Goal: Information Seeking & Learning: Learn about a topic

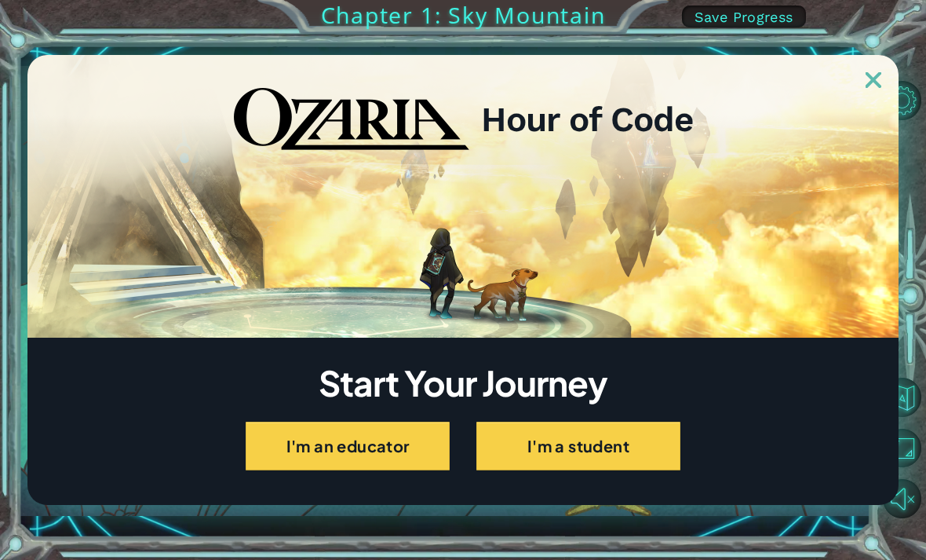
click at [626, 443] on button "I'm a student" at bounding box center [578, 445] width 204 height 49
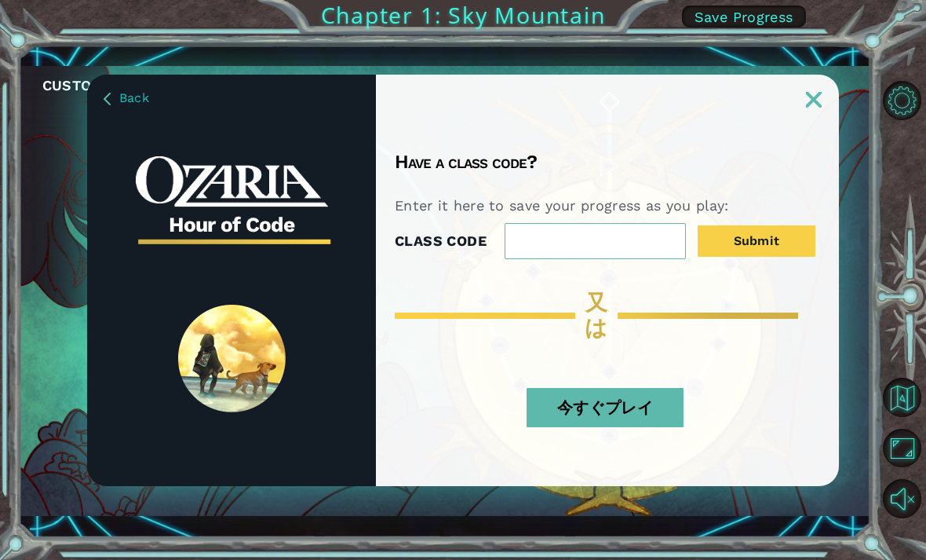
click at [762, 378] on div "今すぐプレイ" at bounding box center [605, 413] width 421 height 82
click at [639, 417] on button "今すぐプレイ" at bounding box center [605, 407] width 157 height 39
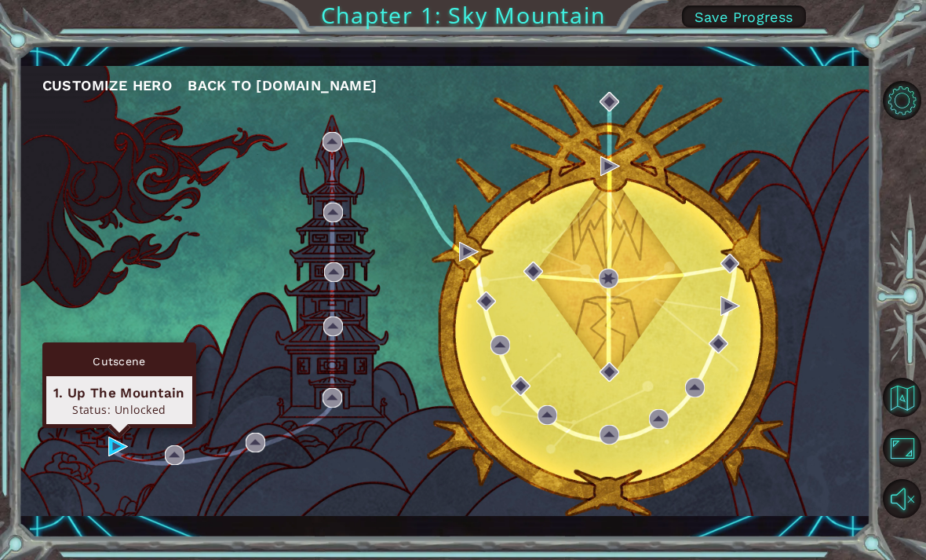
click at [110, 403] on div "Status: Unlocked" at bounding box center [119, 409] width 132 height 15
click at [116, 442] on img at bounding box center [118, 446] width 20 height 20
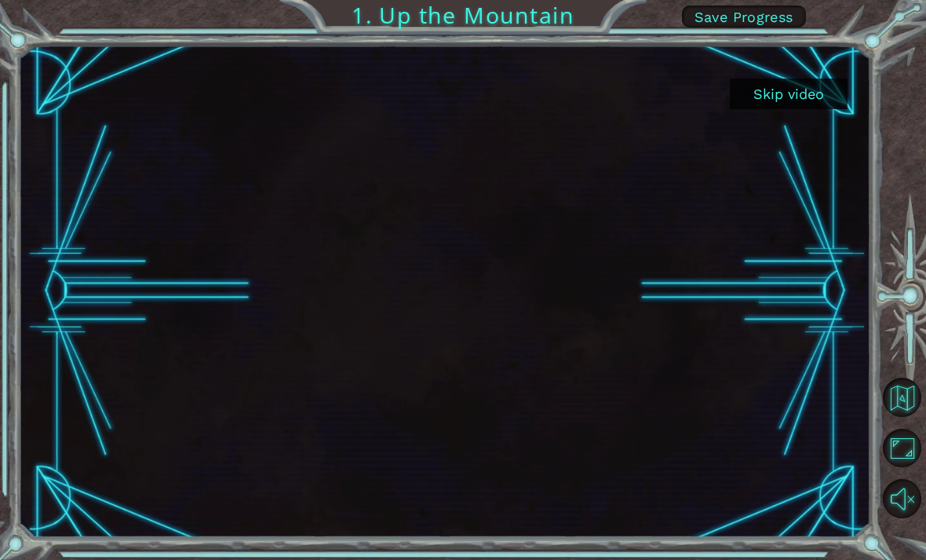
click at [778, 246] on div at bounding box center [445, 291] width 852 height 480
click at [797, 230] on div at bounding box center [445, 291] width 852 height 480
click at [780, 97] on button "Skip video" at bounding box center [789, 93] width 118 height 31
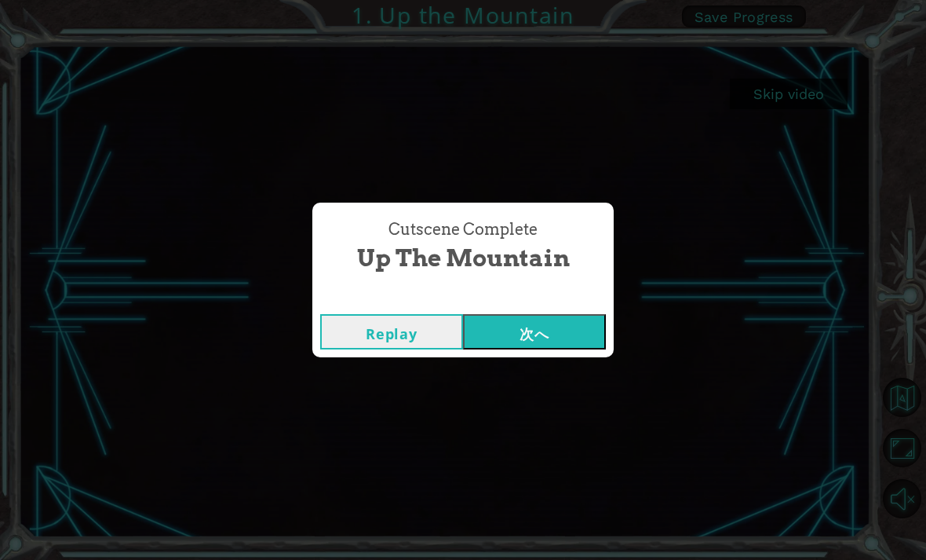
click at [564, 326] on button "次へ" at bounding box center [534, 331] width 143 height 35
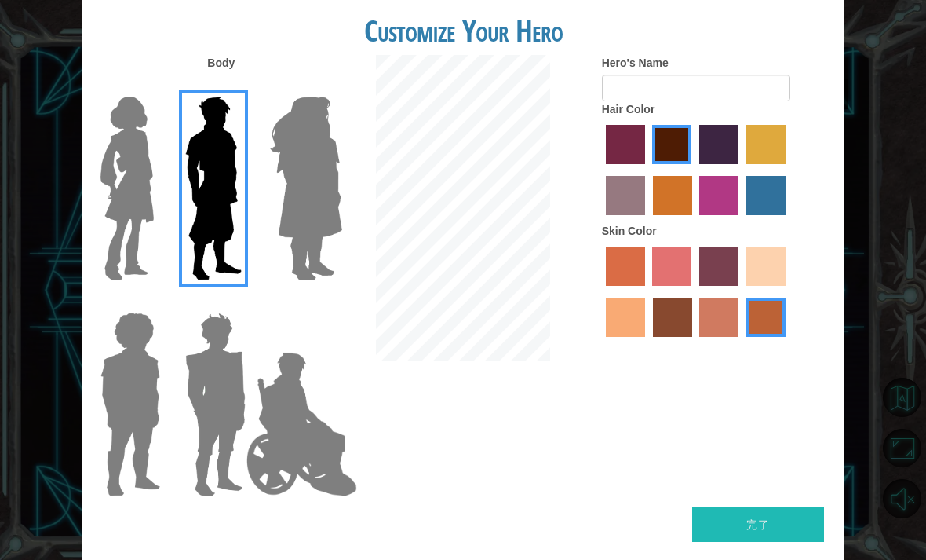
click at [135, 323] on img at bounding box center [130, 404] width 72 height 196
click at [155, 302] on input "Hero Steven" at bounding box center [155, 302] width 0 height 0
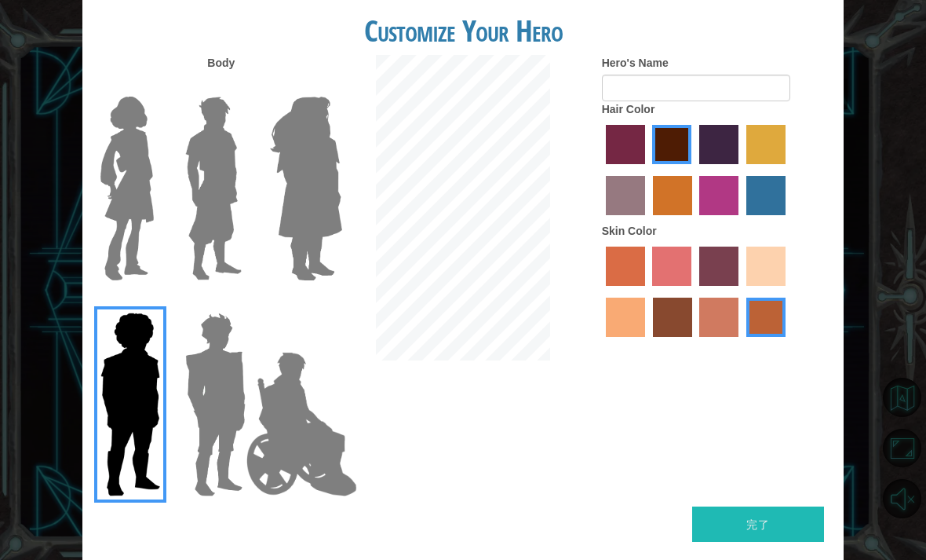
click at [645, 160] on label "paprika hair color" at bounding box center [625, 144] width 39 height 39
click at [600, 170] on input "paprika hair color" at bounding box center [600, 170] width 0 height 0
radio input "true"
click at [746, 164] on label "tulip tree hair color" at bounding box center [765, 144] width 39 height 39
click at [741, 170] on input "tulip tree hair color" at bounding box center [741, 170] width 0 height 0
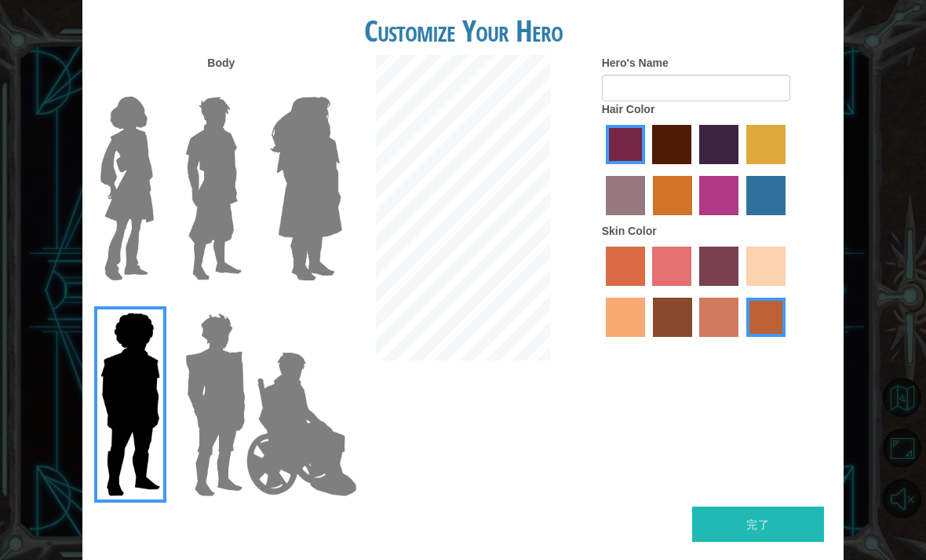
radio input "true"
click at [645, 214] on label "bazaar hair color" at bounding box center [625, 195] width 39 height 39
click at [788, 170] on input "bazaar hair color" at bounding box center [788, 170] width 0 height 0
radio input "true"
click at [641, 147] on label "paprika hair color" at bounding box center [625, 144] width 39 height 39
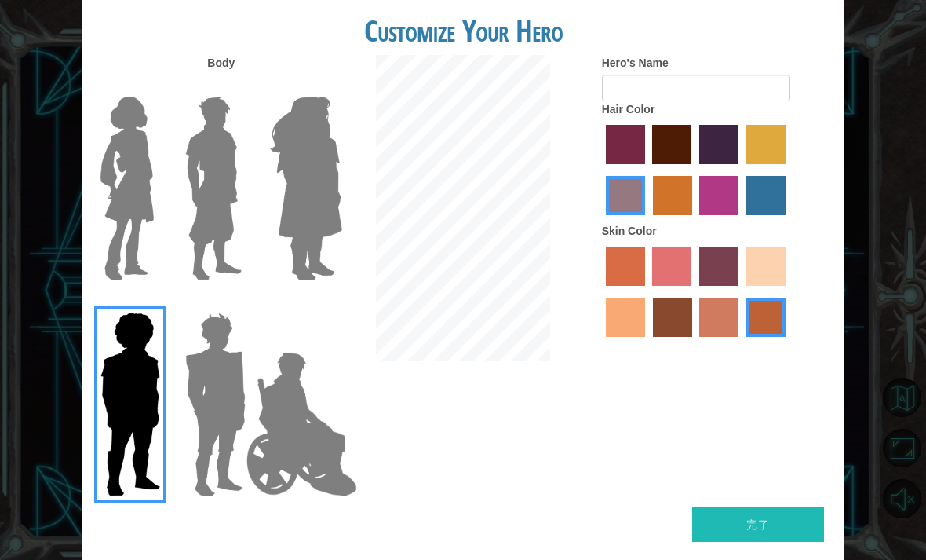
click at [600, 170] on input "paprika hair color" at bounding box center [600, 170] width 0 height 0
radio input "true"
click at [746, 164] on label "tulip tree hair color" at bounding box center [765, 144] width 39 height 39
click at [741, 170] on input "tulip tree hair color" at bounding box center [741, 170] width 0 height 0
radio input "true"
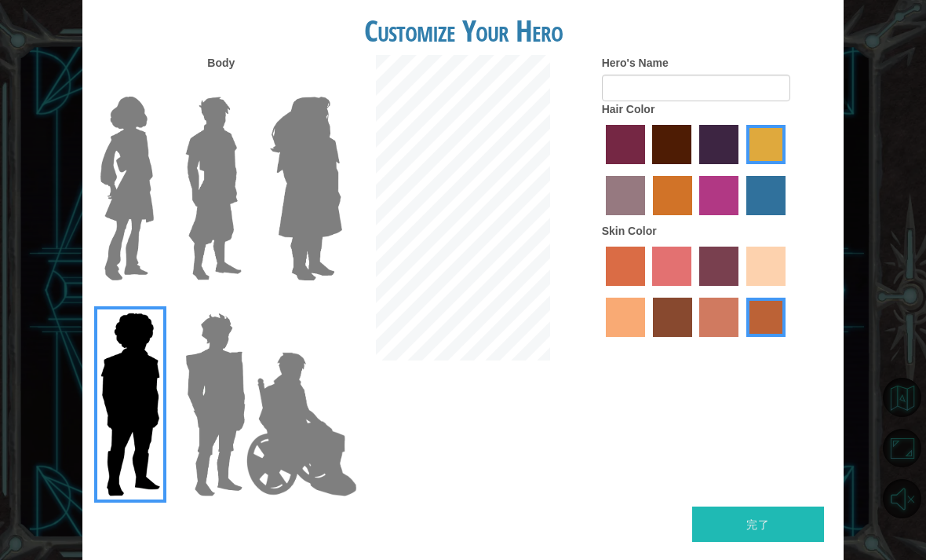
click at [746, 286] on label "sandy beach skin color" at bounding box center [765, 265] width 39 height 39
click at [741, 291] on input "sandy beach skin color" at bounding box center [741, 291] width 0 height 0
radio input "true"
click at [629, 286] on label "sorbus skin color" at bounding box center [625, 265] width 39 height 39
click at [600, 291] on input "sorbus skin color" at bounding box center [600, 291] width 0 height 0
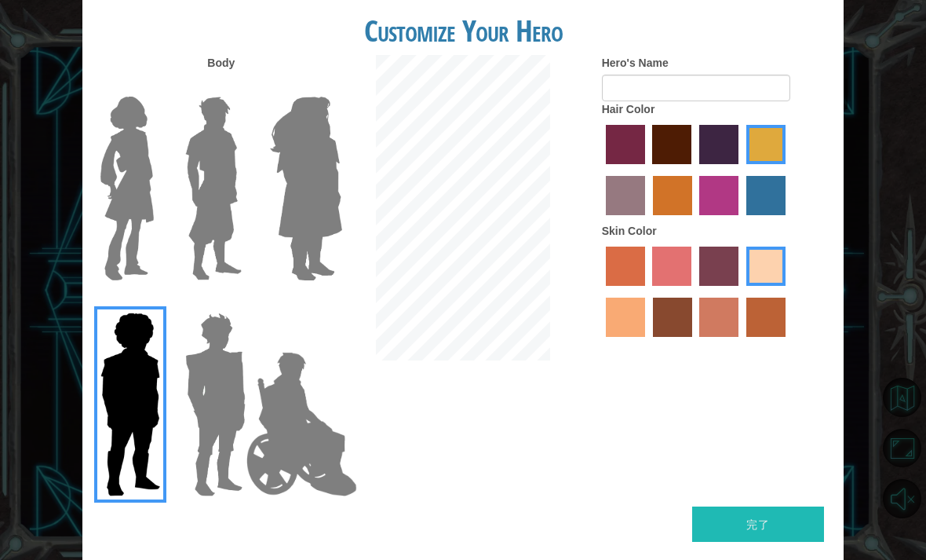
radio input "true"
click at [677, 286] on label "froly skin color" at bounding box center [671, 265] width 39 height 39
click at [647, 291] on input "froly skin color" at bounding box center [647, 291] width 0 height 0
radio input "true"
click at [645, 337] on label "tacao skin color" at bounding box center [625, 316] width 39 height 39
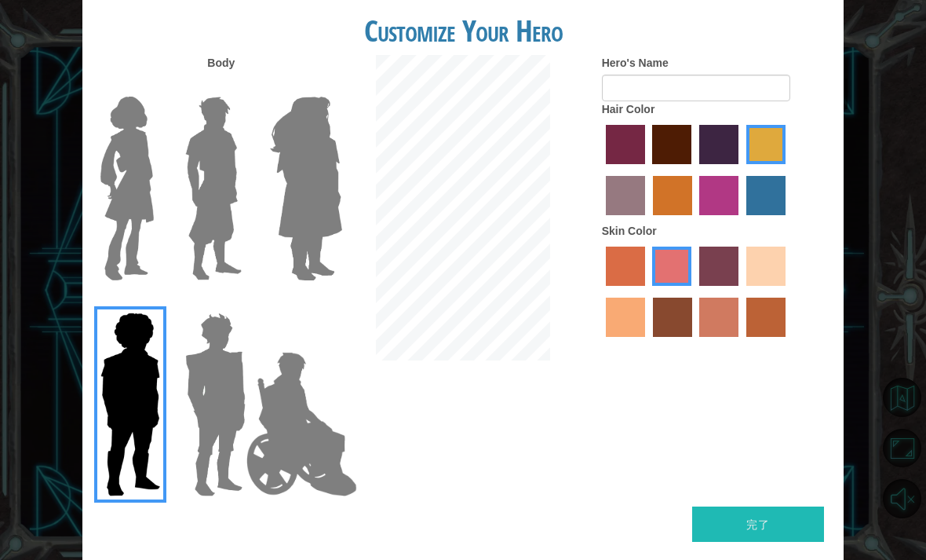
click at [788, 291] on input "tacao skin color" at bounding box center [788, 291] width 0 height 0
radio input "true"
click at [739, 286] on label "tosca skin color" at bounding box center [718, 265] width 39 height 39
click at [694, 291] on input "tosca skin color" at bounding box center [694, 291] width 0 height 0
radio input "true"
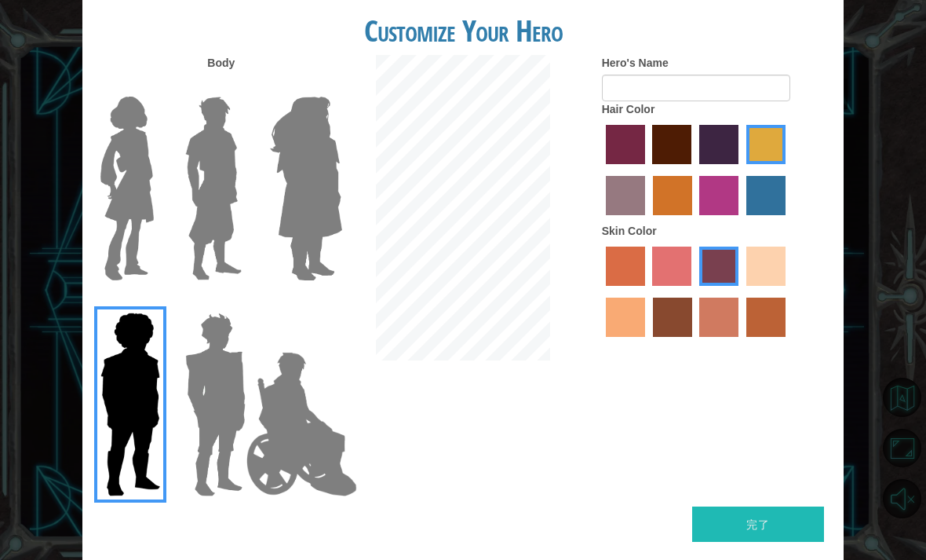
click at [692, 337] on label "karma skin color" at bounding box center [672, 316] width 39 height 39
click at [647, 342] on input "karma skin color" at bounding box center [647, 342] width 0 height 0
radio input "true"
click at [737, 286] on label "tosca skin color" at bounding box center [718, 265] width 39 height 39
click at [694, 291] on input "tosca skin color" at bounding box center [694, 291] width 0 height 0
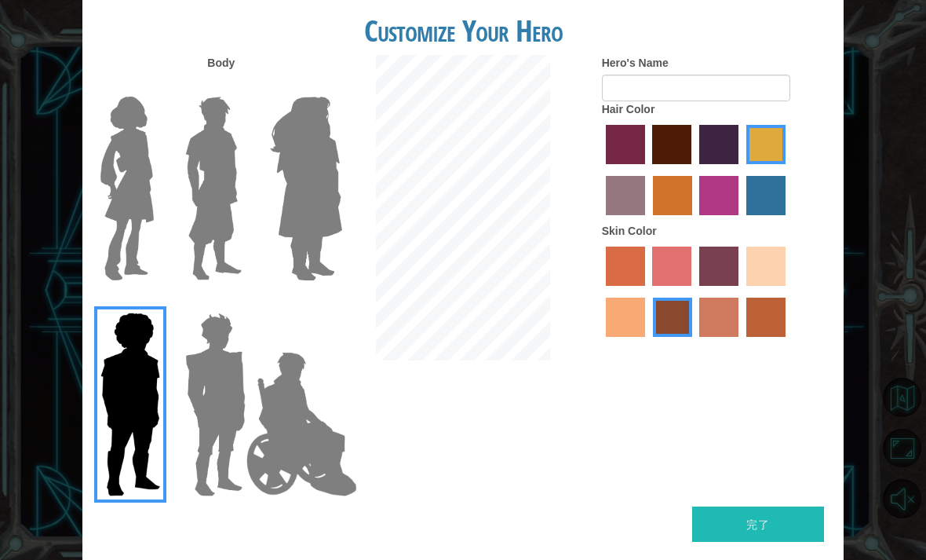
radio input "true"
click at [746, 215] on label "lachmara hair color" at bounding box center [765, 195] width 39 height 39
click at [741, 221] on input "lachmara hair color" at bounding box center [741, 221] width 0 height 0
radio input "true"
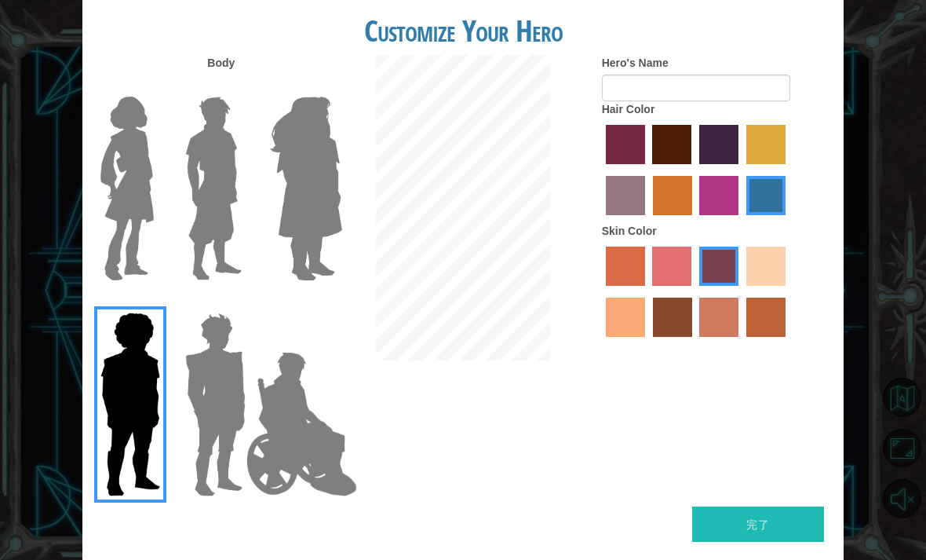
click at [644, 161] on label "paprika hair color" at bounding box center [625, 144] width 39 height 39
click at [600, 170] on input "paprika hair color" at bounding box center [600, 170] width 0 height 0
radio input "true"
click at [691, 158] on label "maroon hair color" at bounding box center [671, 144] width 39 height 39
click at [647, 170] on input "maroon hair color" at bounding box center [647, 170] width 0 height 0
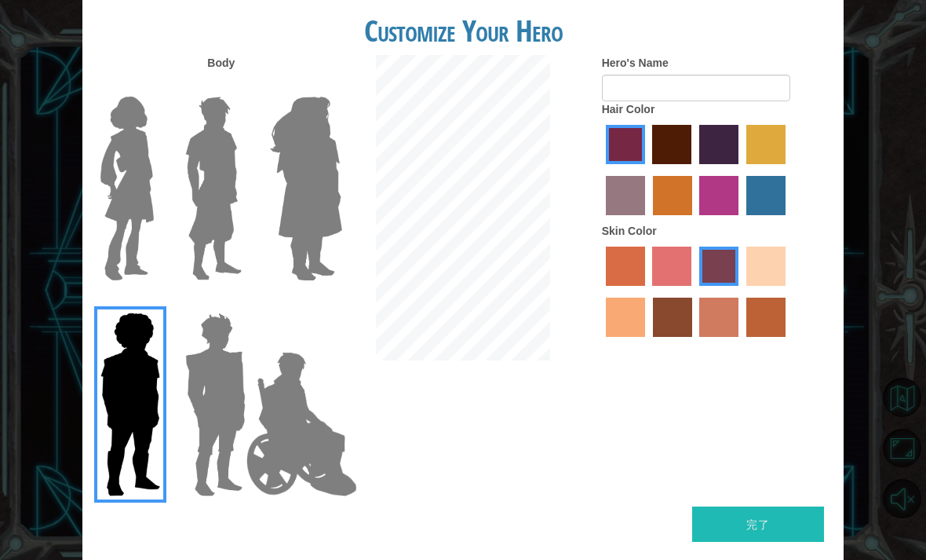
radio input "true"
click at [667, 145] on div at bounding box center [717, 172] width 230 height 102
click at [644, 158] on label "paprika hair color" at bounding box center [625, 144] width 39 height 39
click at [600, 170] on input "paprika hair color" at bounding box center [600, 170] width 0 height 0
radio input "true"
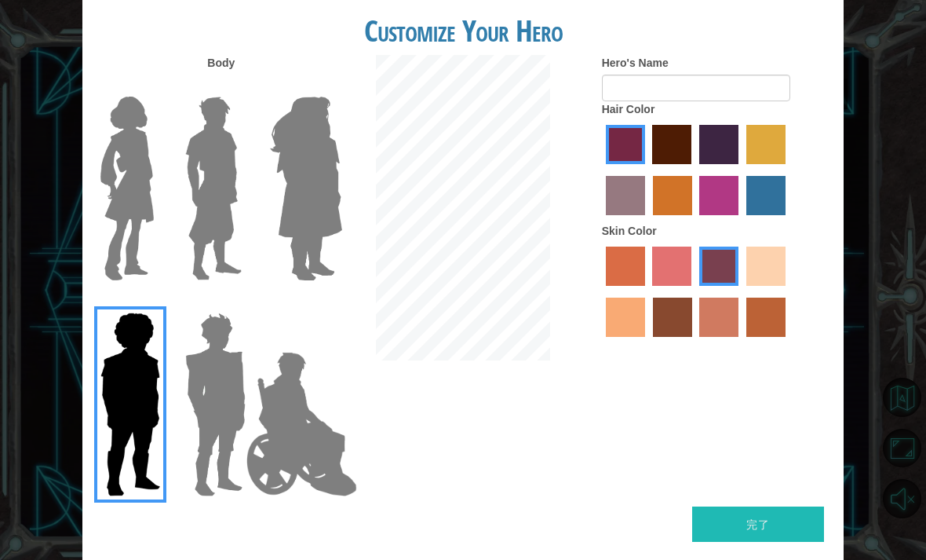
click at [739, 157] on label "hot purple hair color" at bounding box center [718, 144] width 39 height 39
click at [694, 170] on input "hot purple hair color" at bounding box center [694, 170] width 0 height 0
radio input "true"
click at [739, 215] on label "medium red violet hair color" at bounding box center [718, 195] width 39 height 39
click at [695, 221] on input "medium red violet hair color" at bounding box center [695, 221] width 0 height 0
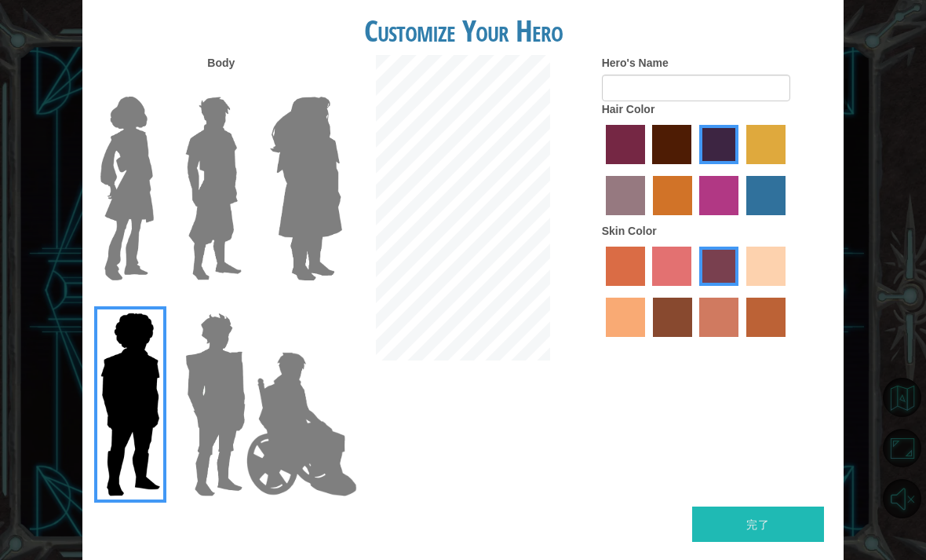
radio input "true"
click at [692, 215] on label "gold drop hair color" at bounding box center [672, 195] width 39 height 39
click at [647, 221] on input "gold drop hair color" at bounding box center [647, 221] width 0 height 0
radio input "true"
click at [739, 215] on label "medium red violet hair color" at bounding box center [718, 195] width 39 height 39
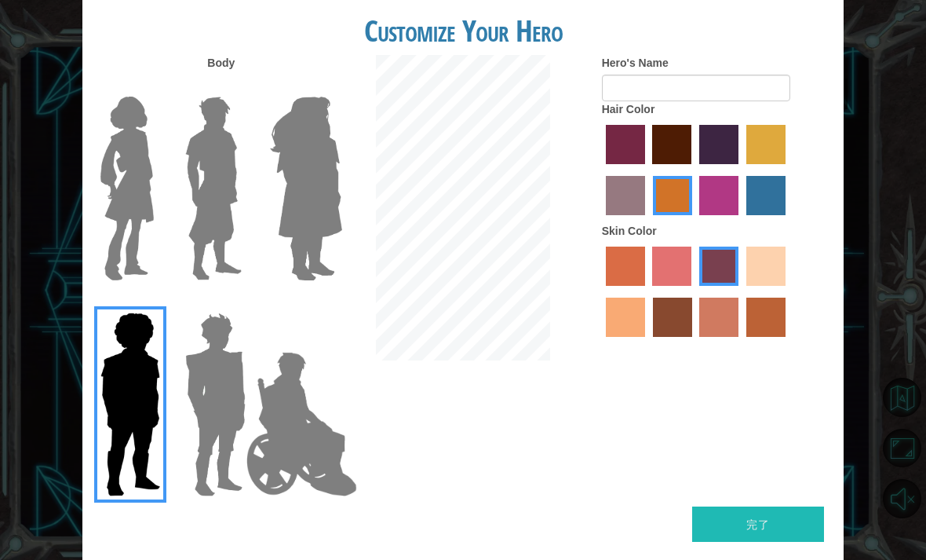
click at [695, 221] on input "medium red violet hair color" at bounding box center [695, 221] width 0 height 0
radio input "true"
click at [727, 506] on button "完了" at bounding box center [758, 523] width 132 height 35
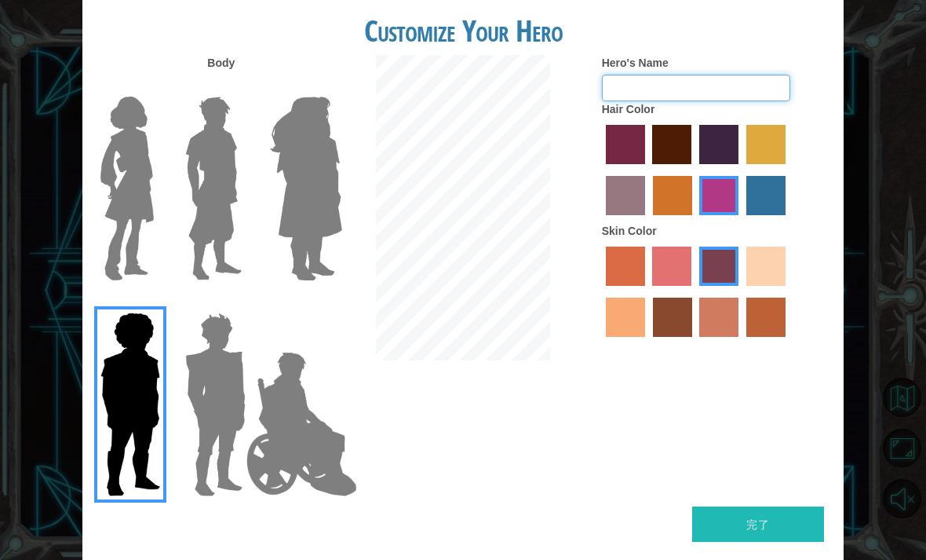
click at [786, 101] on input "Hero's Name" at bounding box center [696, 88] width 188 height 27
click at [746, 101] on input "Hero's Name" at bounding box center [696, 88] width 188 height 27
type input "も"
type input "カタツムリ"
click at [808, 89] on form "Hero's Name カタツムリ" at bounding box center [717, 78] width 230 height 46
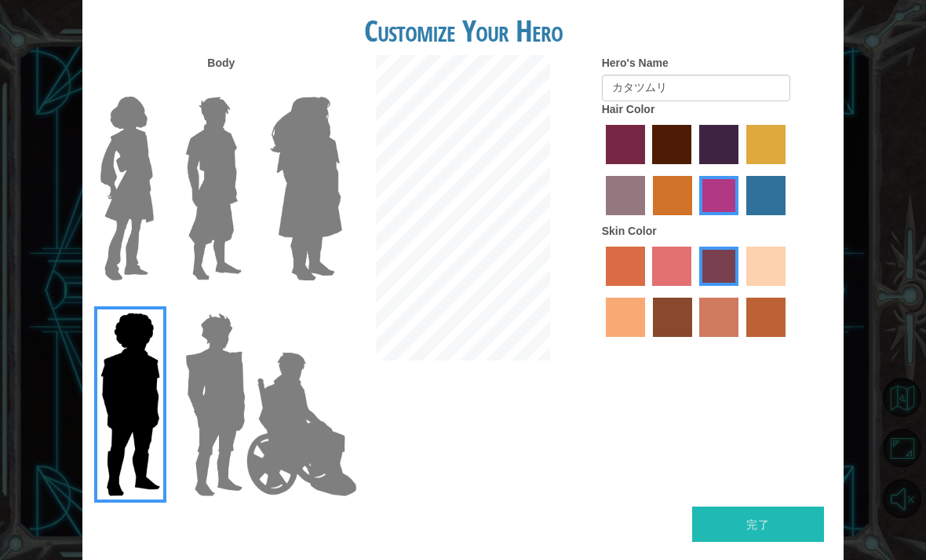
click at [726, 506] on button "完了" at bounding box center [758, 523] width 132 height 35
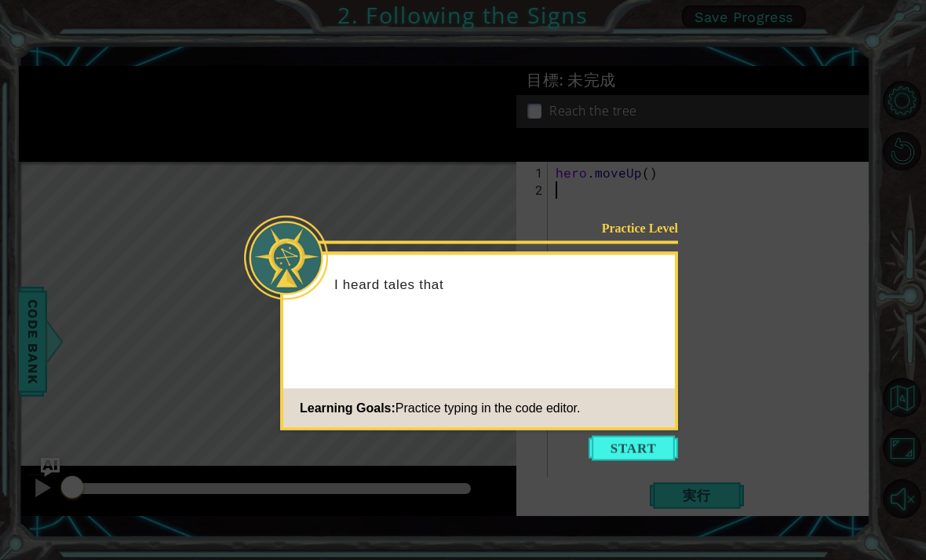
click at [637, 439] on button "Start" at bounding box center [633, 448] width 89 height 25
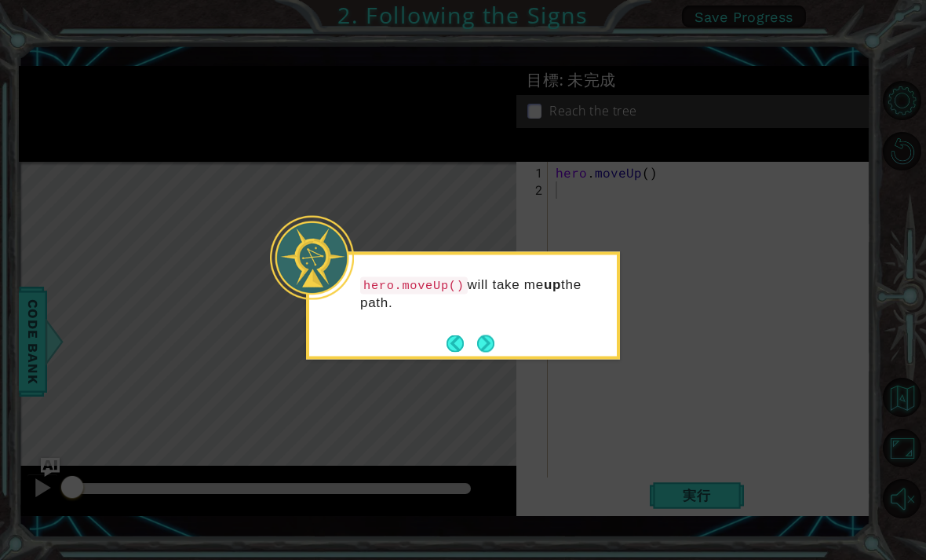
click at [494, 345] on button "Next" at bounding box center [485, 342] width 17 height 17
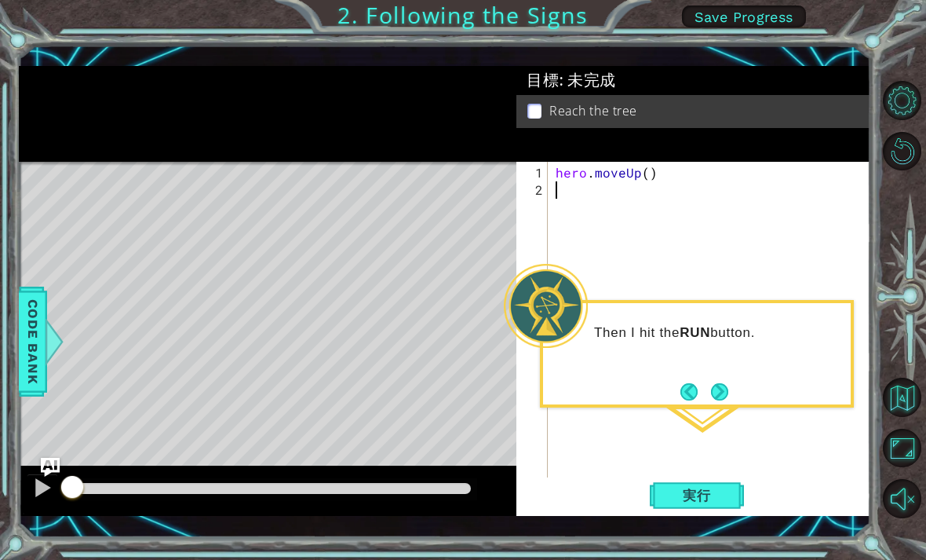
click at [717, 394] on button "Next" at bounding box center [719, 391] width 17 height 17
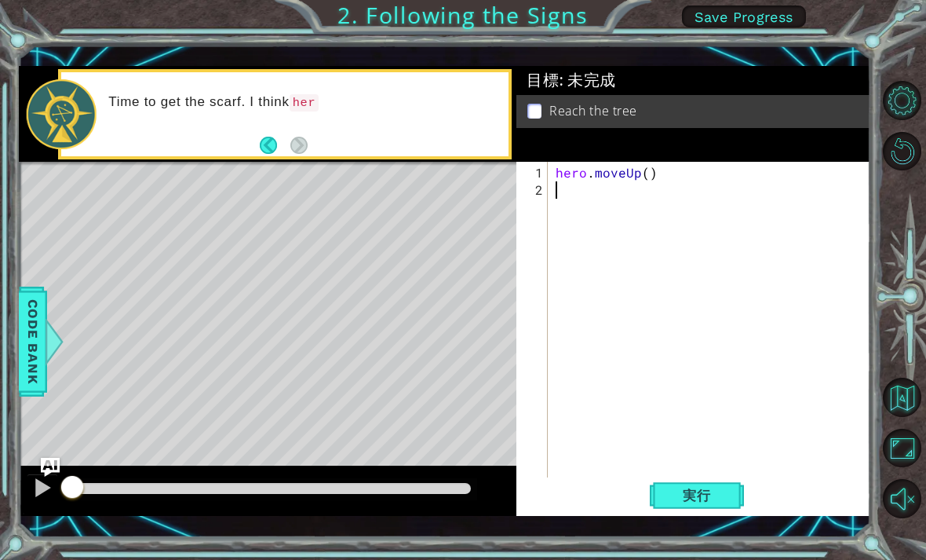
click at [133, 169] on div "Level Map" at bounding box center [381, 393] width 725 height 462
click at [124, 169] on div "Level Map" at bounding box center [381, 393] width 725 height 462
click at [104, 113] on div "Time to get the scarf. I think hero.moveUp() will help." at bounding box center [302, 114] width 411 height 57
click at [115, 159] on div "Time to get the scarf. I think hero.moveUp() will help." at bounding box center [284, 114] width 453 height 90
click at [114, 170] on div "Level Map" at bounding box center [381, 393] width 725 height 462
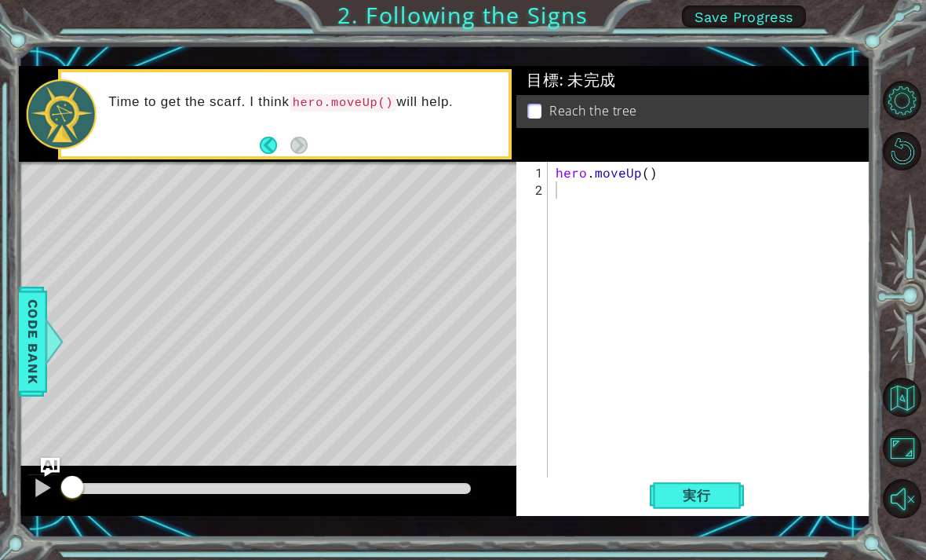
click at [699, 508] on button "実行" at bounding box center [697, 494] width 94 height 35
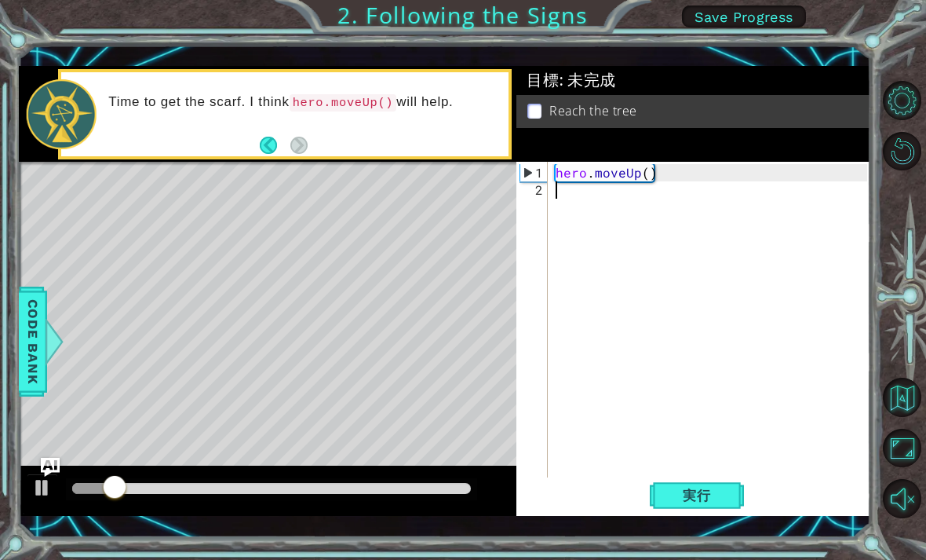
click at [792, 148] on div "目標 : 未完成 Reach the tree" at bounding box center [693, 114] width 354 height 96
click at [709, 486] on button "実行" at bounding box center [697, 494] width 94 height 35
click at [795, 149] on div "目標 : 未完成 Reach the tree" at bounding box center [693, 114] width 354 height 96
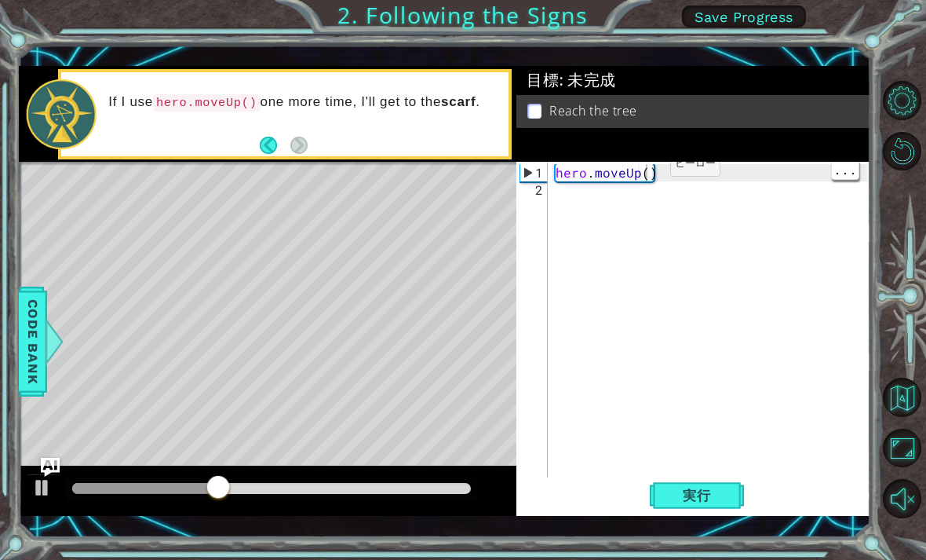
click at [644, 172] on div "hero . moveUp ( )" at bounding box center [714, 345] width 323 height 363
type textarea "2"
click at [769, 192] on div "hero . moveUp ( 2 )" at bounding box center [714, 345] width 323 height 363
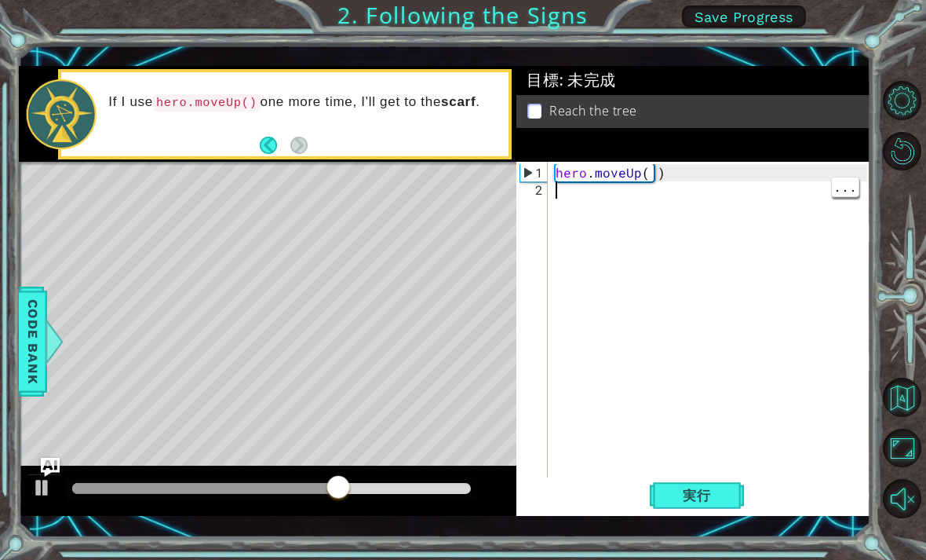
click at [650, 162] on div "目標 : 未完成 Reach the tree" at bounding box center [693, 114] width 354 height 96
click at [653, 171] on div "hero . moveUp ( 2 )" at bounding box center [714, 345] width 323 height 363
type textarea "か"
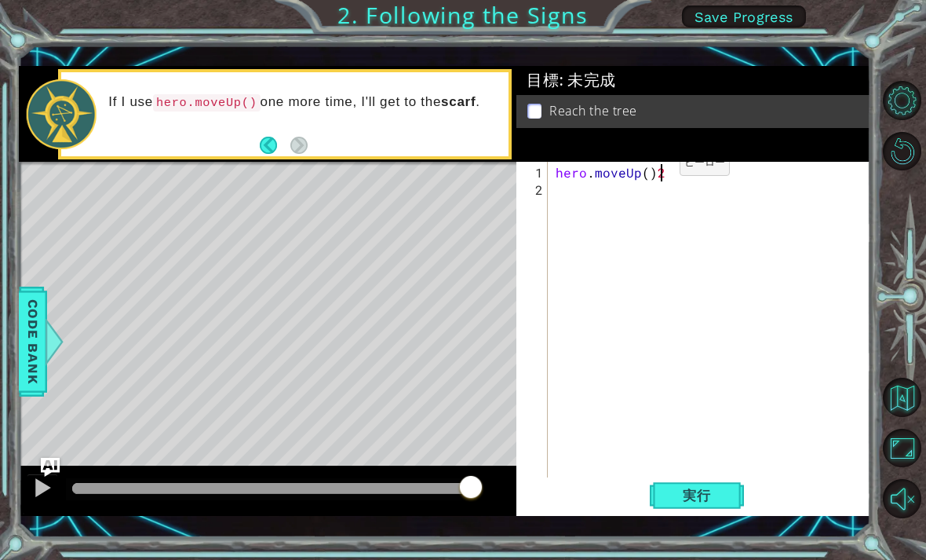
type textarea "hero.moveUp()"
click at [647, 172] on div "hero . moveUp ( )" at bounding box center [714, 345] width 323 height 363
type textarea "2"
click at [712, 484] on button "実行" at bounding box center [697, 494] width 94 height 35
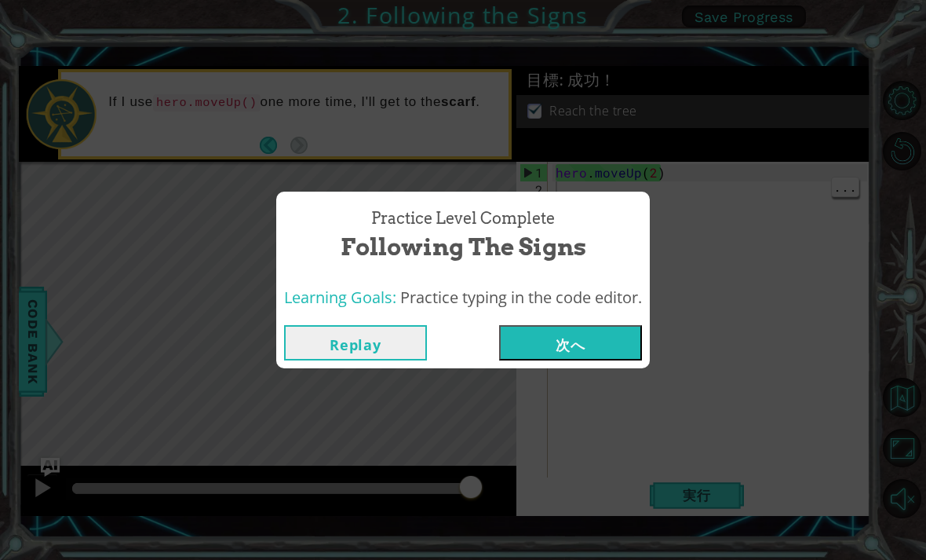
click at [607, 337] on button "次へ" at bounding box center [570, 342] width 143 height 35
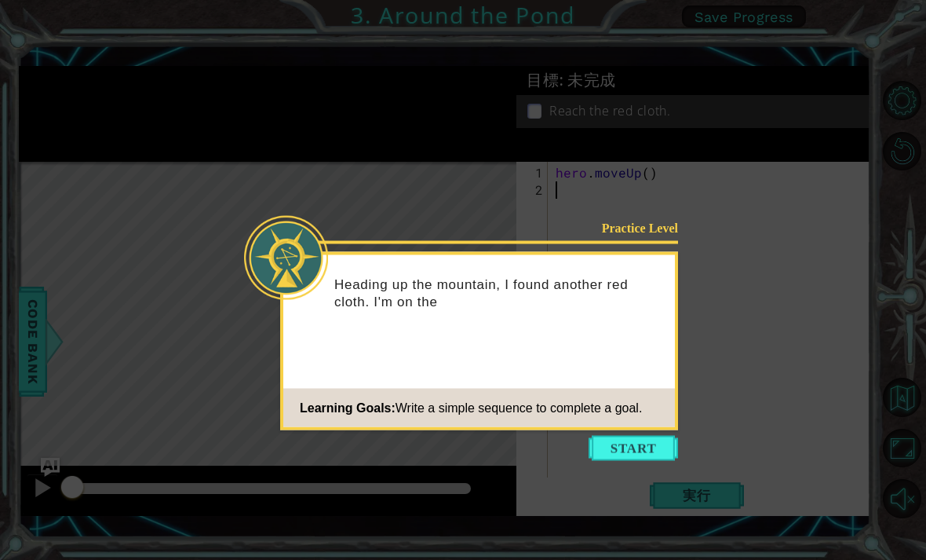
click at [644, 447] on button "Start" at bounding box center [633, 448] width 89 height 25
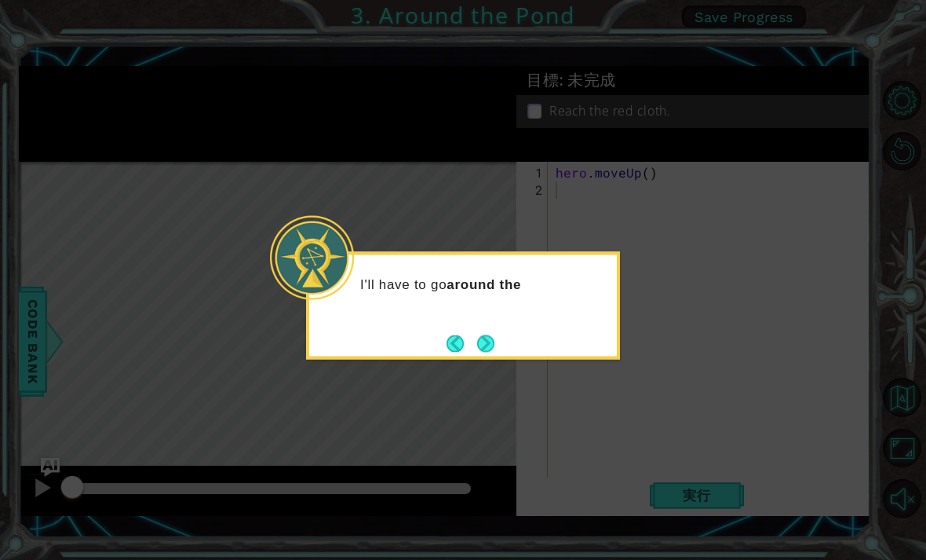
click at [494, 334] on button "Next" at bounding box center [485, 342] width 17 height 17
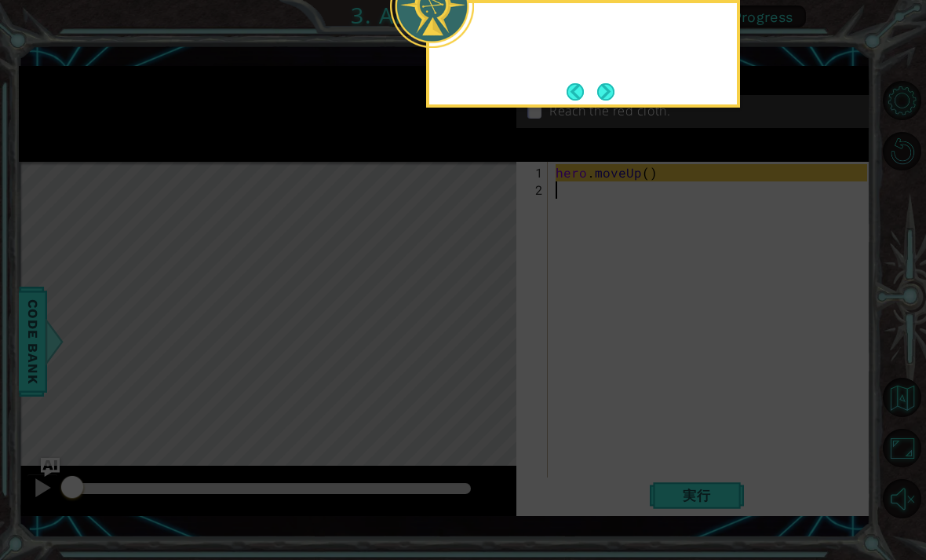
click at [489, 343] on icon at bounding box center [463, 114] width 926 height 892
click at [615, 89] on button "Next" at bounding box center [605, 91] width 17 height 17
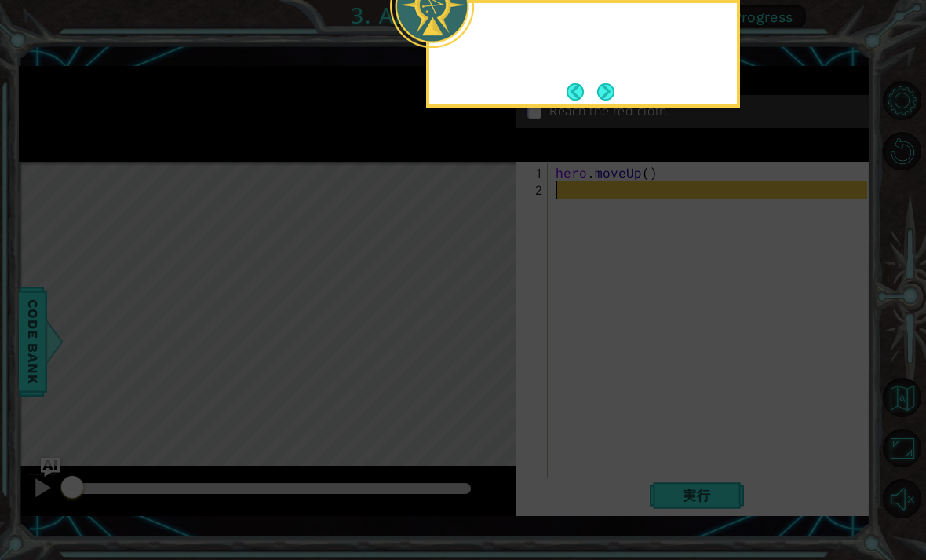
click at [604, 91] on button "Next" at bounding box center [606, 91] width 18 height 18
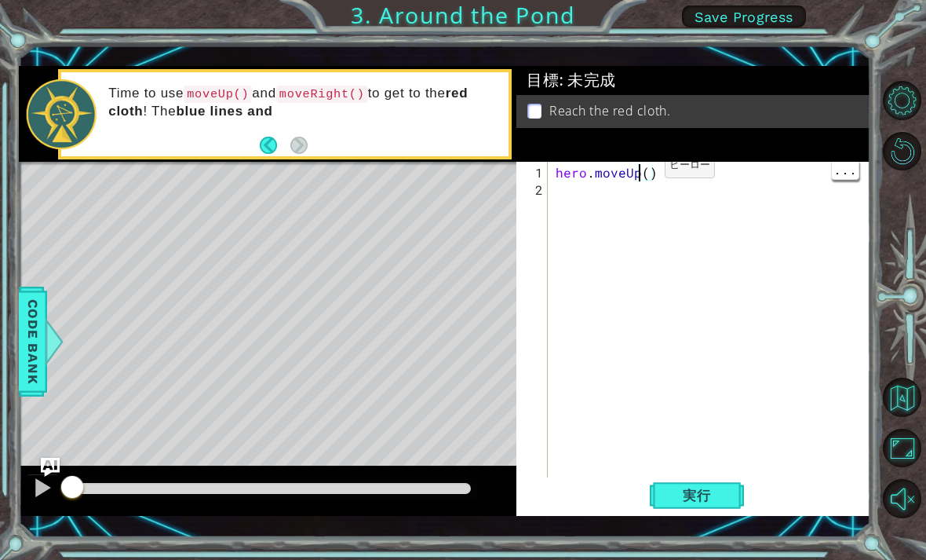
click at [647, 176] on div "hero . moveUp ( )" at bounding box center [714, 345] width 323 height 363
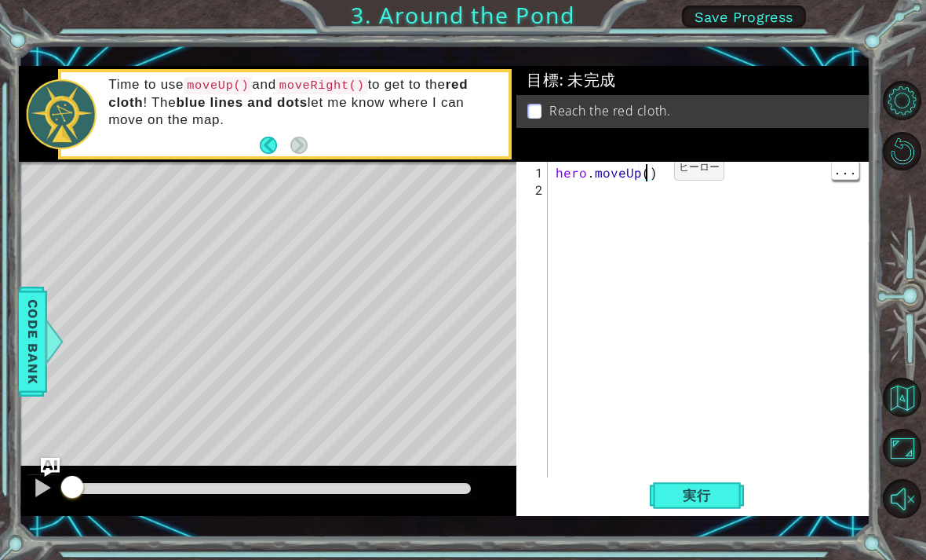
type textarea "2"
click at [25, 330] on span "Code Bank" at bounding box center [32, 342] width 25 height 96
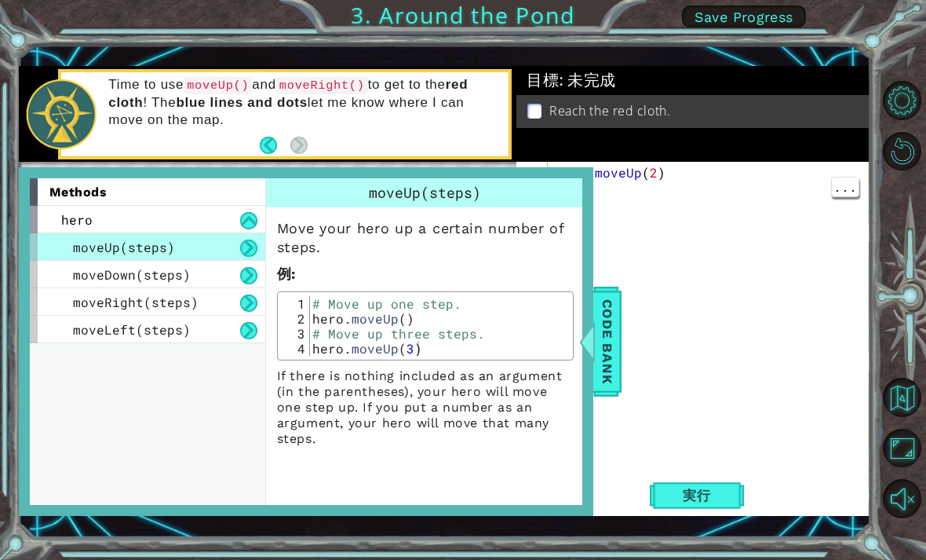
click at [111, 300] on span "moveRight(steps)" at bounding box center [136, 302] width 126 height 16
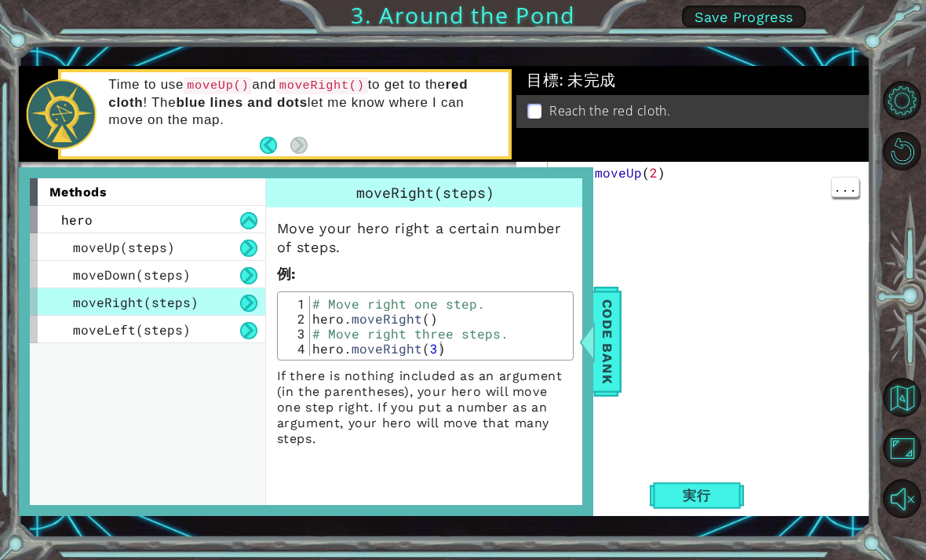
click at [645, 194] on div "hero . moveUp ( 2 )" at bounding box center [714, 345] width 323 height 363
click at [244, 295] on button at bounding box center [248, 302] width 17 height 17
click at [760, 305] on div "hero . moveUp ( 2 )" at bounding box center [714, 345] width 323 height 363
click at [210, 295] on div "moveRight(steps)" at bounding box center [147, 301] width 235 height 27
click at [607, 368] on span "Code Bank" at bounding box center [607, 342] width 25 height 96
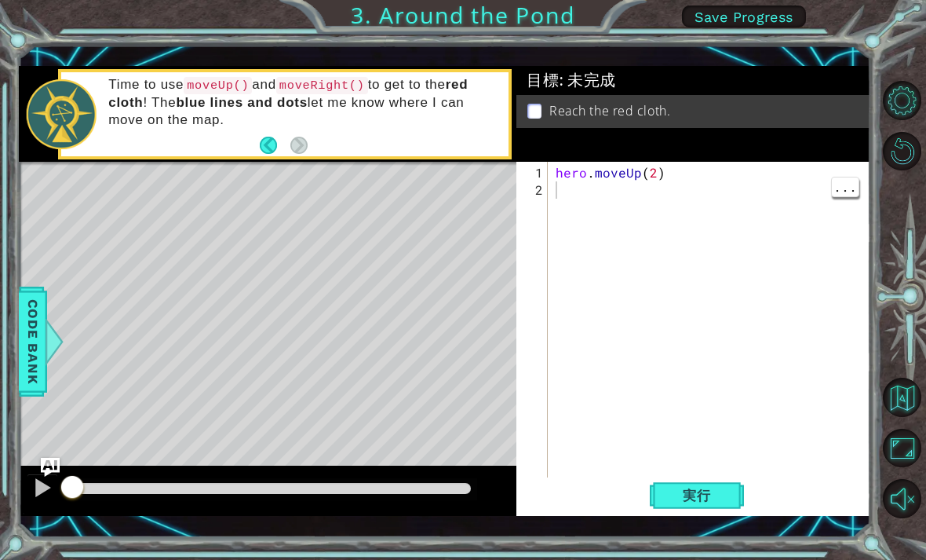
click at [33, 334] on span "Code Bank" at bounding box center [32, 342] width 25 height 96
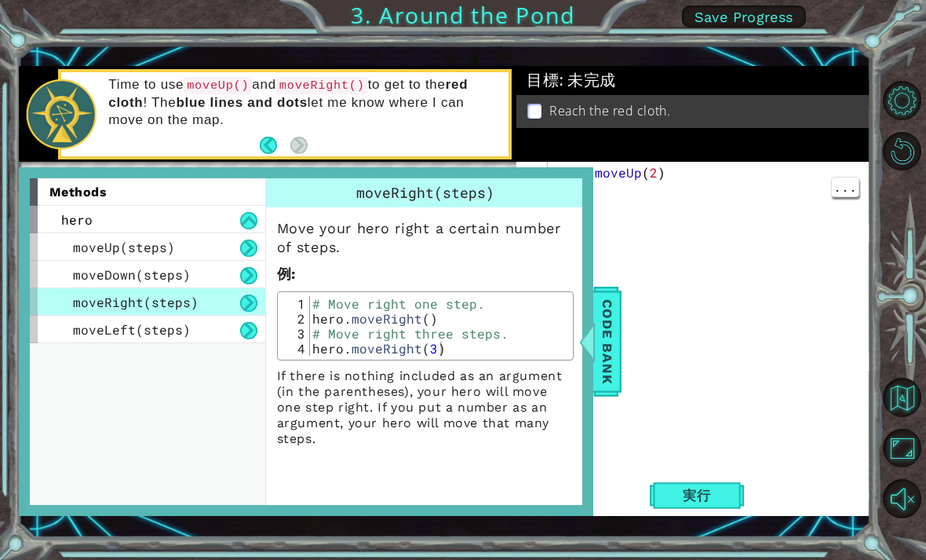
click at [821, 256] on div "hero . moveUp ( 2 )" at bounding box center [714, 345] width 323 height 363
type textarea "は"
click at [700, 359] on div "hero . moveUp ( 2 )" at bounding box center [714, 345] width 323 height 363
click at [605, 350] on span "Code Bank" at bounding box center [607, 342] width 25 height 96
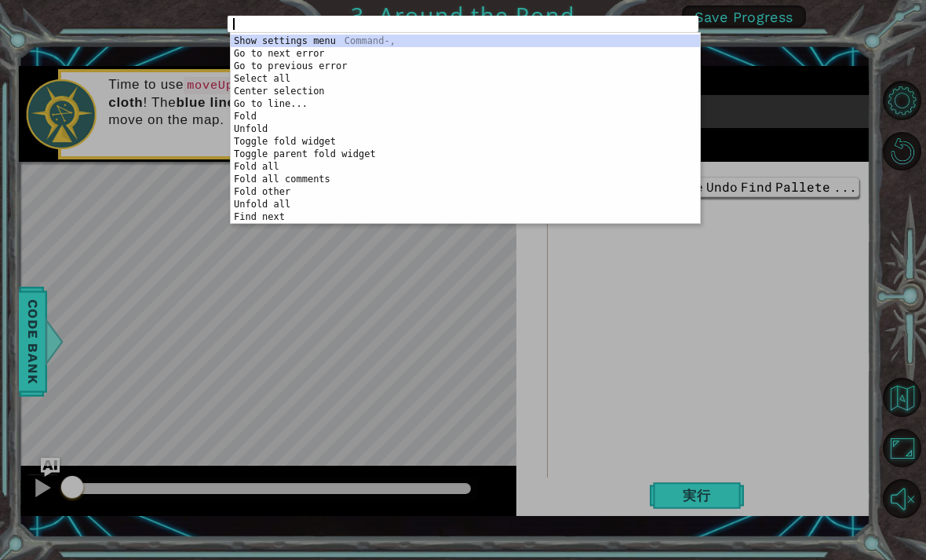
click at [775, 238] on div "1 ההההההההההההההההההההההההההההההההההההההההההההההההההההההההההההההההההההההההההההה…" at bounding box center [463, 280] width 926 height 560
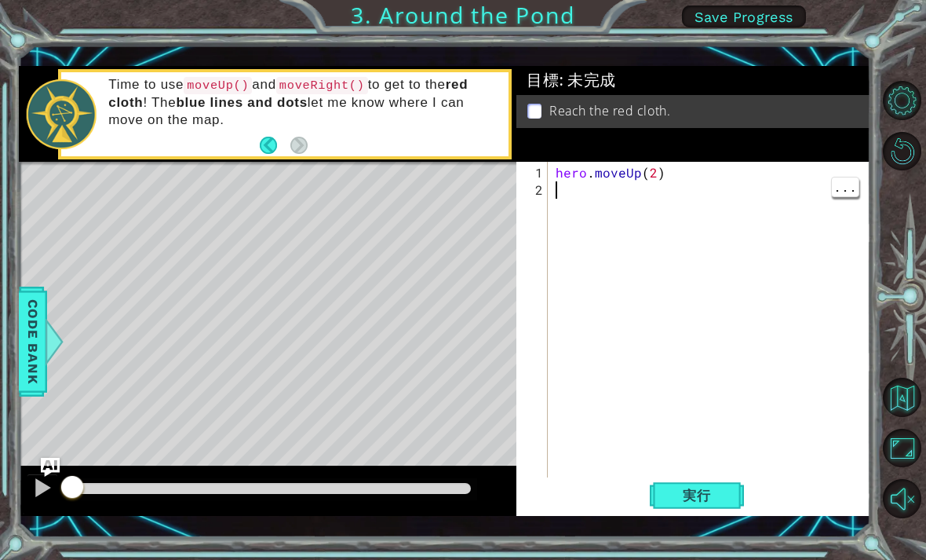
click at [565, 190] on div "hero . moveUp ( 2 )" at bounding box center [714, 345] width 323 height 363
click at [35, 335] on span "Code Bank" at bounding box center [32, 342] width 25 height 96
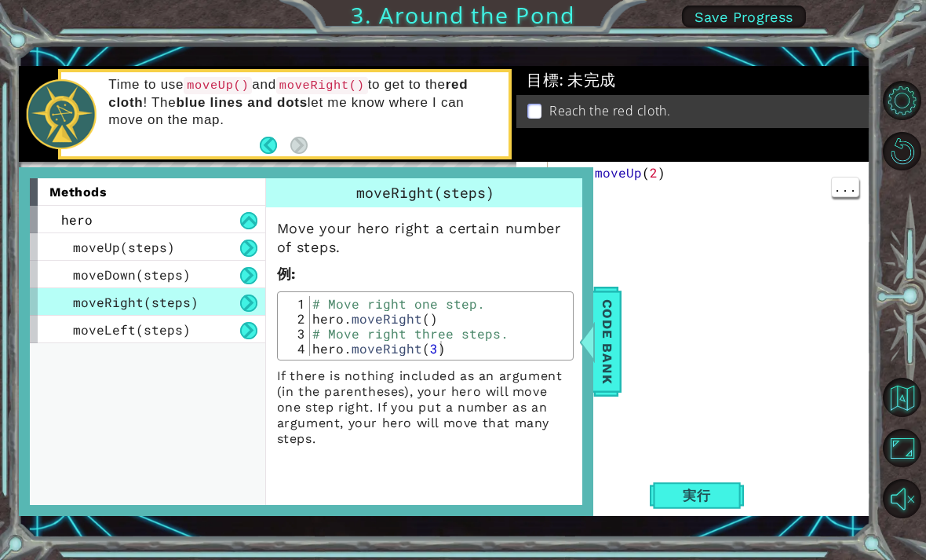
click at [94, 303] on span "moveRight(steps)" at bounding box center [136, 302] width 126 height 16
click at [757, 270] on div "hero . moveUp ( 2 )" at bounding box center [714, 345] width 323 height 363
click at [689, 194] on div "hero . moveUp ( 2 )" at bounding box center [714, 345] width 323 height 363
click at [590, 334] on div at bounding box center [587, 341] width 20 height 47
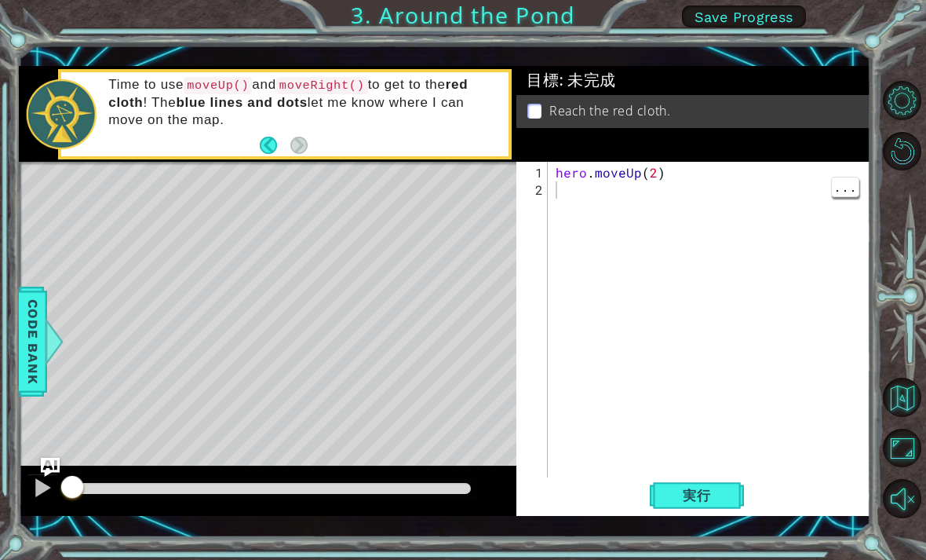
click at [599, 323] on div "hero . moveUp ( 2 )" at bounding box center [714, 345] width 323 height 363
click at [596, 189] on div "hero . moveUp ( 2 )" at bounding box center [714, 345] width 323 height 363
click at [560, 186] on div "hero . moveUp ( 2 )" at bounding box center [714, 345] width 323 height 363
click at [562, 188] on div "hero . moveUp ( 2 )" at bounding box center [714, 345] width 323 height 363
click at [368, 89] on code "moveRight()" at bounding box center [322, 85] width 92 height 17
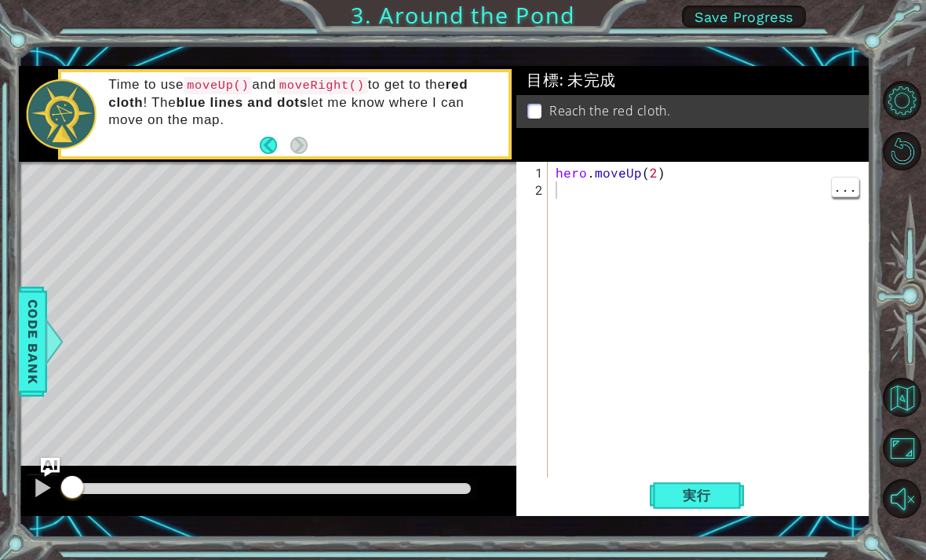
click at [562, 189] on div "hero . moveUp ( 2 )" at bounding box center [714, 345] width 323 height 363
click at [717, 491] on span "実行" at bounding box center [697, 495] width 60 height 16
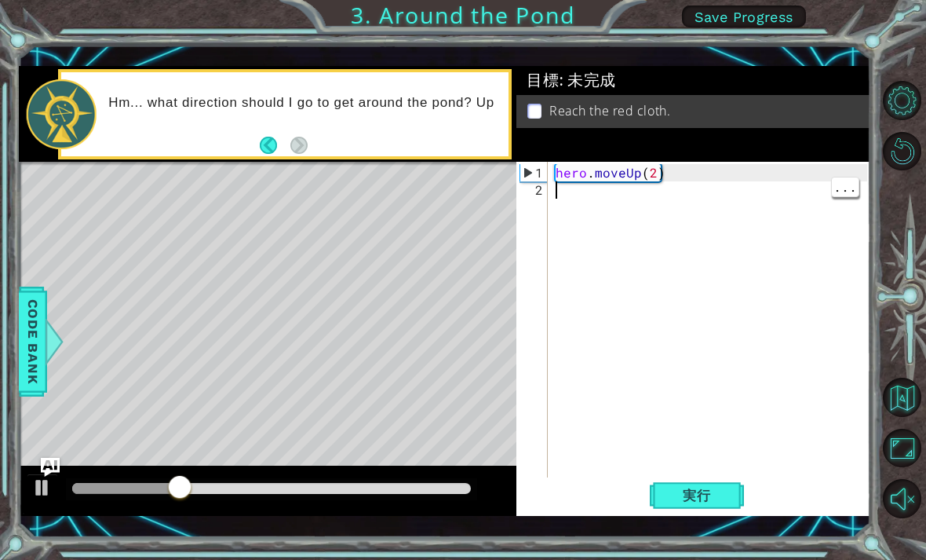
click at [740, 327] on div "hero . moveUp ( 2 )" at bounding box center [714, 345] width 323 height 363
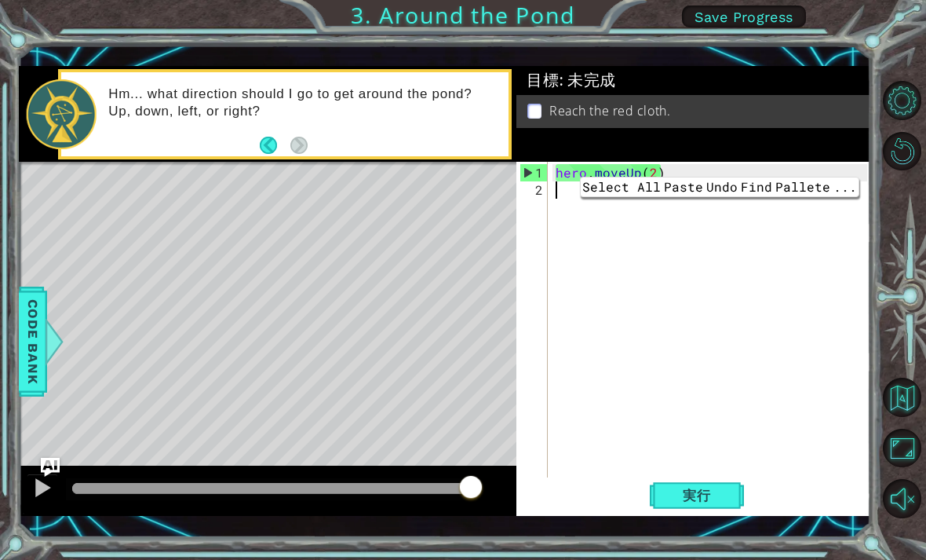
click at [866, 181] on div "hero . moveUp ( 2 )" at bounding box center [714, 345] width 323 height 363
click at [31, 318] on span "Code Bank" at bounding box center [32, 342] width 25 height 96
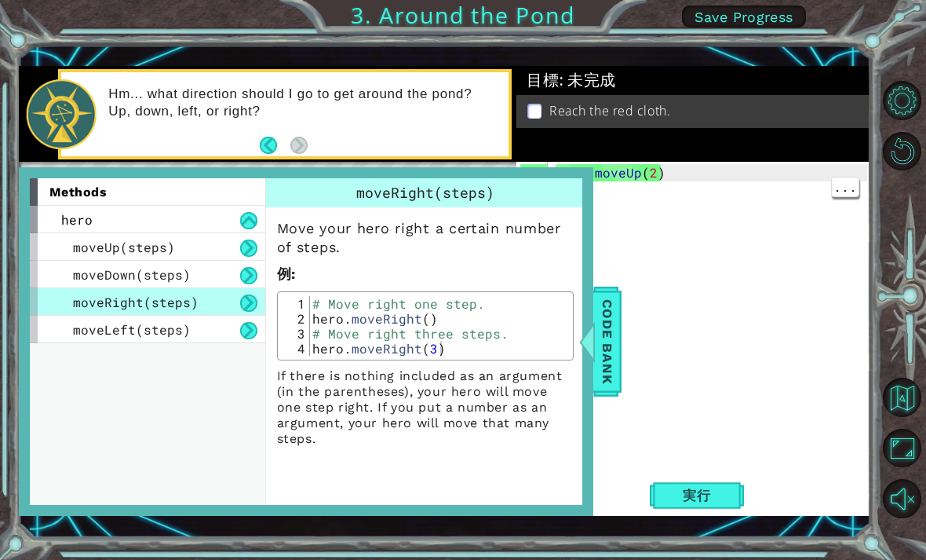
click at [250, 304] on button at bounding box center [248, 302] width 17 height 17
click at [235, 396] on div "methods hero moveUp(steps) moveDown(steps) moveRight(steps) moveLeft(steps)" at bounding box center [147, 341] width 235 height 326
click at [400, 348] on div "# Move right one step. hero . moveRight ( ) # Move right three steps. hero . mo…" at bounding box center [439, 340] width 260 height 89
type textarea "hero.moveRight(3)"
click at [436, 354] on div "# Move right one step. hero . moveRight ( ) # Move right three steps. hero . mo…" at bounding box center [439, 340] width 260 height 89
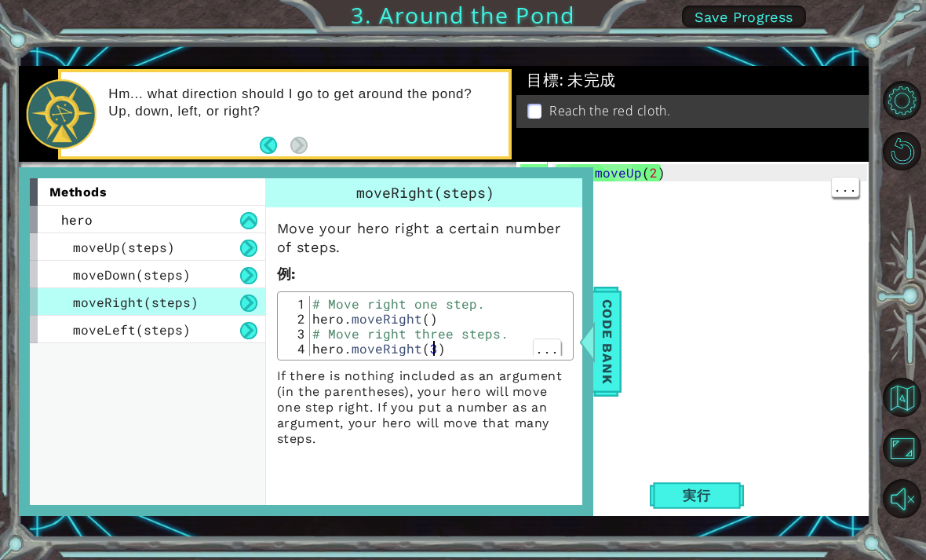
click at [449, 348] on div "# Move right one step. hero . moveRight ( ) # Move right three steps. hero . mo…" at bounding box center [439, 340] width 260 height 89
click at [434, 353] on div "# Move right one step. hero . moveRight ( ) # Move right three steps. hero . mo…" at bounding box center [439, 340] width 260 height 89
click at [443, 356] on div "# Move right one step. hero . moveRight ( ) # Move right three steps. hero . mo…" at bounding box center [439, 340] width 260 height 89
click at [476, 409] on p "If there is nothing included as an argument (in the parentheses), your hero wil…" at bounding box center [425, 407] width 297 height 78
click at [493, 352] on div "# Move right one step. hero . moveRight ( ) # Move right three steps. hero . mo…" at bounding box center [439, 340] width 260 height 89
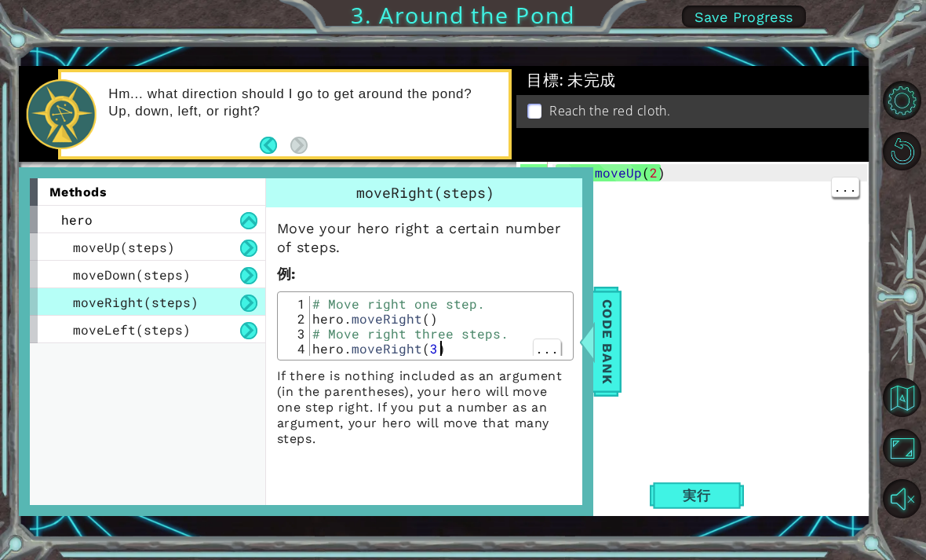
click at [731, 305] on div "hero . moveUp ( 2 )" at bounding box center [714, 345] width 323 height 363
click at [653, 204] on div "hero . moveUp ( 2 )" at bounding box center [714, 345] width 323 height 363
click at [753, 205] on div "hero . moveUp ( 2 )" at bounding box center [714, 345] width 323 height 363
click at [608, 328] on span "Code Bank" at bounding box center [607, 342] width 25 height 96
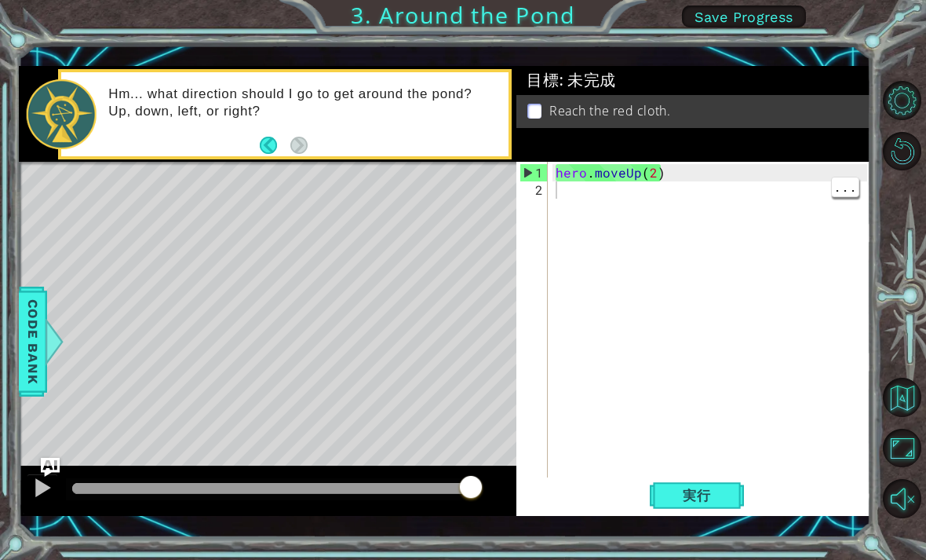
click at [666, 197] on div "hero . moveUp ( 2 )" at bounding box center [714, 345] width 323 height 363
type textarea "h"
click at [742, 203] on div "hero . moveUp ( 2 )" at bounding box center [714, 345] width 323 height 363
type textarea "hero"
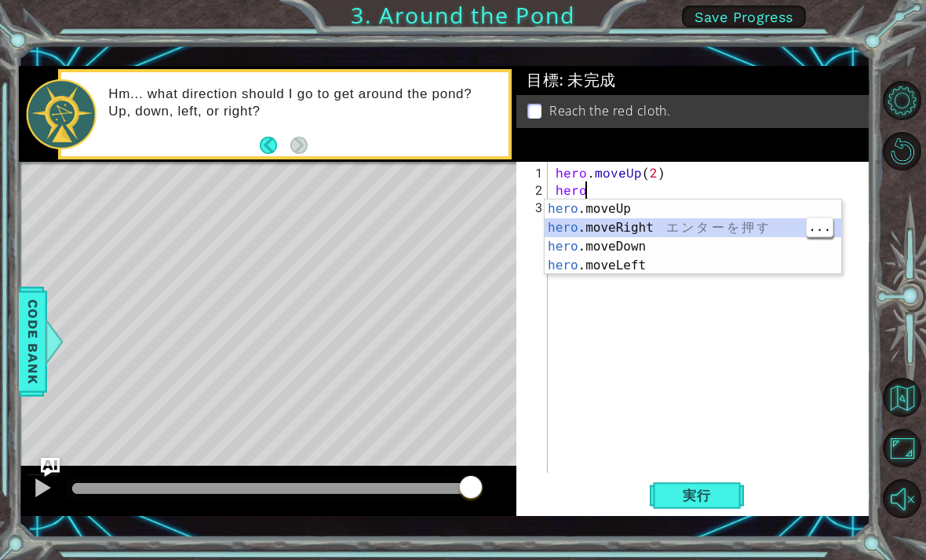
click at [666, 226] on div "hero .moveUp エ ン タ ー を 押 す hero .moveRight エ ン タ ー を 押 す hero .moveDown エ ン タ ー…" at bounding box center [693, 255] width 297 height 113
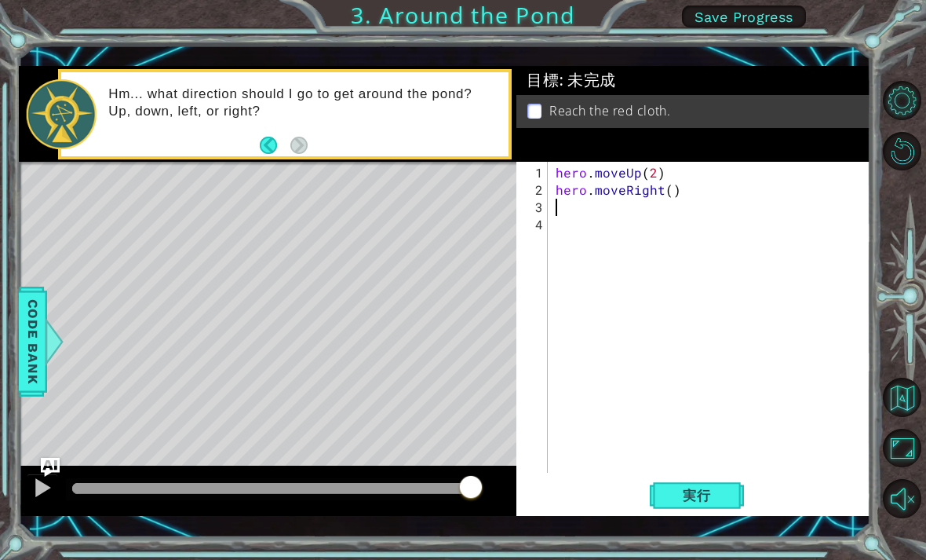
scroll to position [0, 0]
type textarea "1"
type textarea "h"
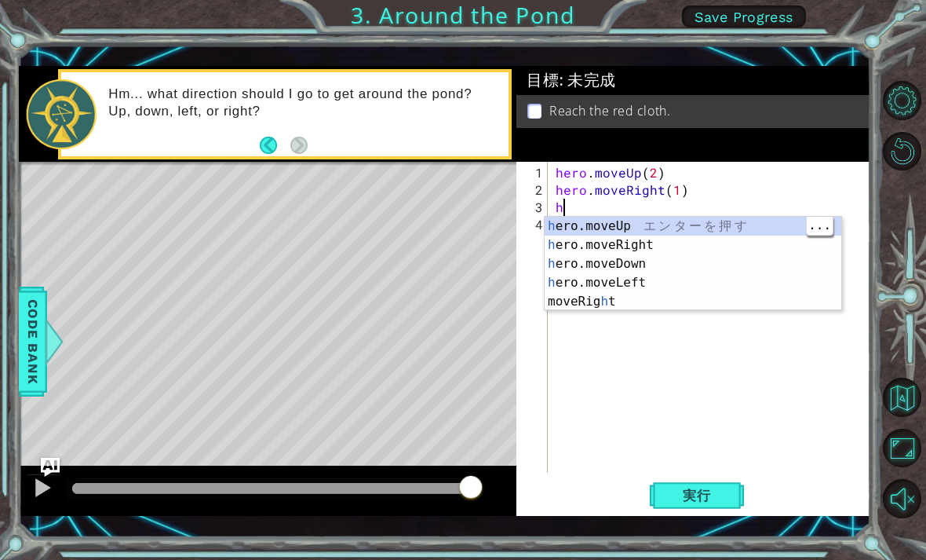
click at [705, 223] on div "h ero.moveUp エ ン タ ー を 押 す h ero.moveRight エ ン タ ー を 押 す h ero.moveDown エ ン タ ー…" at bounding box center [693, 283] width 297 height 132
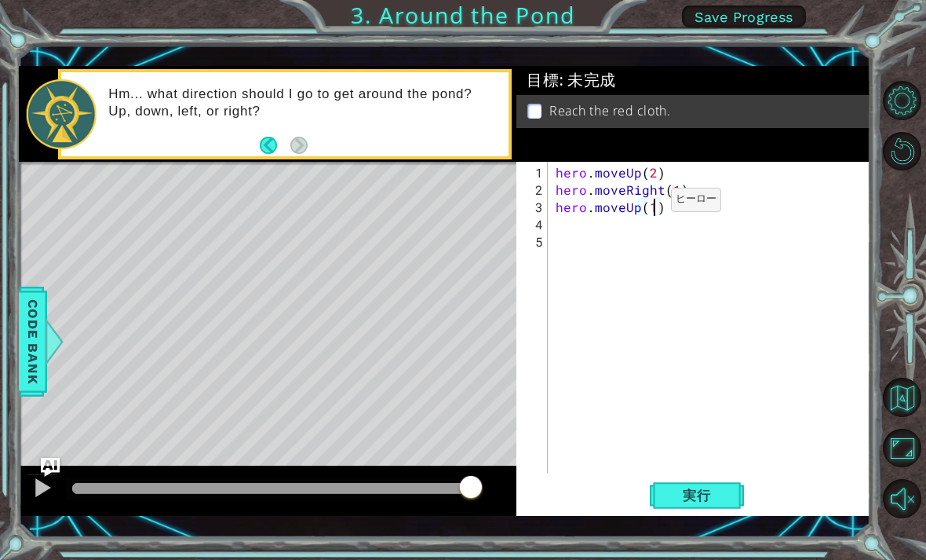
type textarea "…"
click at [709, 499] on span "実行" at bounding box center [697, 495] width 60 height 16
type textarea "hero.moveUp(1)"
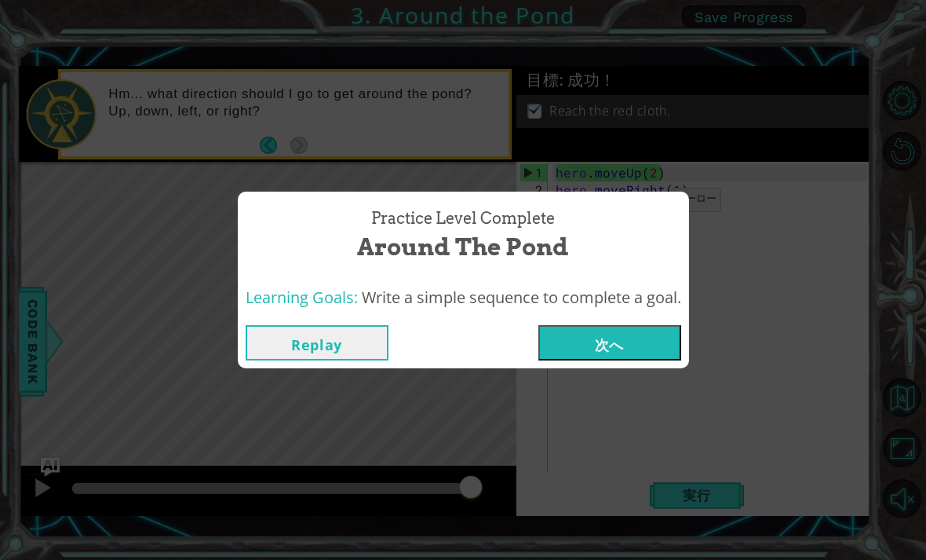
click at [628, 337] on button "次へ" at bounding box center [609, 342] width 143 height 35
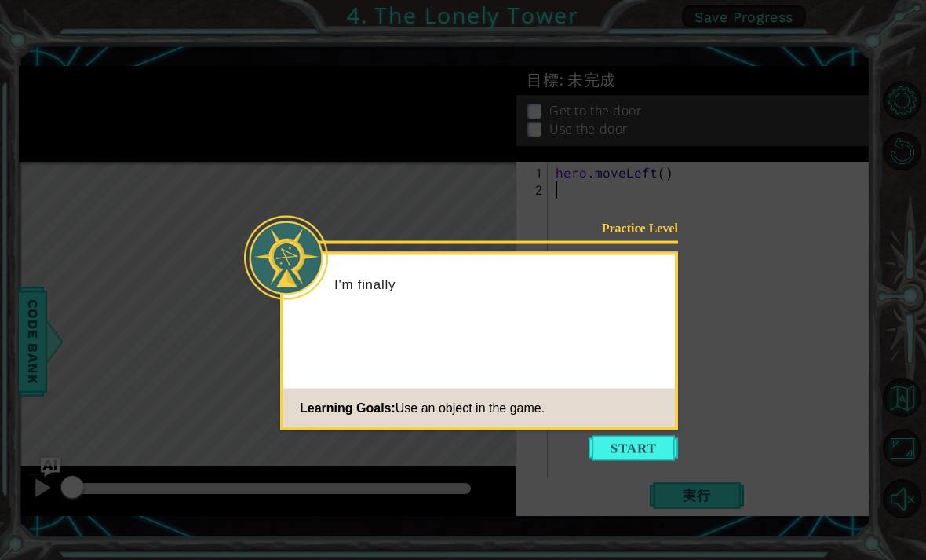
click at [645, 451] on button "Start" at bounding box center [633, 448] width 89 height 25
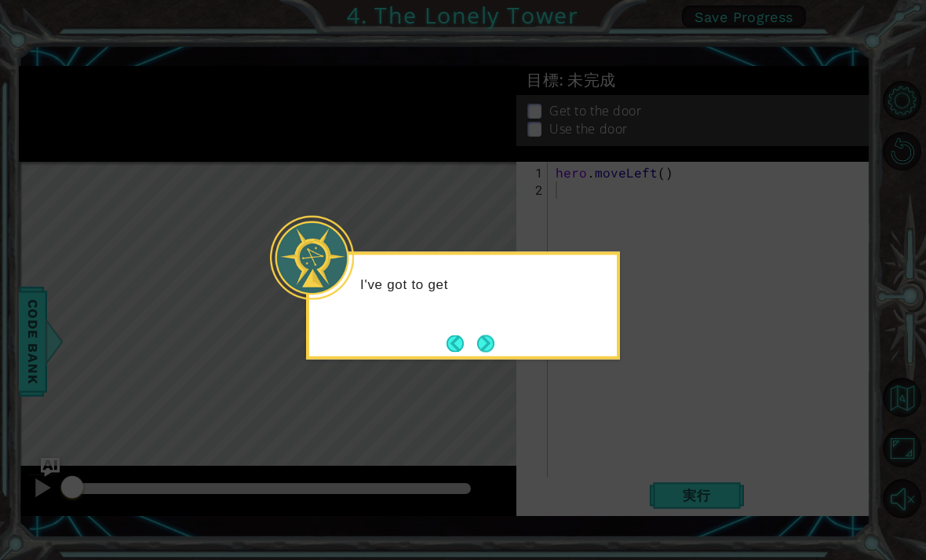
click at [494, 341] on button "Next" at bounding box center [485, 342] width 17 height 17
click at [480, 352] on button "Next" at bounding box center [485, 342] width 17 height 17
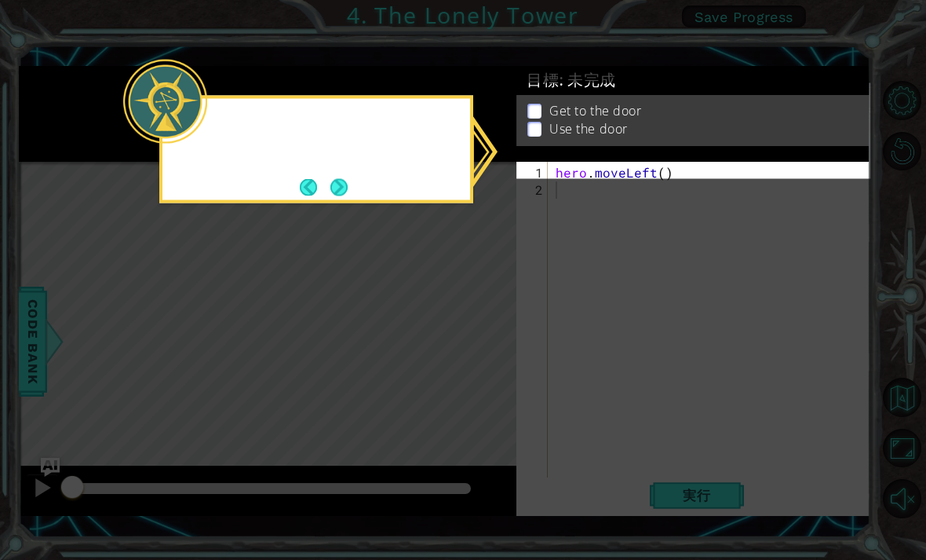
click at [493, 345] on icon at bounding box center [463, 280] width 926 height 560
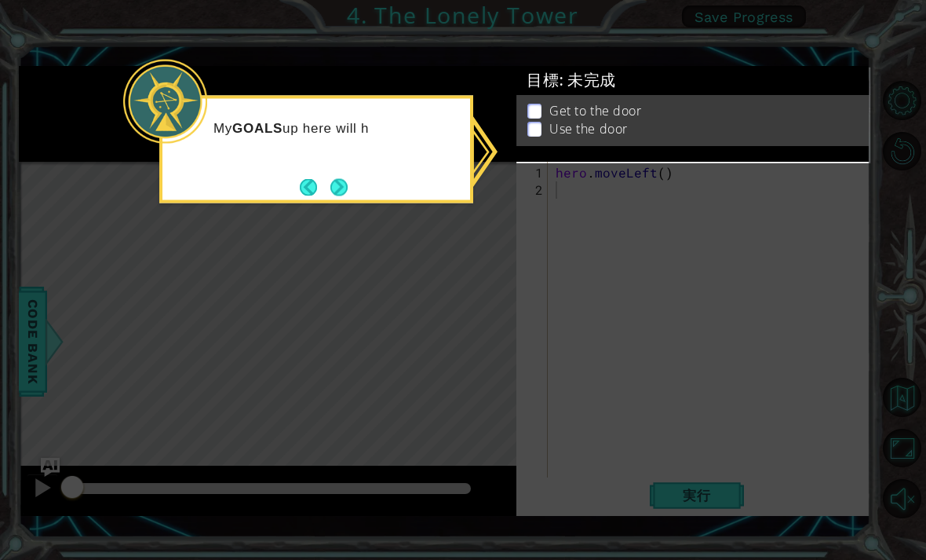
click at [348, 178] on button "Next" at bounding box center [338, 186] width 17 height 17
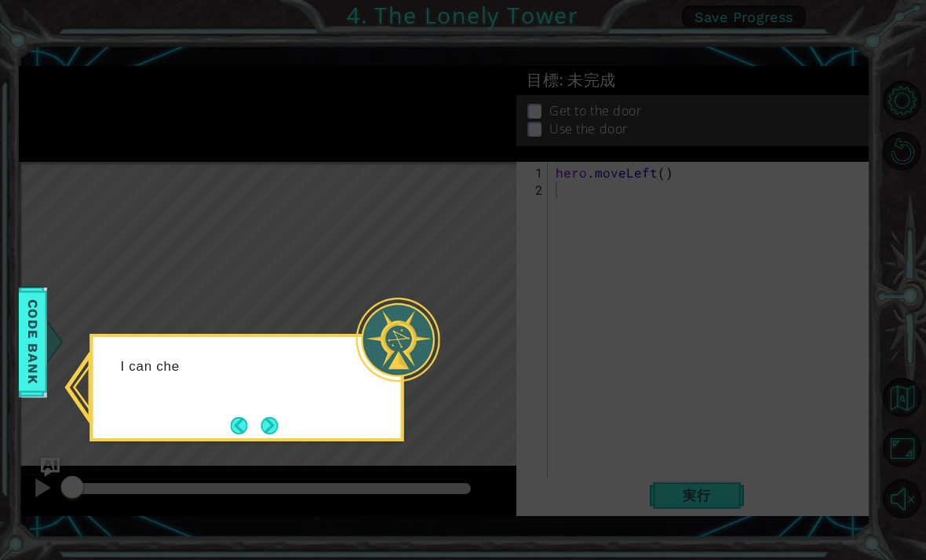
click at [271, 417] on button "Next" at bounding box center [269, 425] width 17 height 17
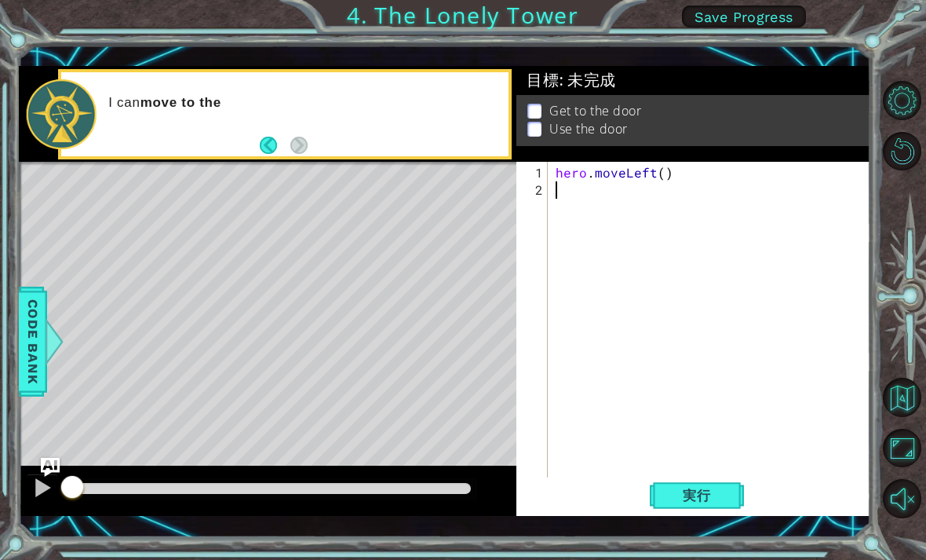
click at [399, 219] on div "Level Map" at bounding box center [381, 393] width 725 height 462
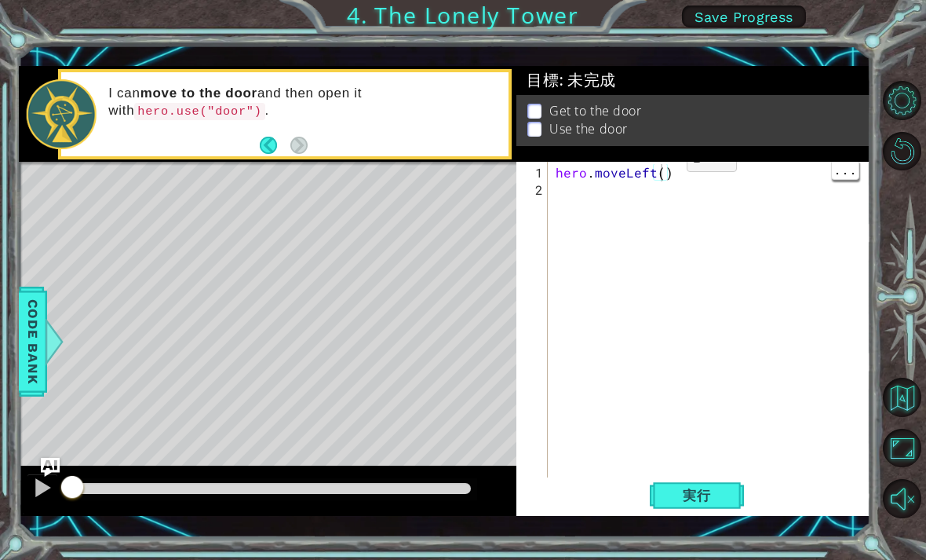
click at [660, 166] on div "hero . moveLeft ( )" at bounding box center [714, 345] width 323 height 363
type textarea "2"
type textarea "h"
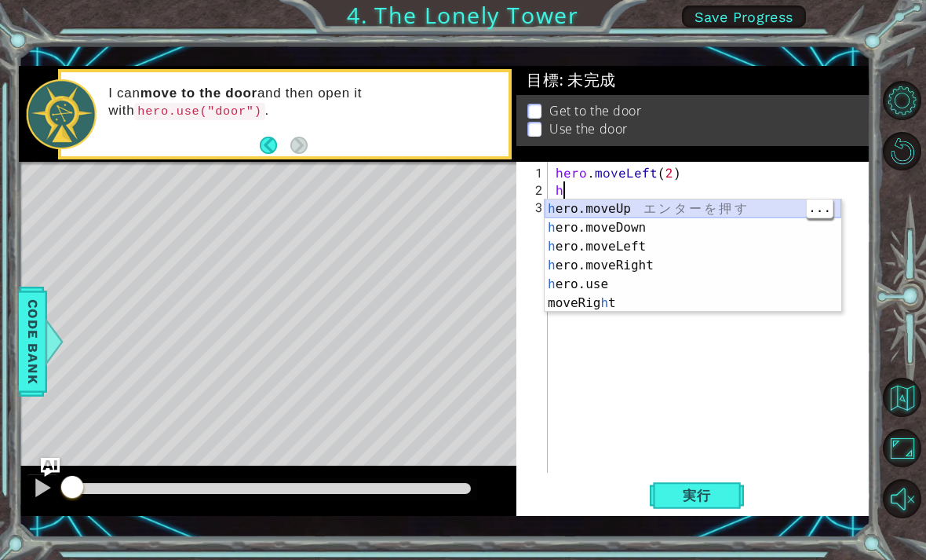
click at [634, 202] on div "h ero.moveUp エ ン タ ー を 押 す h ero.moveDown エ ン タ ー を 押 す h ero.moveLeft エ ン タ ー …" at bounding box center [693, 274] width 297 height 151
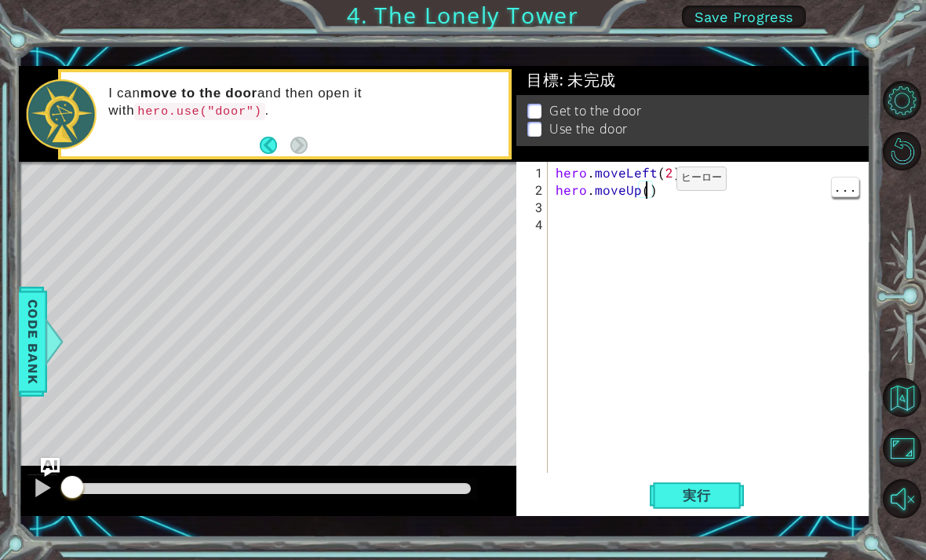
type textarea "2"
type textarea "h"
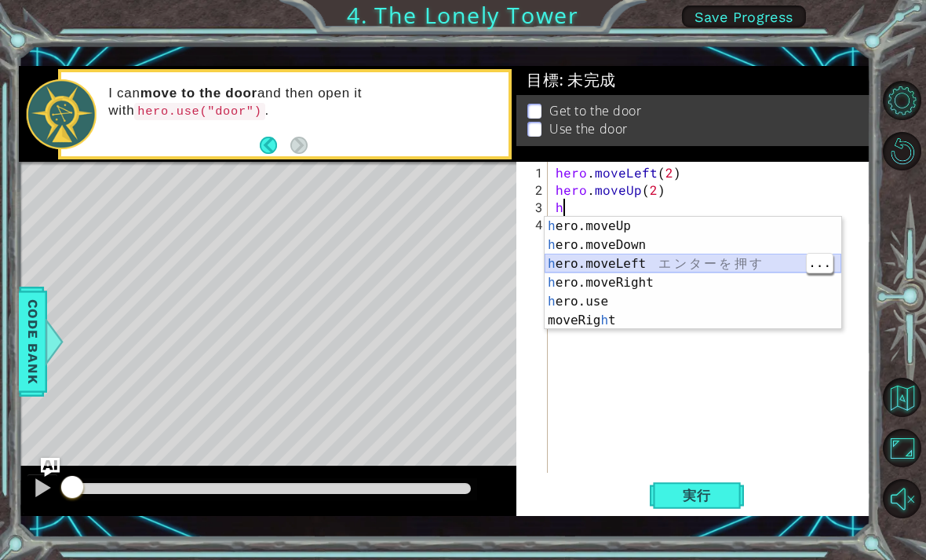
click at [645, 271] on div "h ero.moveUp エ ン タ ー を 押 す h ero.moveDown エ ン タ ー を 押 す h ero.moveLeft エ ン タ ー …" at bounding box center [693, 292] width 297 height 151
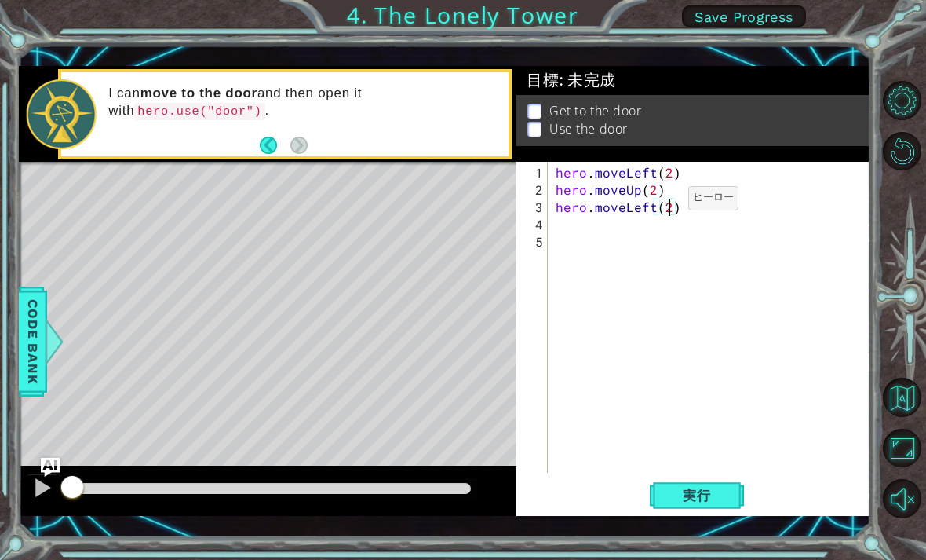
click at [725, 487] on button "実行" at bounding box center [697, 494] width 94 height 35
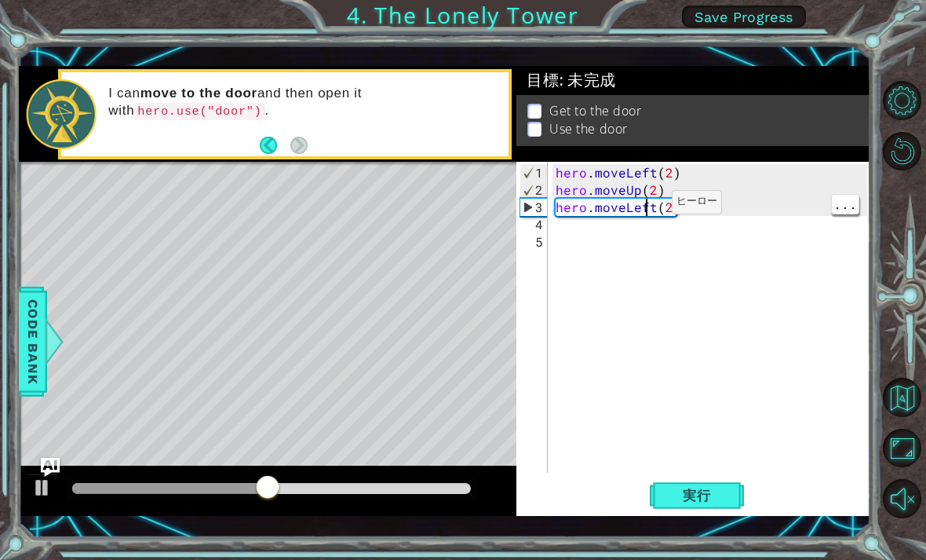
click at [653, 204] on div "hero . moveLeft ( 2 ) hero . moveUp ( 2 ) hero . moveLeft ( 2 )" at bounding box center [714, 336] width 323 height 345
click at [762, 202] on div "hero . moveLeft ( 2 ) hero . moveUp ( 2 ) hero . moveLef ( 2 )" at bounding box center [714, 336] width 323 height 345
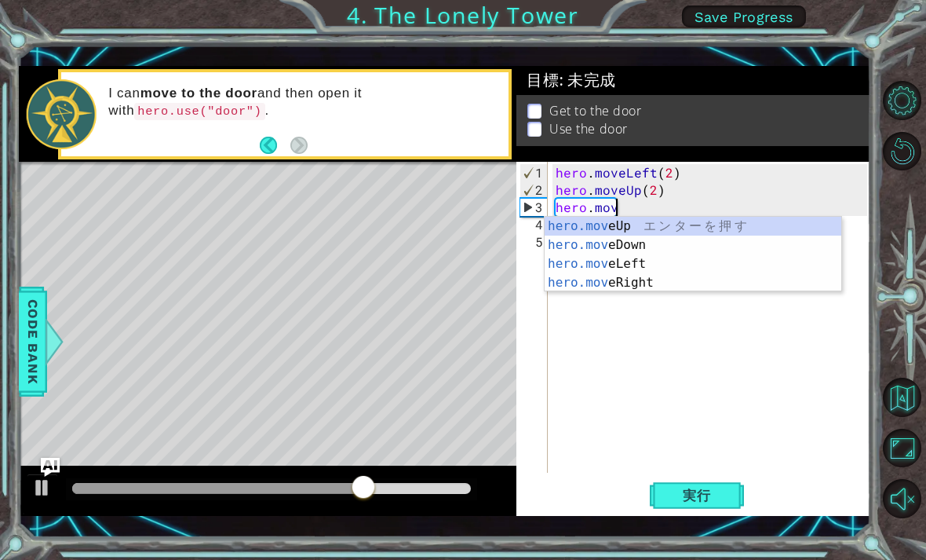
type textarea "[DOMAIN_NAME]"
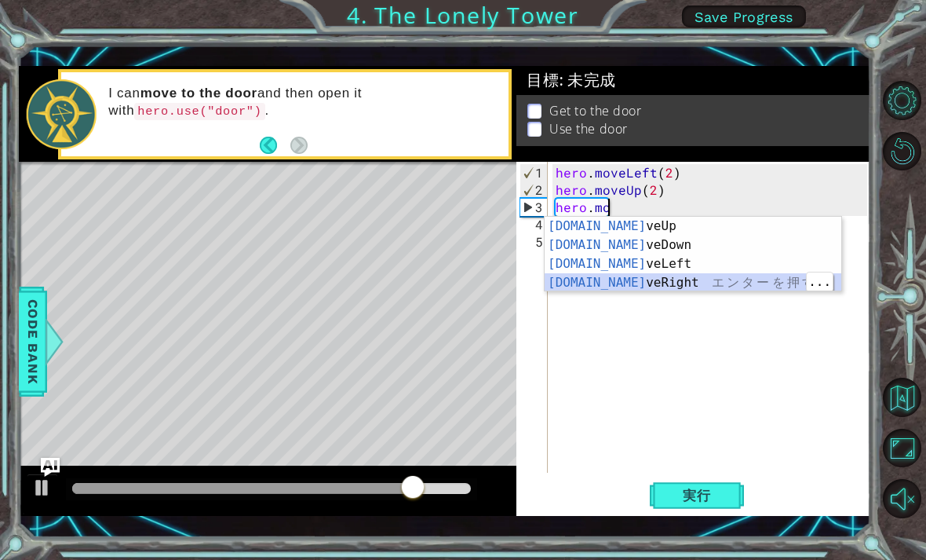
click at [645, 276] on div "[DOMAIN_NAME] veUp エ ン タ ー を 押 す [DOMAIN_NAME] veDown エ ン タ ー を 押 す [DOMAIN_NAM…" at bounding box center [693, 273] width 297 height 113
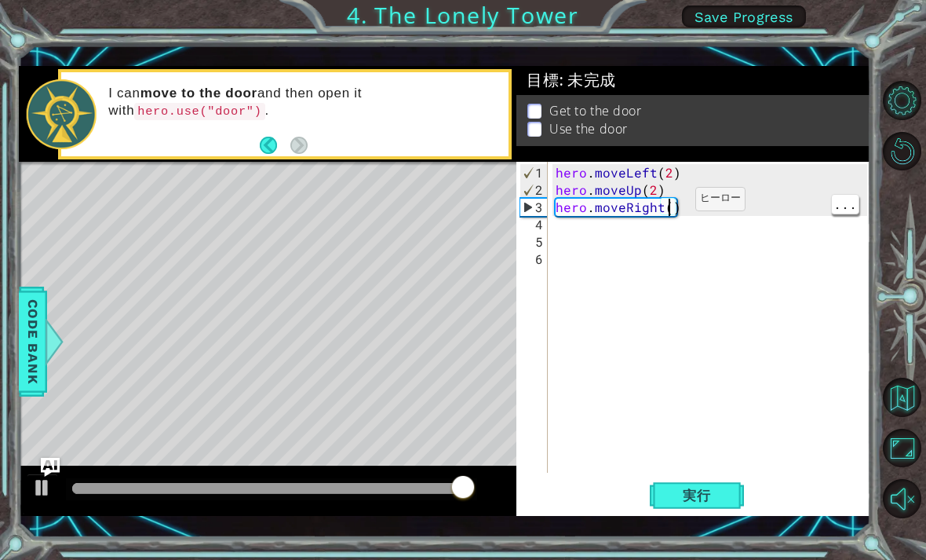
scroll to position [0, 1]
type textarea "2"
click at [714, 498] on span "実行" at bounding box center [697, 495] width 60 height 16
click at [725, 484] on button "実行" at bounding box center [697, 494] width 94 height 35
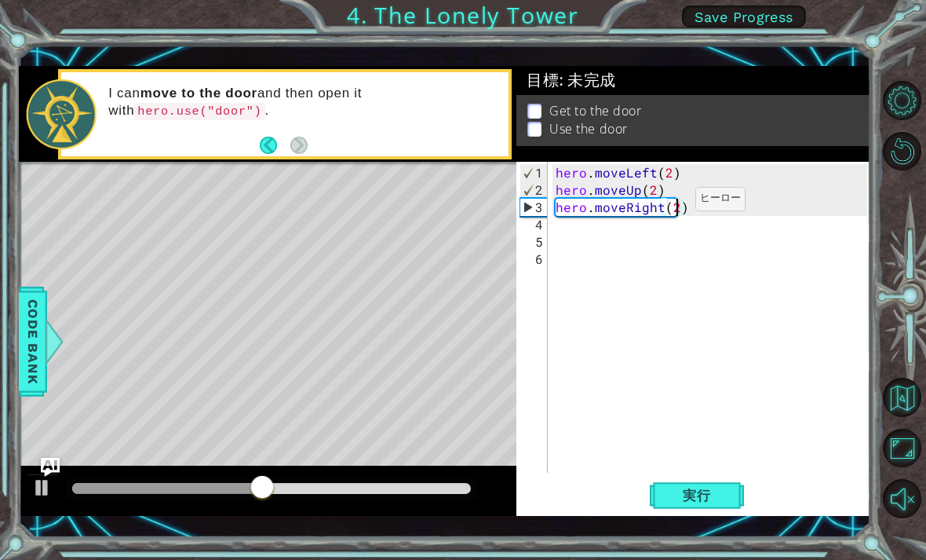
type textarea "hero.moveRight(2)"
click at [44, 482] on div at bounding box center [42, 487] width 20 height 20
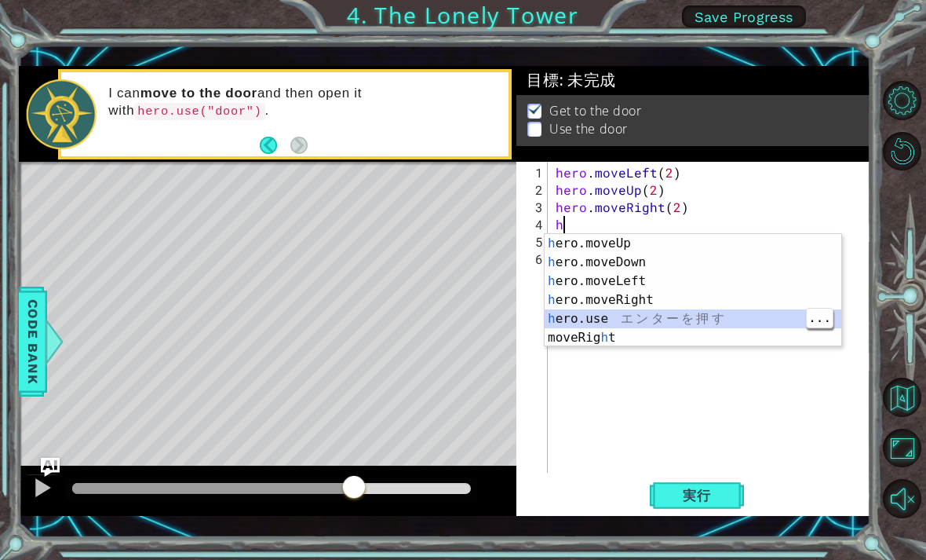
click at [640, 318] on div "h ero.moveUp エ ン タ ー を 押 す h ero.moveDown エ ン タ ー を 押 す h ero.moveLeft エ ン タ ー …" at bounding box center [693, 309] width 297 height 151
type textarea "hero.use("name")"
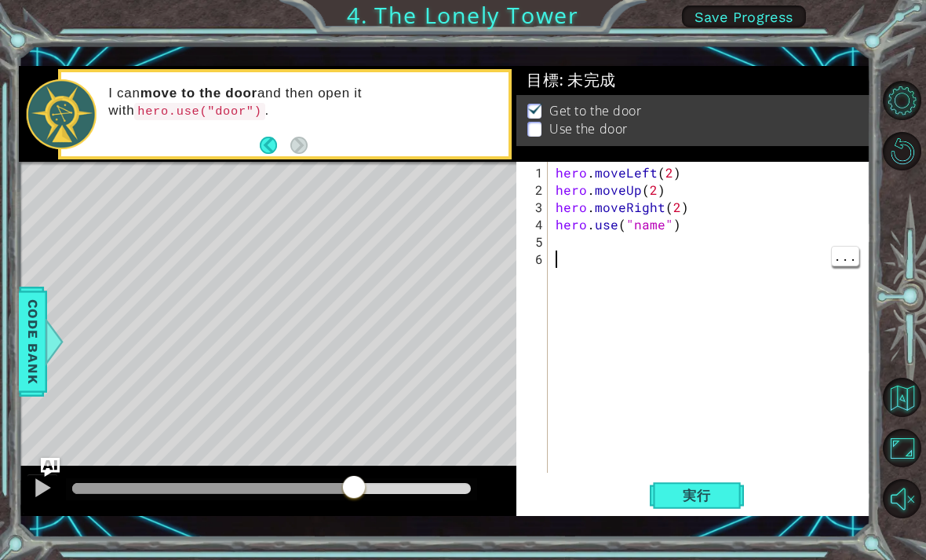
click at [706, 491] on span "実行" at bounding box center [697, 495] width 60 height 16
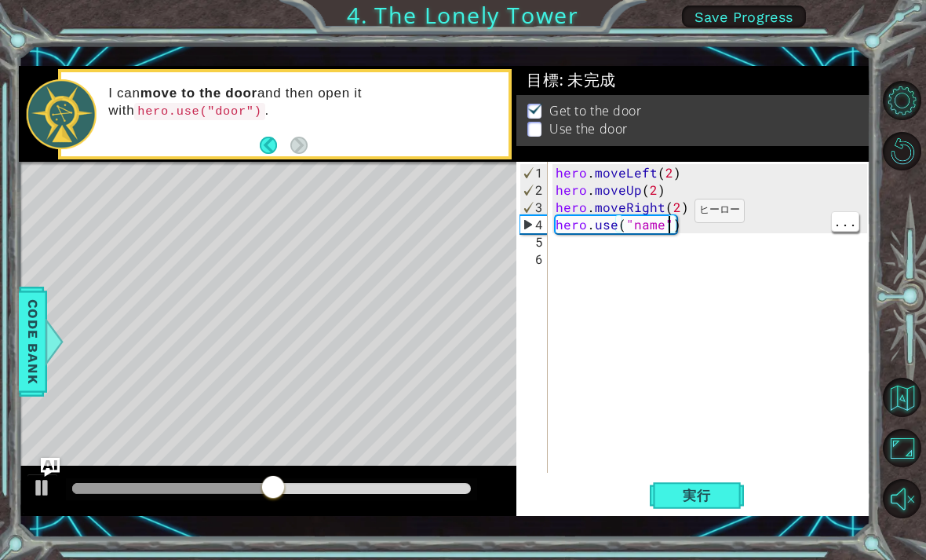
click at [668, 218] on div "hero . moveLeft ( 2 ) hero . moveUp ( 2 ) hero . moveRight ( 2 ) hero . use ( "…" at bounding box center [714, 336] width 323 height 345
click at [662, 221] on div "hero . moveLeft ( 2 ) hero . moveUp ( 2 ) hero . moveRight ( 2 ) hero . use ( "…" at bounding box center [714, 336] width 323 height 345
click at [720, 485] on button "実行" at bounding box center [697, 494] width 94 height 35
type textarea "hero.use("door")"
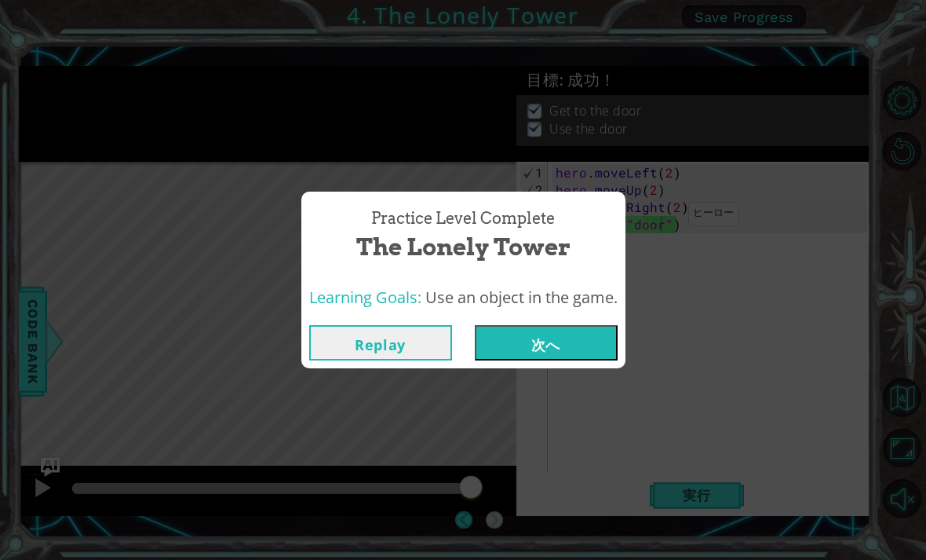
click at [549, 319] on div "Replay 次へ" at bounding box center [463, 342] width 324 height 51
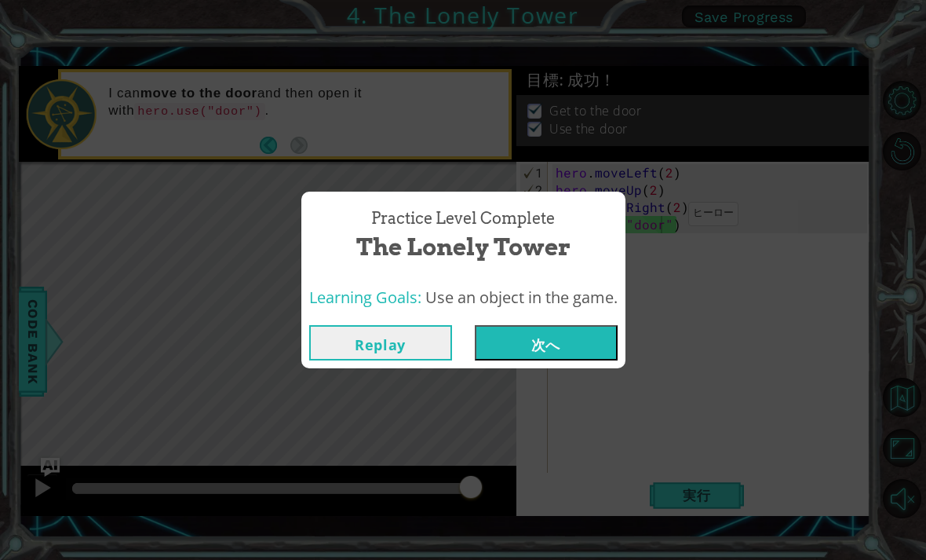
click at [558, 352] on button "次へ" at bounding box center [546, 342] width 143 height 35
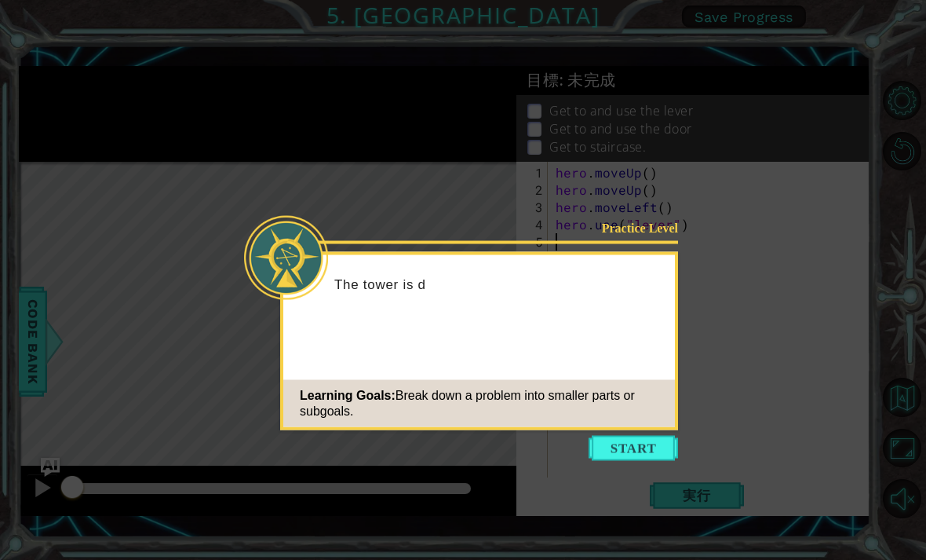
click at [651, 447] on button "Start" at bounding box center [633, 448] width 89 height 25
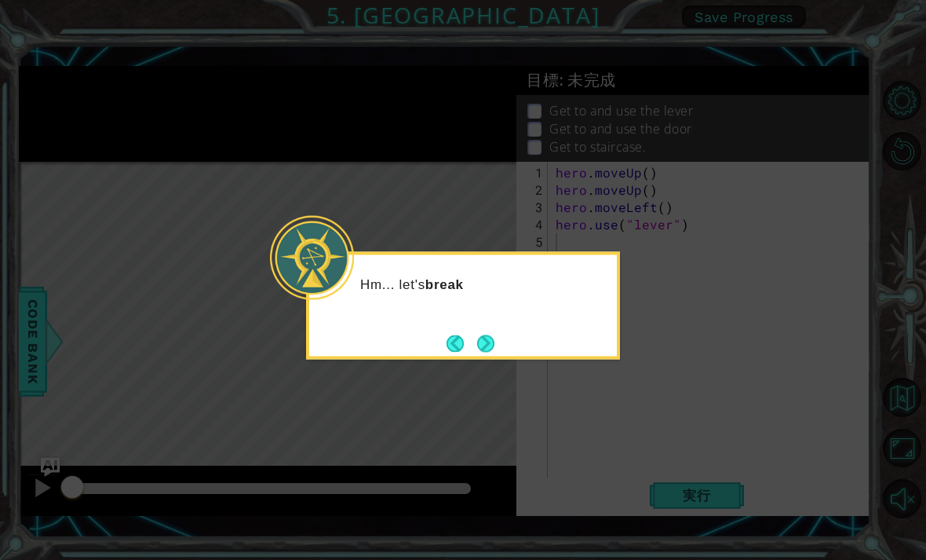
click at [493, 341] on button "Next" at bounding box center [485, 342] width 17 height 17
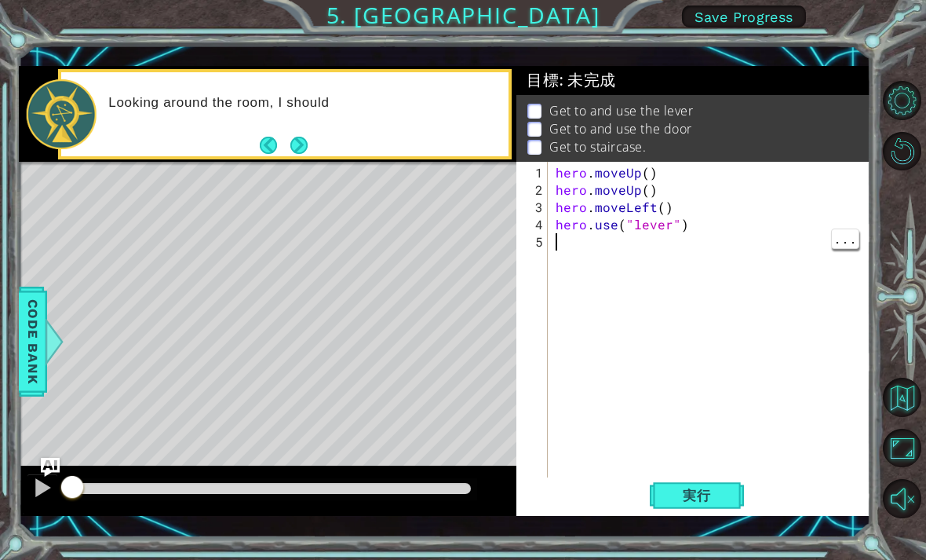
click at [697, 500] on span "実行" at bounding box center [697, 495] width 60 height 16
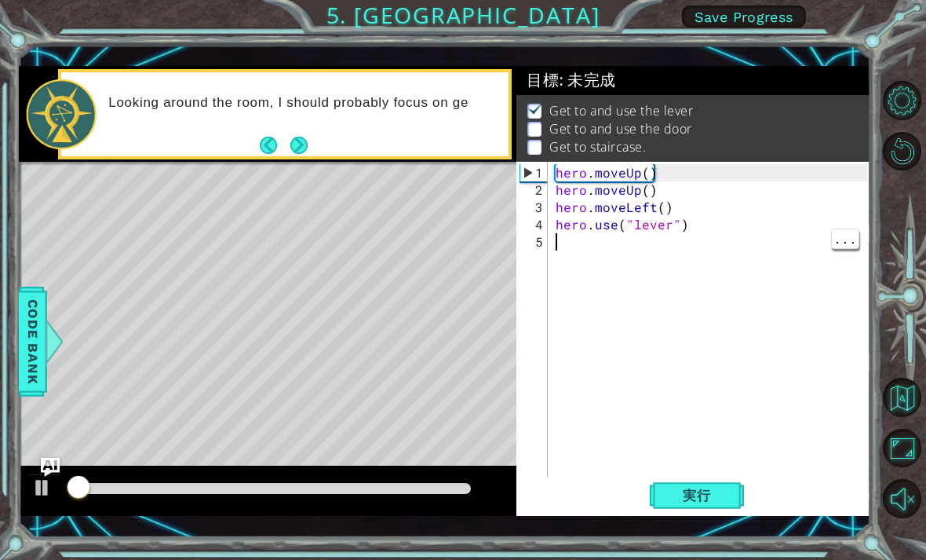
scroll to position [1, 0]
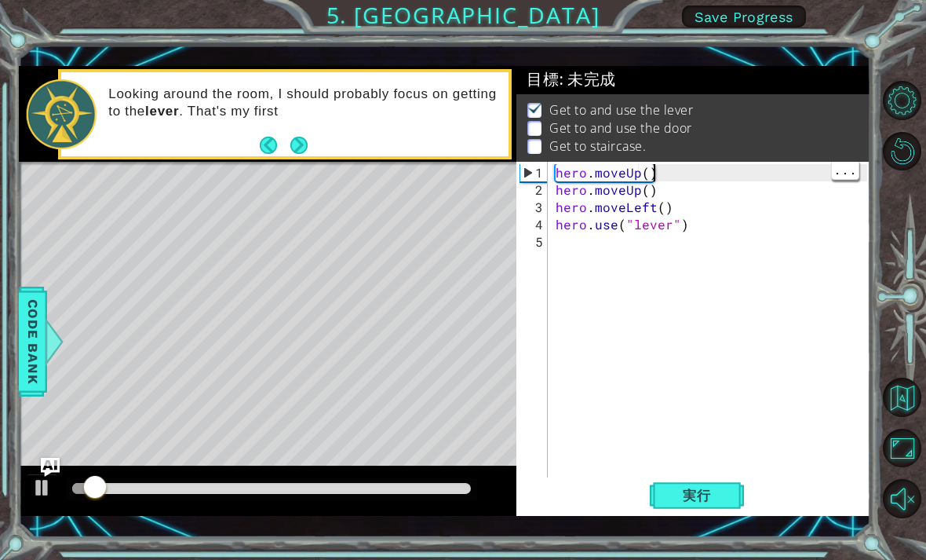
click at [654, 188] on div "hero . moveUp ( ) hero . moveUp ( ) hero . moveLeft ( ) hero . use ( "lever" )" at bounding box center [714, 345] width 323 height 363
click at [756, 224] on div "hero . moveUp ( ) hero . moveUp ( ) hero . moveLeft ( ) hero . use ( "lever" )" at bounding box center [714, 345] width 323 height 363
click at [649, 188] on div "hero . moveUp ( ) hero . moveUp ( ) hero . moveLeft ( ) hero . use ( "lever" )" at bounding box center [714, 345] width 323 height 363
click at [651, 190] on div "hero . moveUp ( ) hero . moveUp ( ) hero . moveLeft ( ) hero . use ( "lever" )" at bounding box center [714, 345] width 323 height 363
click at [37, 502] on button at bounding box center [42, 489] width 31 height 32
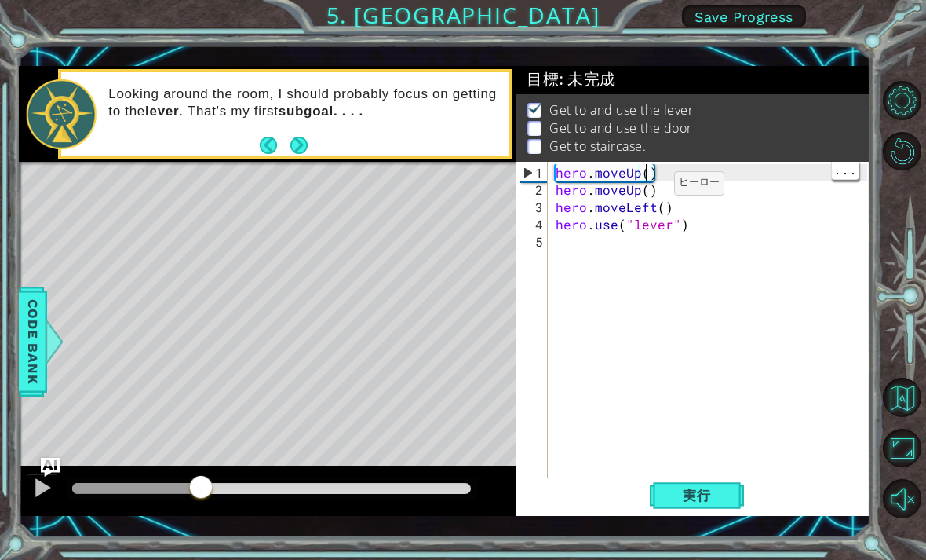
click at [683, 502] on span "実行" at bounding box center [697, 495] width 60 height 16
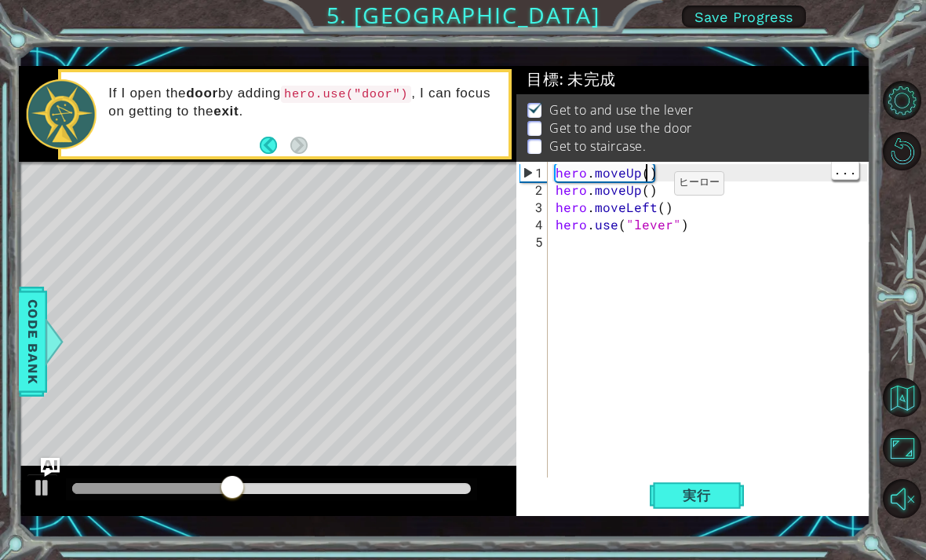
type textarea "hero.use("lever")"
click at [704, 250] on div "hero . moveUp ( ) hero . moveUp ( ) hero . moveLeft ( ) hero . use ( "lever" )" at bounding box center [714, 345] width 323 height 363
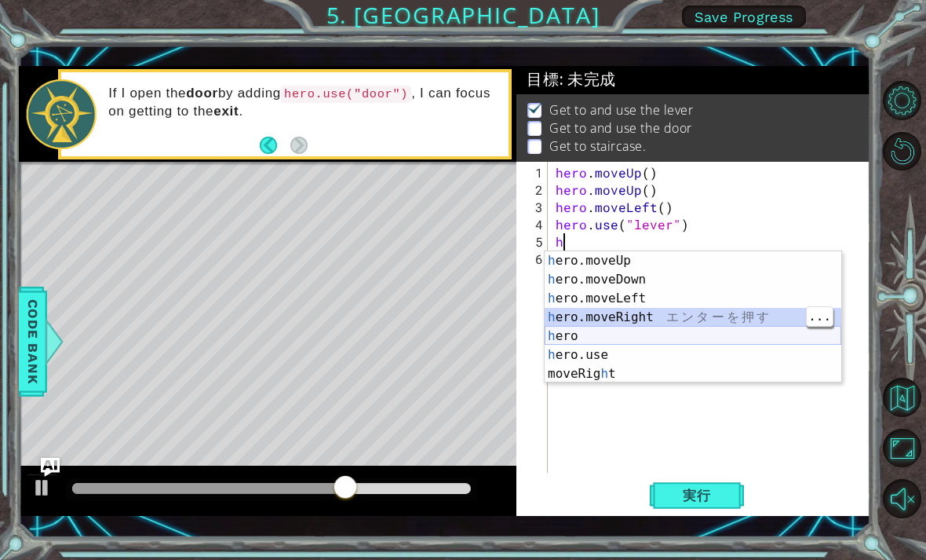
click at [640, 333] on div "h ero.moveUp エ ン タ ー を 押 す h ero.moveDown エ ン タ ー を 押 す h ero.moveLeft エ ン タ ー …" at bounding box center [693, 336] width 297 height 170
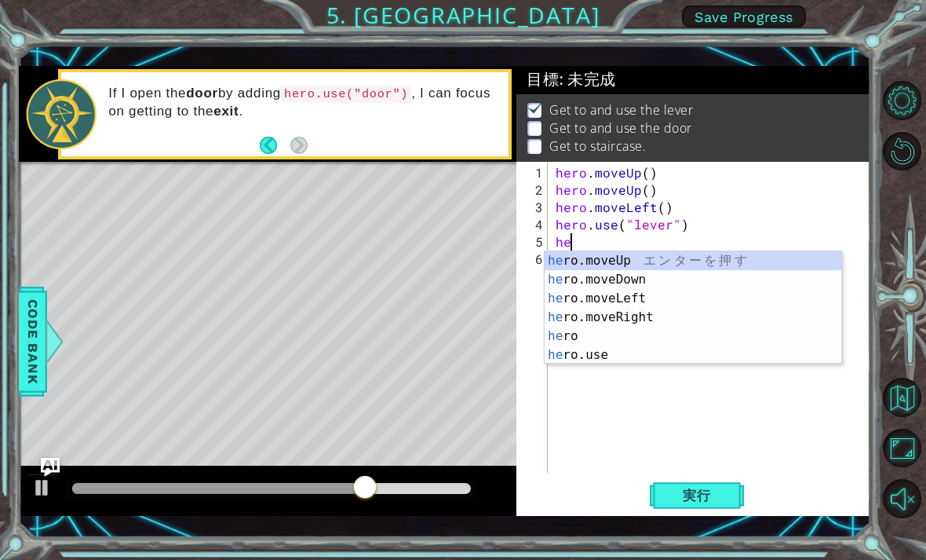
type textarea "h"
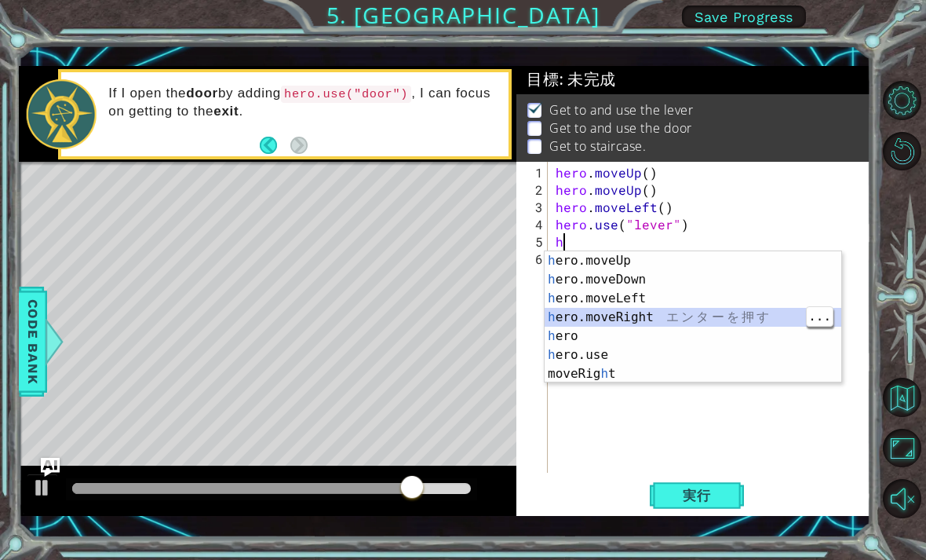
click at [638, 338] on div "h ero.moveUp エ ン タ ー を 押 す h ero.moveDown エ ン タ ー を 押 す h ero.moveLeft エ ン タ ー …" at bounding box center [693, 336] width 297 height 170
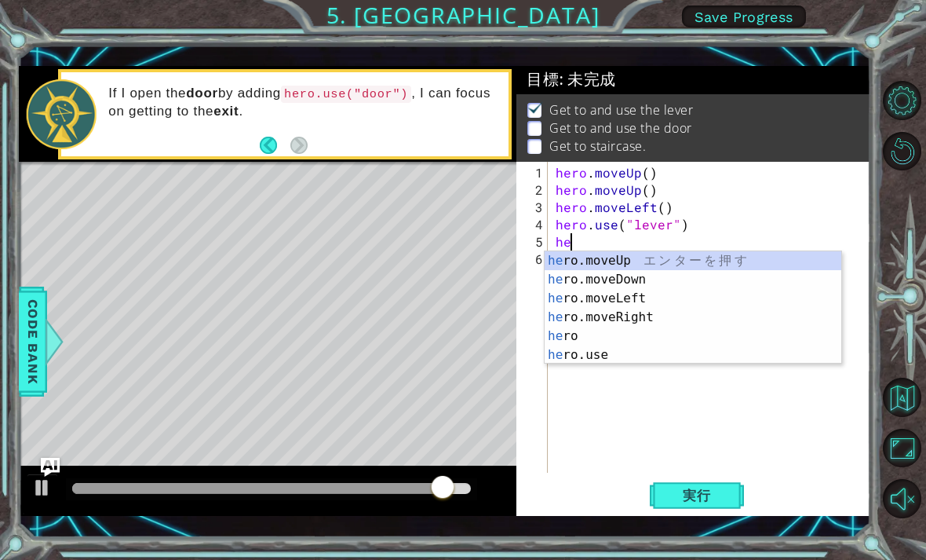
type textarea "h"
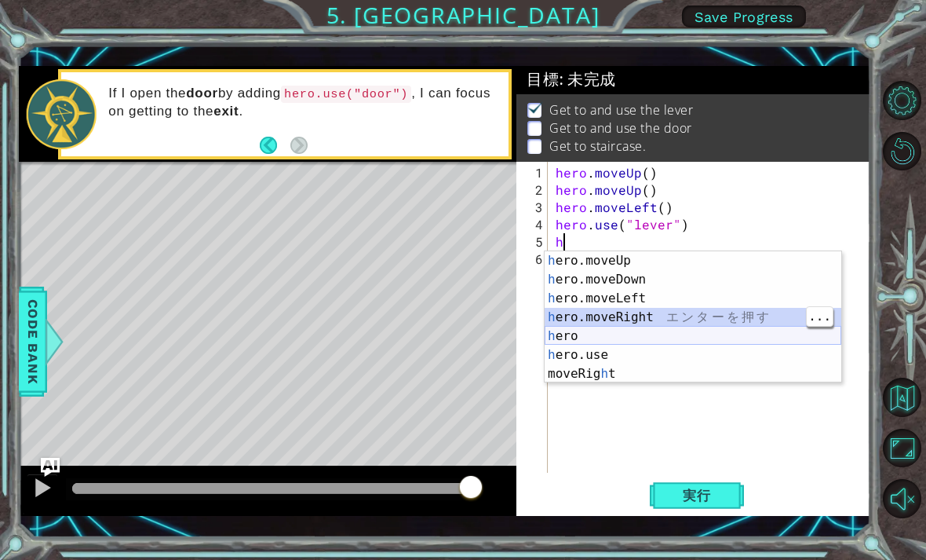
click at [666, 338] on div "h ero.moveUp エ ン タ ー を 押 す h ero.moveDown エ ン タ ー を 押 す h ero.moveLeft エ ン タ ー …" at bounding box center [693, 336] width 297 height 170
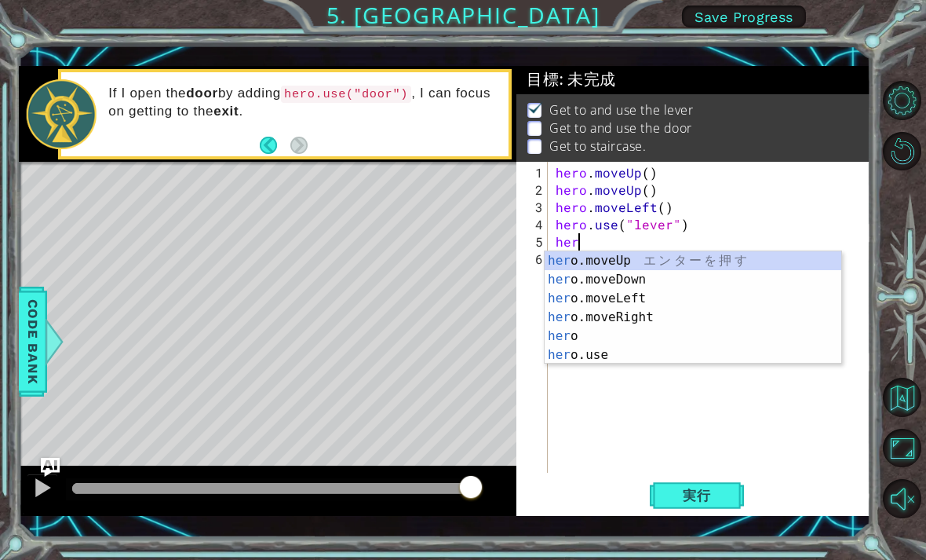
type textarea "h"
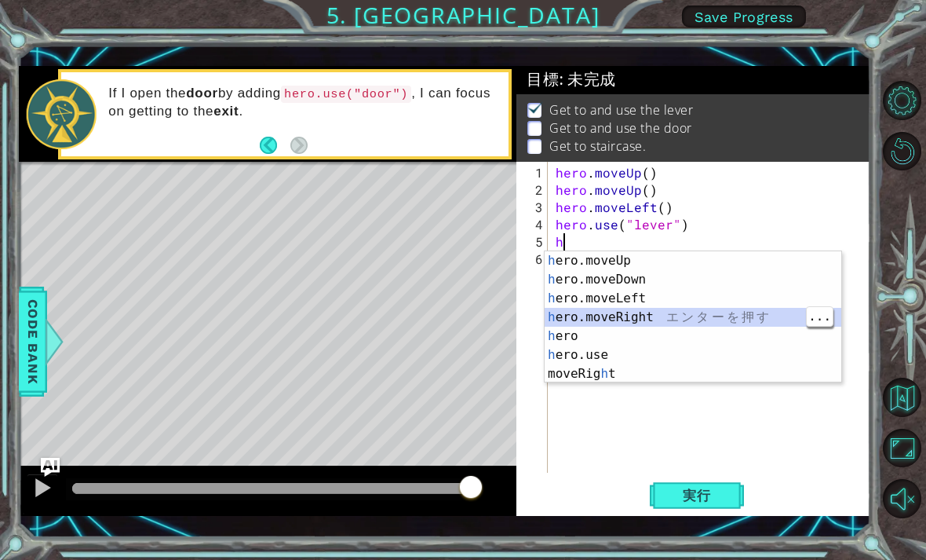
click at [654, 331] on div "h ero.moveUp エ ン タ ー を 押 す h ero.moveDown エ ン タ ー を 押 す h ero.moveLeft エ ン タ ー …" at bounding box center [693, 336] width 297 height 170
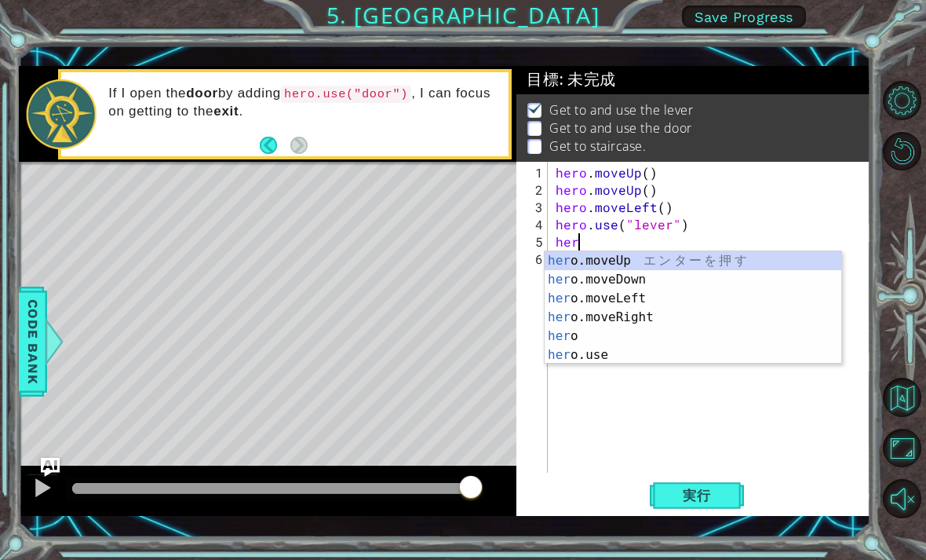
type textarea "h"
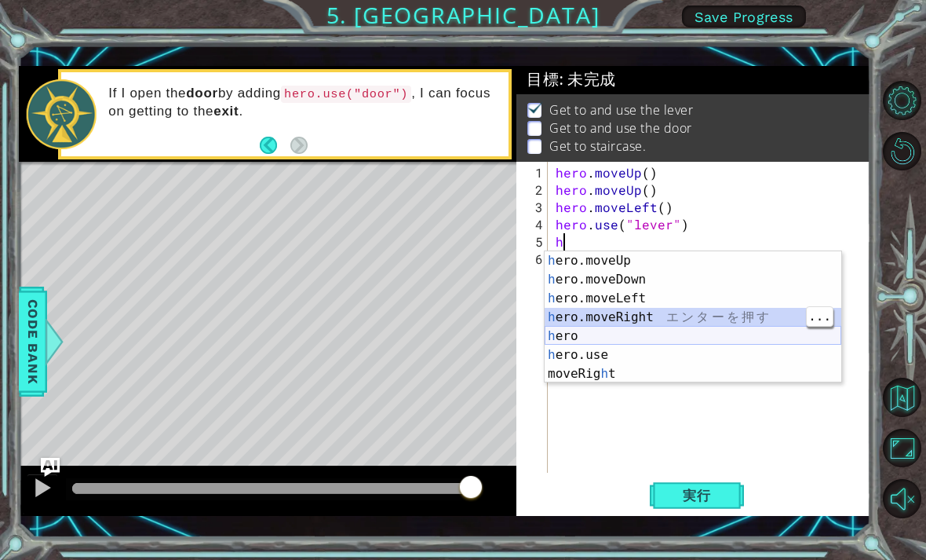
click at [752, 331] on div "h ero.moveUp エ ン タ ー を 押 す h ero.moveDown エ ン タ ー を 押 す h ero.moveLeft エ ン タ ー …" at bounding box center [693, 336] width 297 height 170
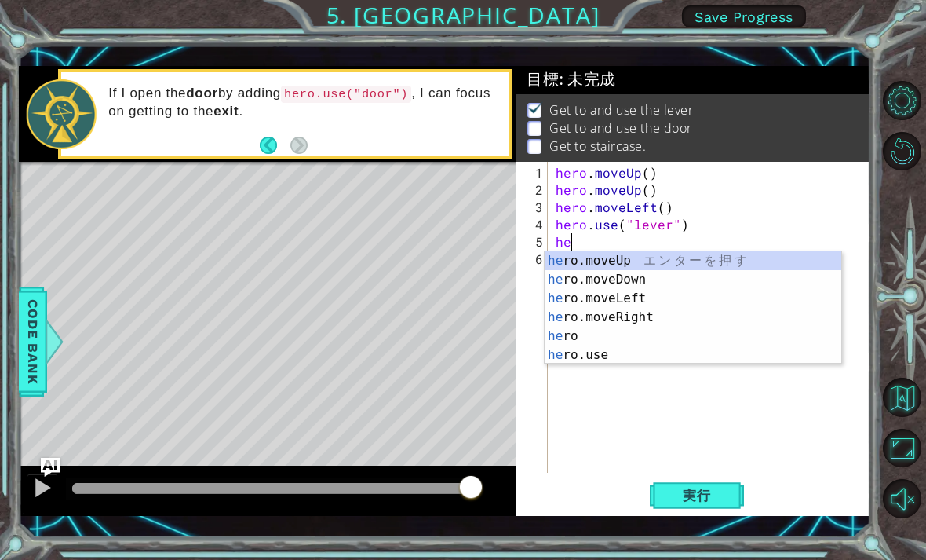
type textarea "h"
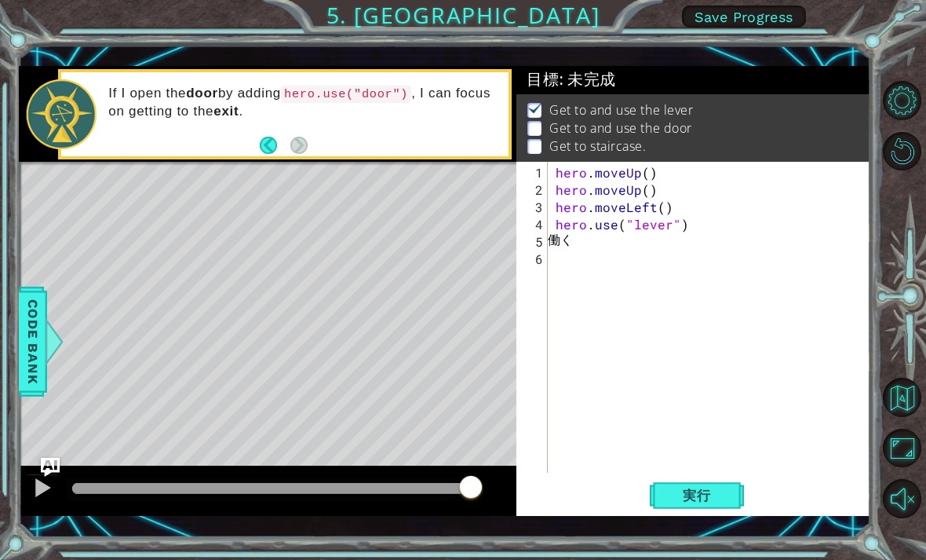
scroll to position [1, 0]
type textarea "は"
type textarea "h"
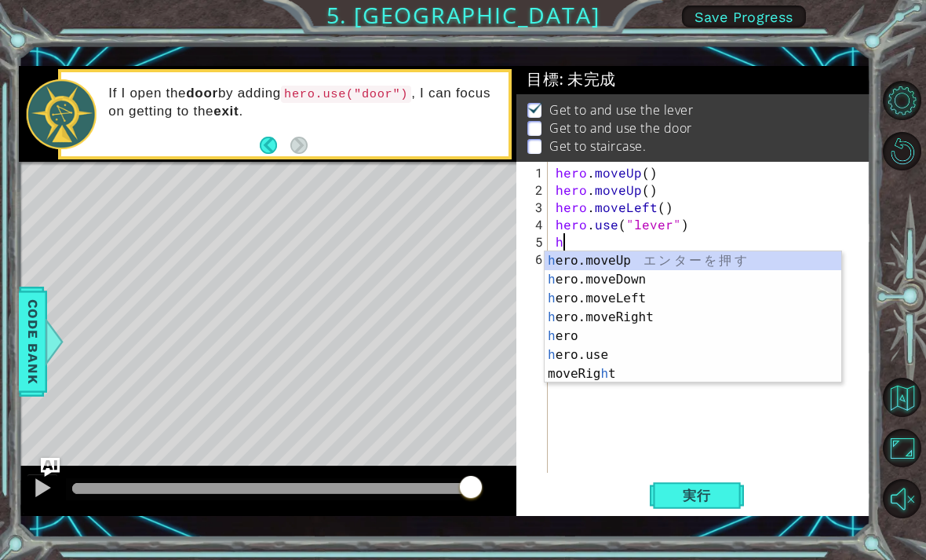
type textarea "h"
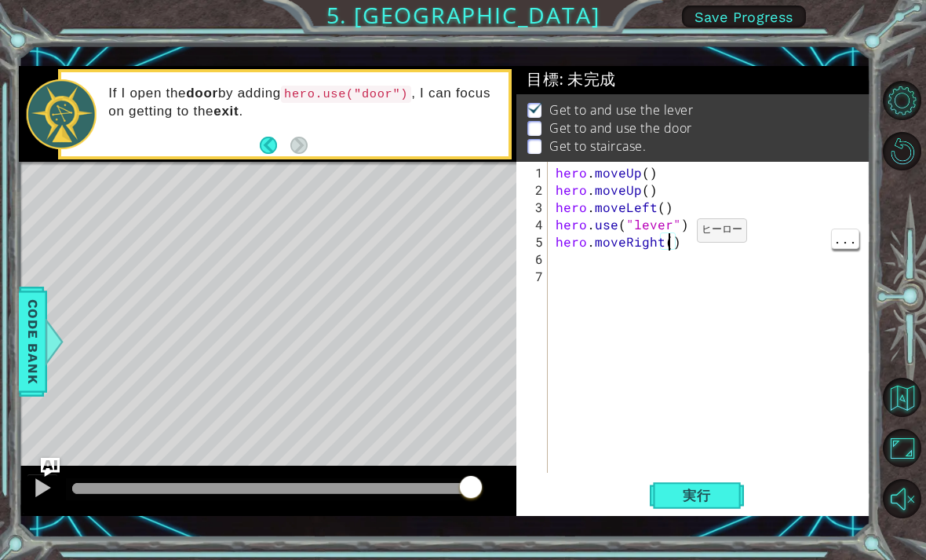
click at [670, 238] on div "hero . moveUp ( ) hero . moveUp ( ) hero . moveLeft ( ) hero . use ( "lever" ) …" at bounding box center [714, 336] width 323 height 345
type textarea "3"
click at [662, 261] on div "hero . moveUp ( ) hero . moveUp ( ) hero . moveLeft ( ) hero . use ( "lever" ) …" at bounding box center [714, 336] width 323 height 345
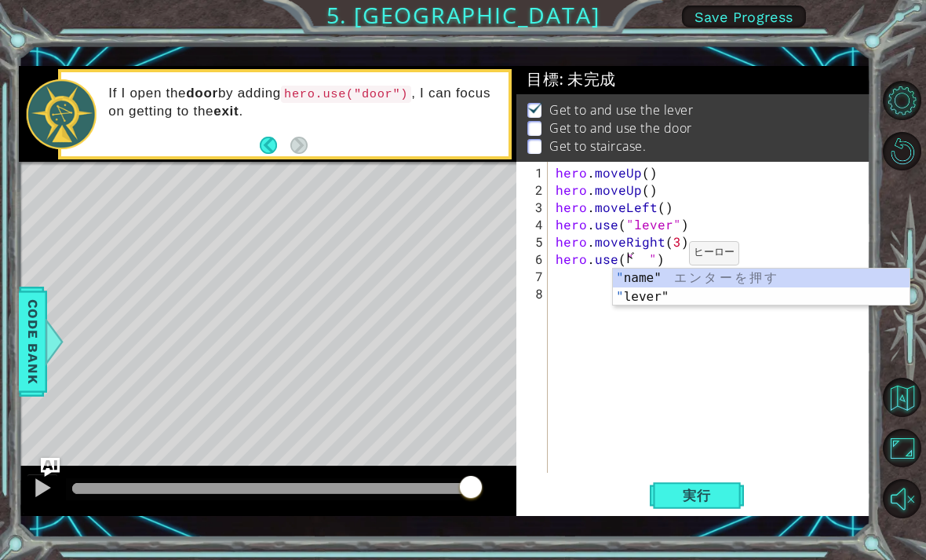
scroll to position [1, 0]
type textarea "ど"
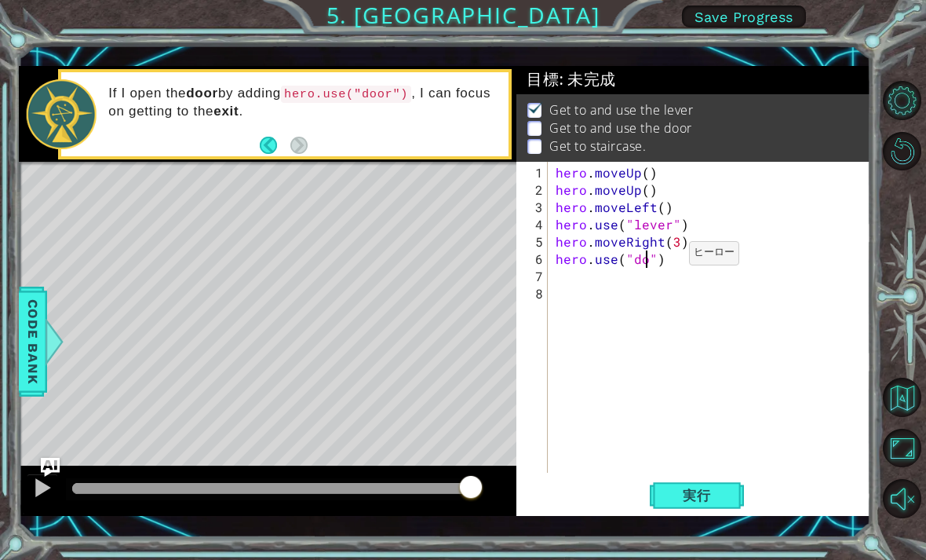
scroll to position [0, 1]
type textarea "door"
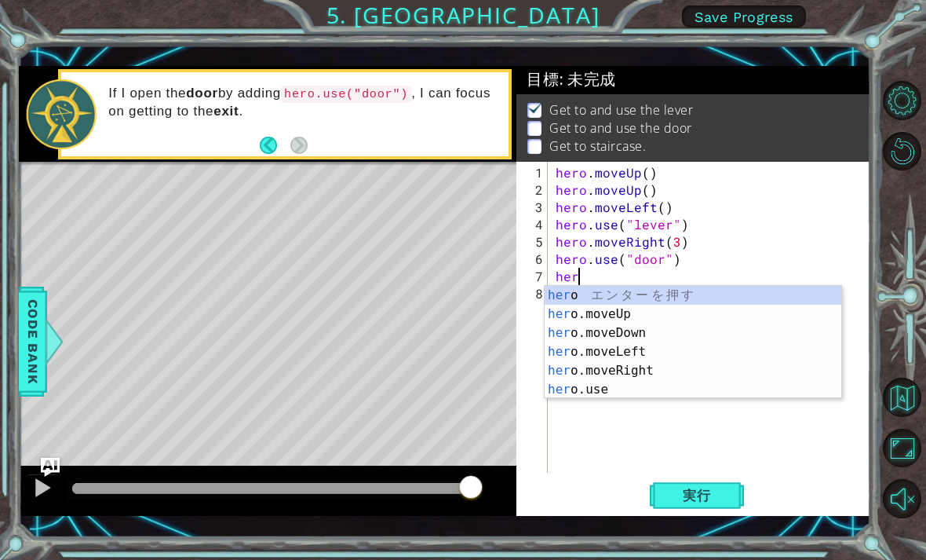
type textarea "h"
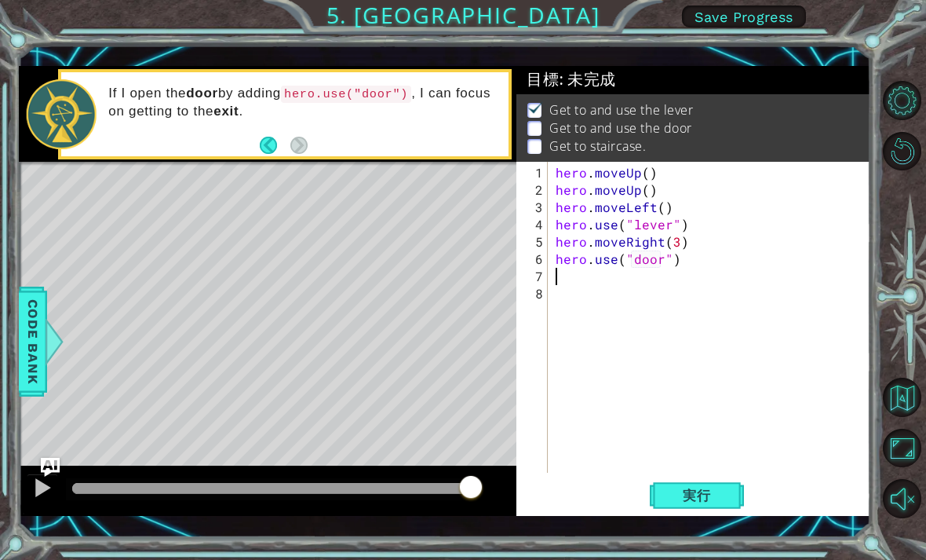
type textarea "h"
type textarea "hero.moveUp(1)"
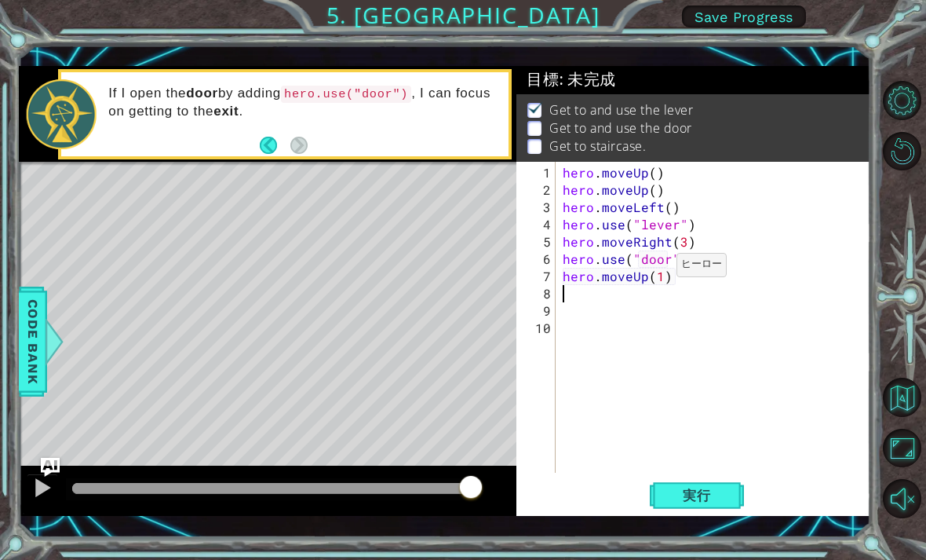
type textarea "h"
click at [708, 486] on button "実行" at bounding box center [697, 494] width 94 height 35
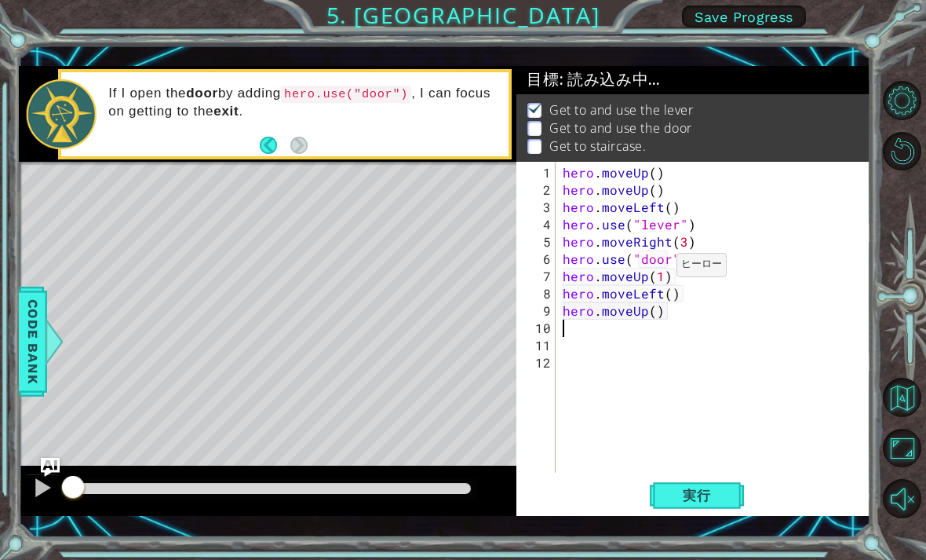
scroll to position [1, 0]
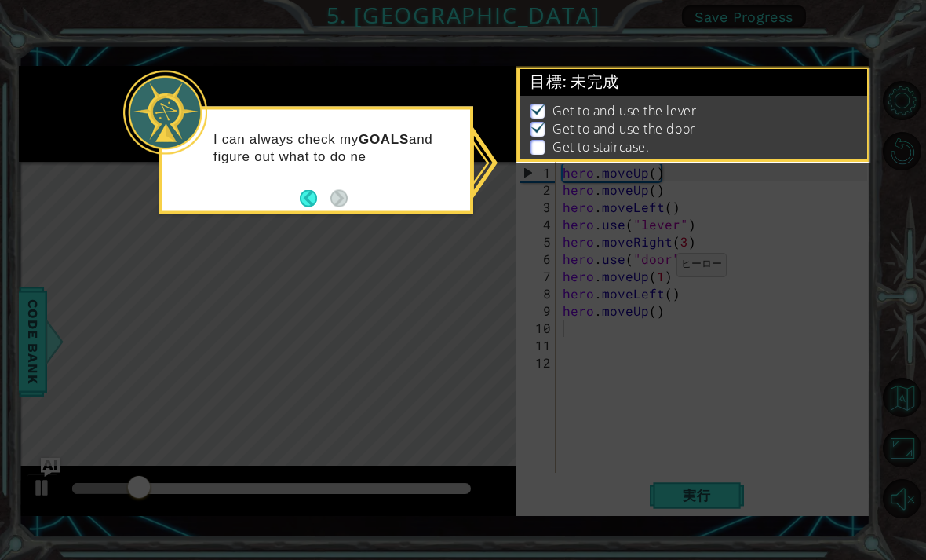
click at [739, 481] on icon at bounding box center [463, 280] width 926 height 560
click at [741, 425] on icon at bounding box center [463, 280] width 926 height 560
click at [739, 431] on icon at bounding box center [463, 280] width 926 height 560
click at [739, 430] on icon at bounding box center [463, 280] width 926 height 560
click at [744, 429] on icon at bounding box center [463, 280] width 926 height 560
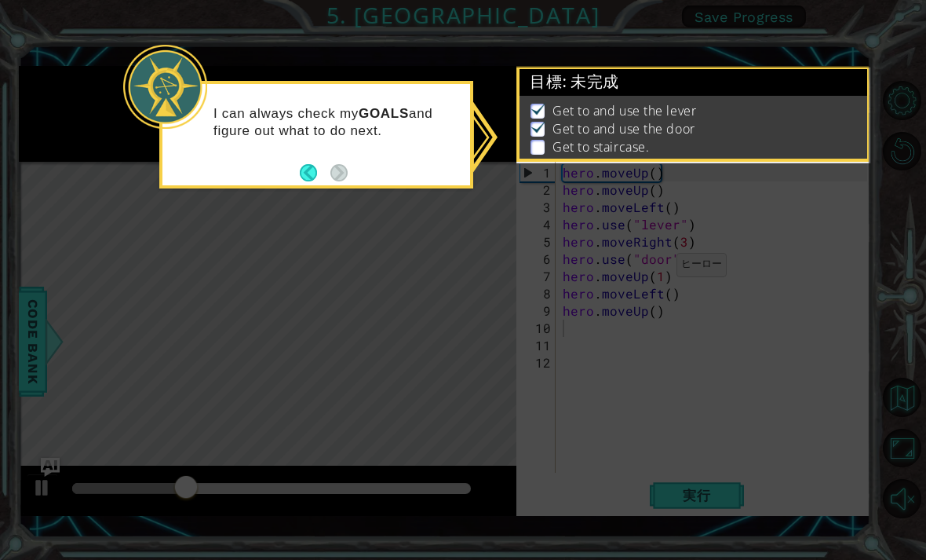
click at [785, 83] on div "目標 : 未完成" at bounding box center [694, 81] width 348 height 27
click at [768, 116] on li "Get to and use the lever" at bounding box center [696, 111] width 330 height 18
click at [690, 473] on icon at bounding box center [463, 280] width 926 height 560
click at [708, 489] on icon at bounding box center [463, 280] width 926 height 560
click at [707, 491] on icon at bounding box center [463, 280] width 926 height 560
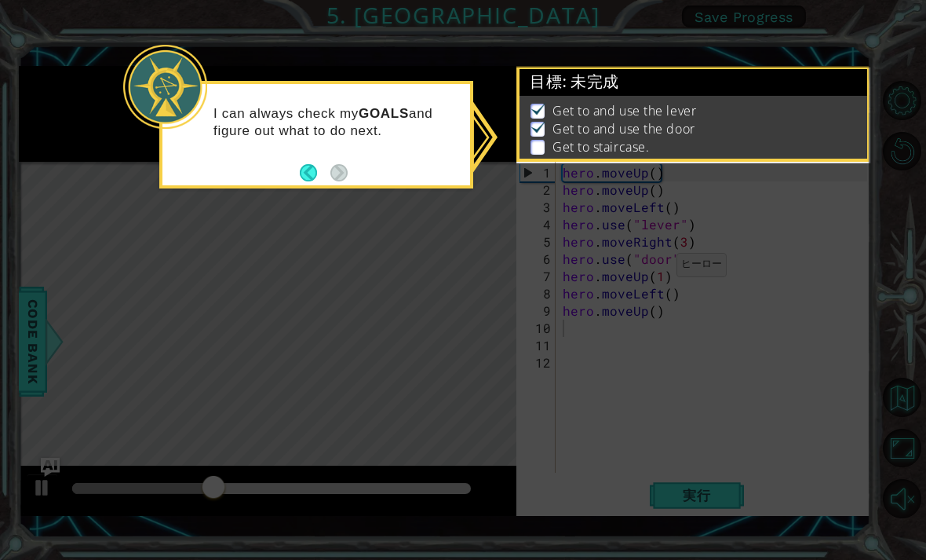
click at [765, 124] on li "Get to and use the door" at bounding box center [696, 129] width 330 height 18
click at [763, 114] on li "Get to and use the lever" at bounding box center [696, 111] width 330 height 18
click at [765, 105] on li "Get to and use the lever" at bounding box center [696, 111] width 330 height 18
click at [724, 464] on icon at bounding box center [463, 280] width 926 height 560
click at [253, 105] on p "I can always check my GOALS and figure out what to do next." at bounding box center [336, 122] width 246 height 35
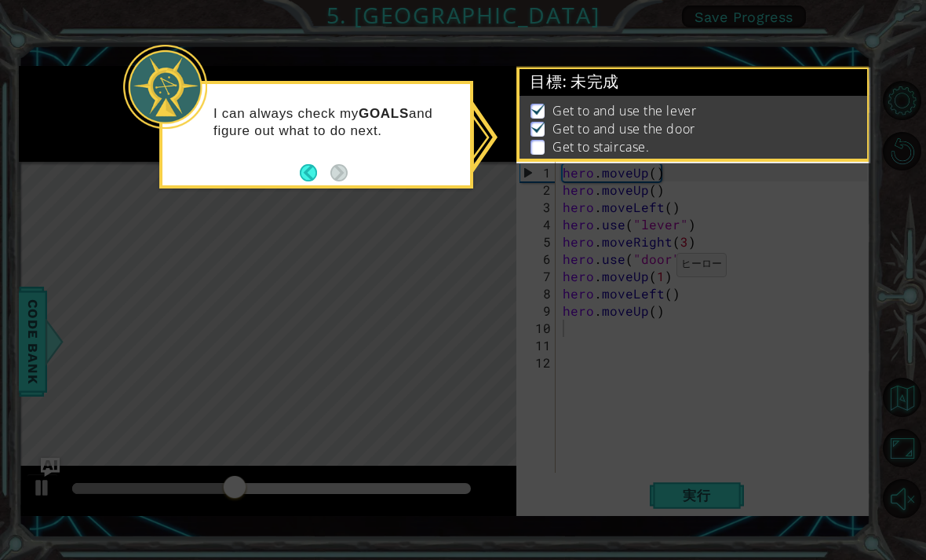
click at [723, 120] on li "Get to and use the lever" at bounding box center [696, 111] width 330 height 18
click at [735, 111] on li "Get to and use the lever" at bounding box center [696, 111] width 330 height 18
click at [710, 499] on icon at bounding box center [463, 280] width 926 height 560
click at [743, 98] on div "Get to and use the lever Get to and use the door Get to staircase." at bounding box center [694, 130] width 348 height 69
click at [313, 164] on button "Back" at bounding box center [315, 172] width 31 height 17
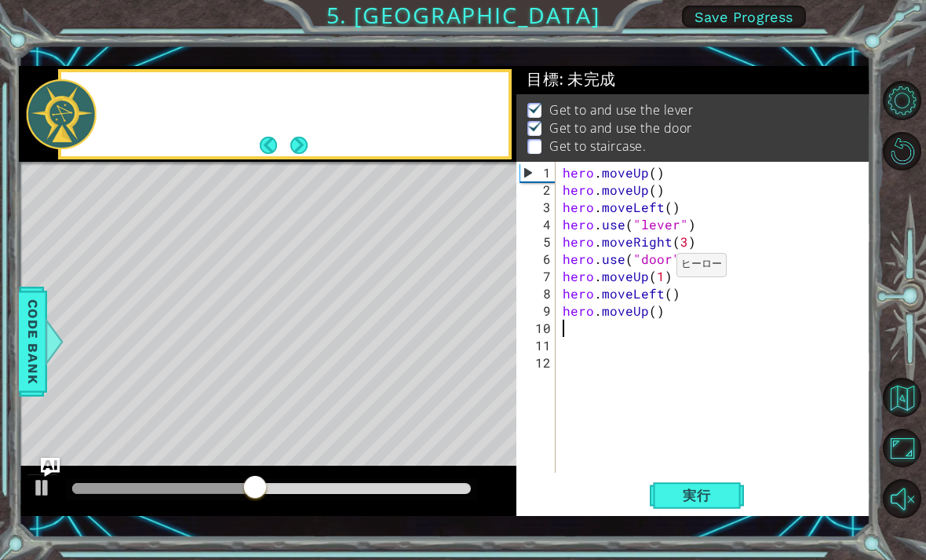
click at [305, 152] on button "Next" at bounding box center [298, 145] width 17 height 17
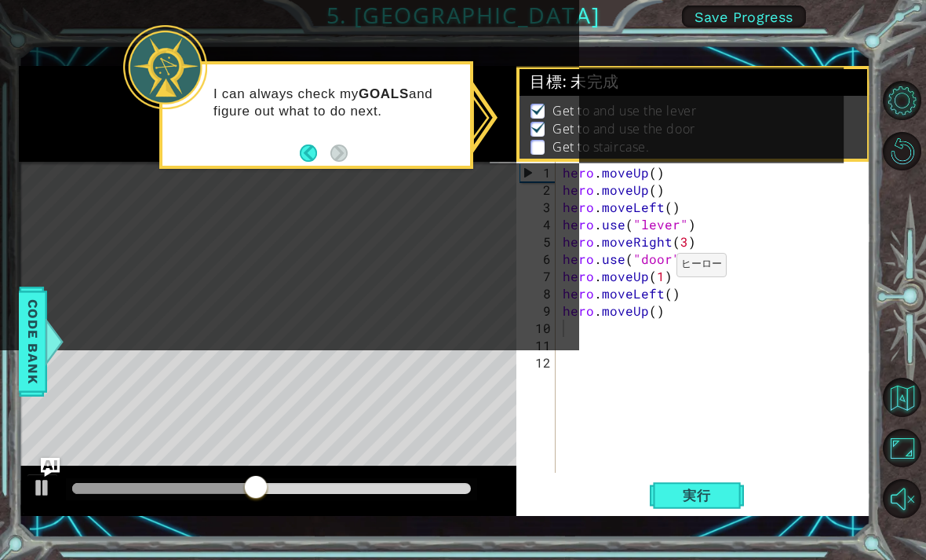
scroll to position [0, 0]
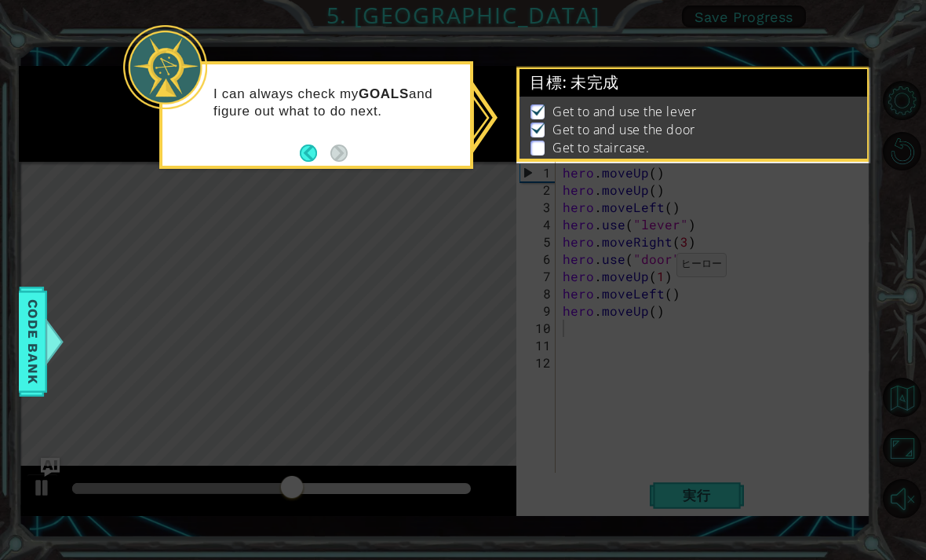
click at [312, 156] on button "Back" at bounding box center [315, 152] width 31 height 17
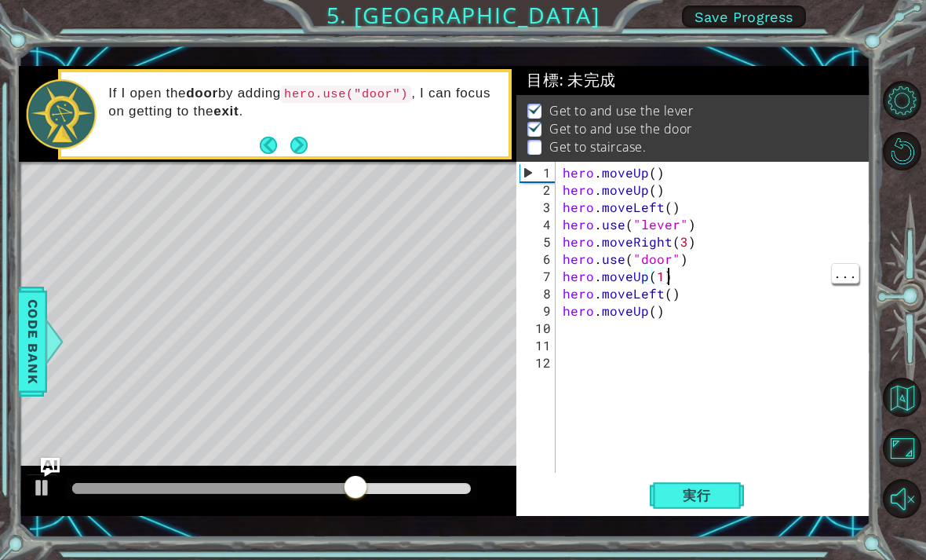
click at [666, 275] on div "hero . moveUp ( ) hero . moveUp ( ) hero . moveLeft ( ) hero . use ( "lever" ) …" at bounding box center [718, 336] width 316 height 345
click at [666, 295] on div "hero . moveUp ( ) hero . moveUp ( ) hero . moveLeft ( ) hero . use ( "lever" ) …" at bounding box center [718, 336] width 316 height 345
type textarea "hero.moveUp(1)"
click at [715, 491] on span "実行" at bounding box center [697, 495] width 60 height 16
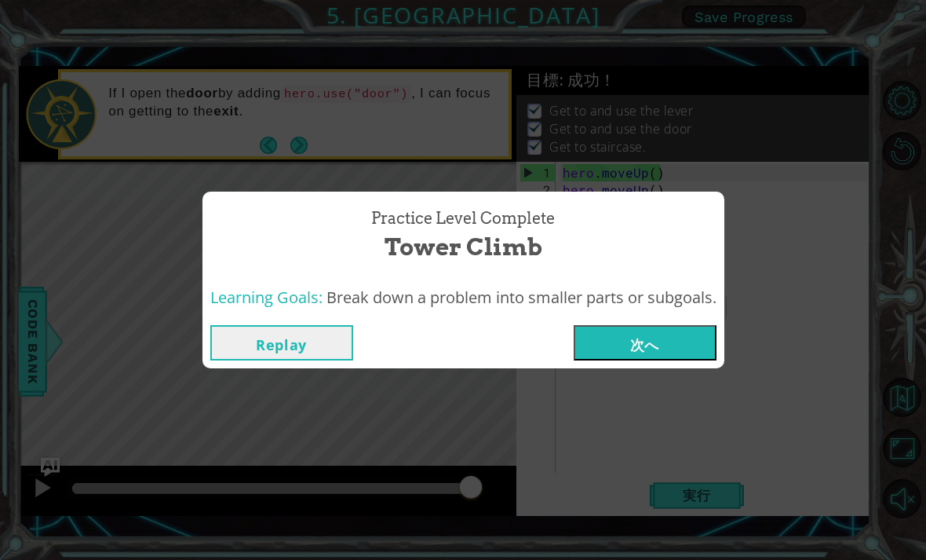
click at [665, 330] on button "次へ" at bounding box center [645, 342] width 143 height 35
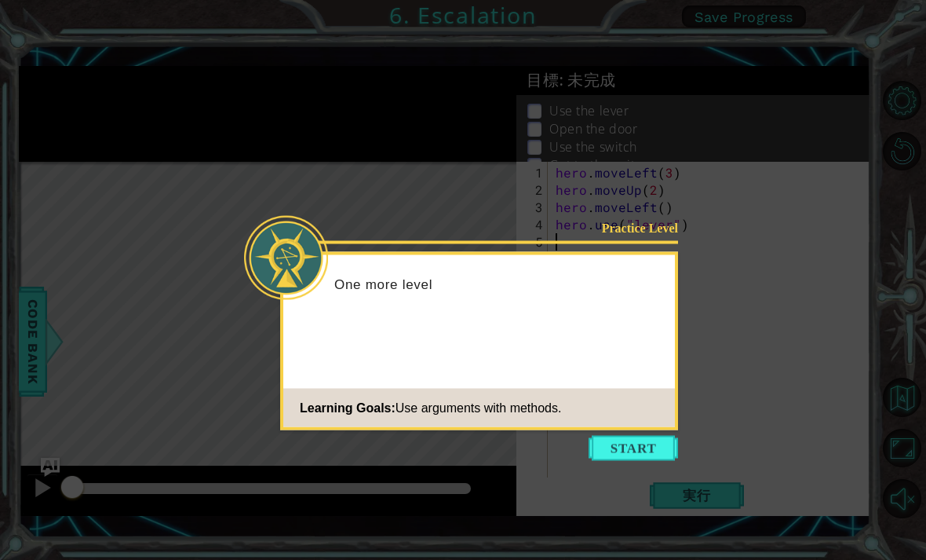
click at [648, 450] on button "Start" at bounding box center [633, 448] width 89 height 25
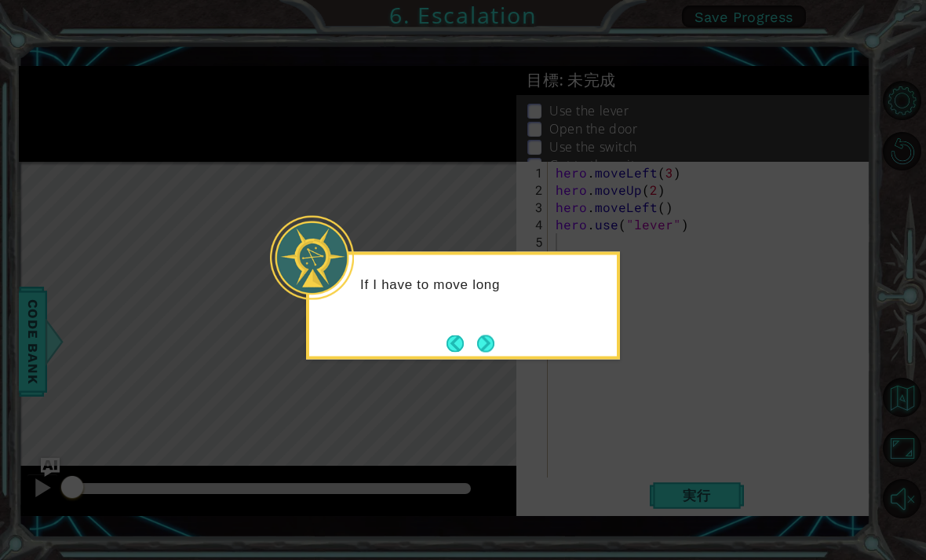
click at [494, 348] on button "Next" at bounding box center [485, 342] width 17 height 17
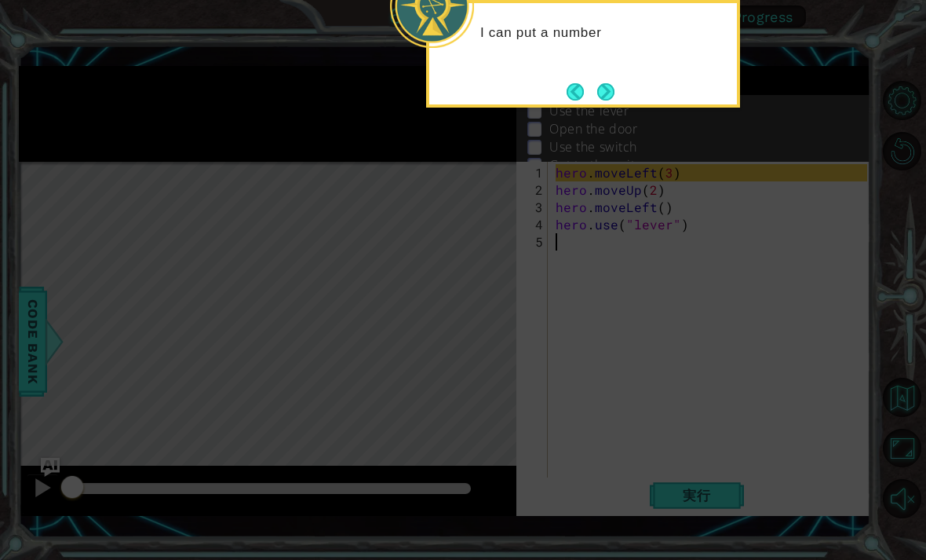
click at [610, 90] on button "Next" at bounding box center [605, 91] width 17 height 17
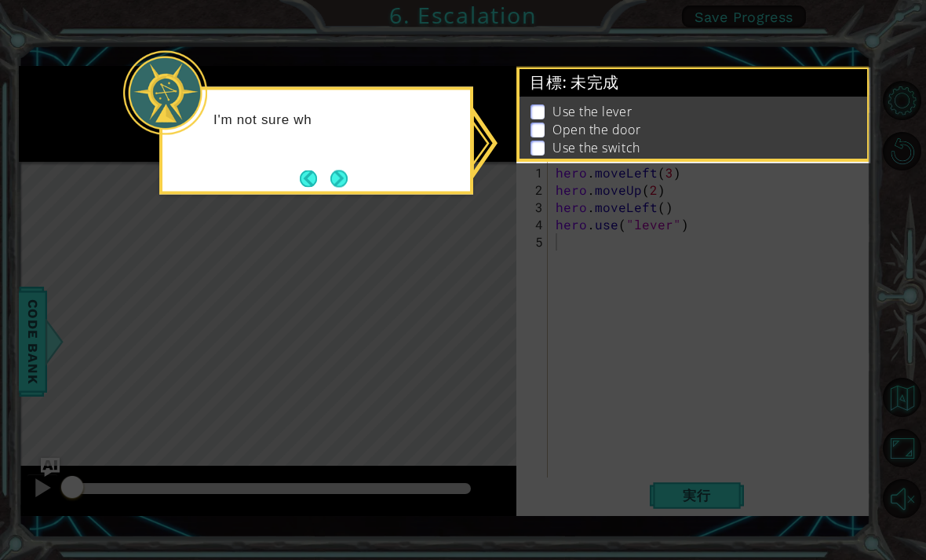
click at [348, 162] on div "I'm not sure wh" at bounding box center [316, 141] width 314 height 108
click at [340, 171] on button "Next" at bounding box center [338, 178] width 17 height 17
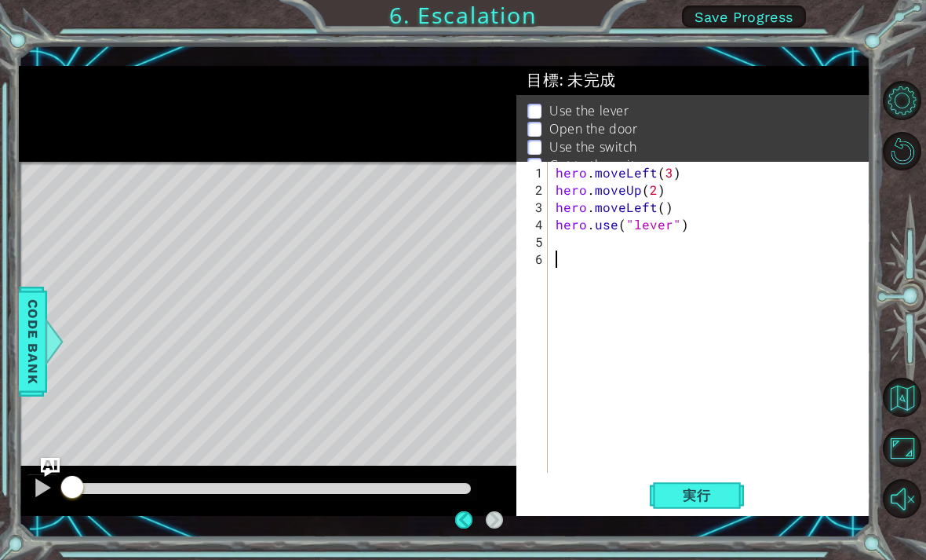
click at [708, 478] on button "実行" at bounding box center [697, 494] width 94 height 35
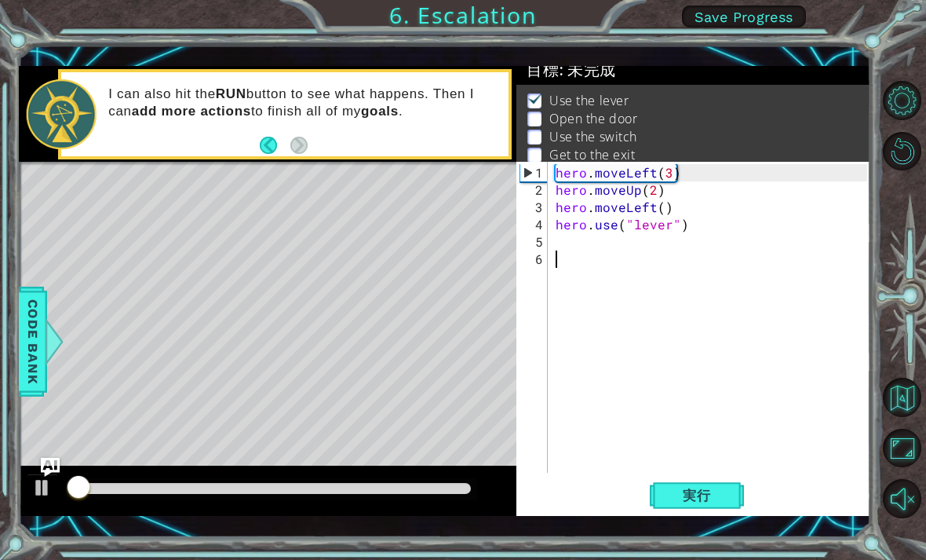
scroll to position [10, 0]
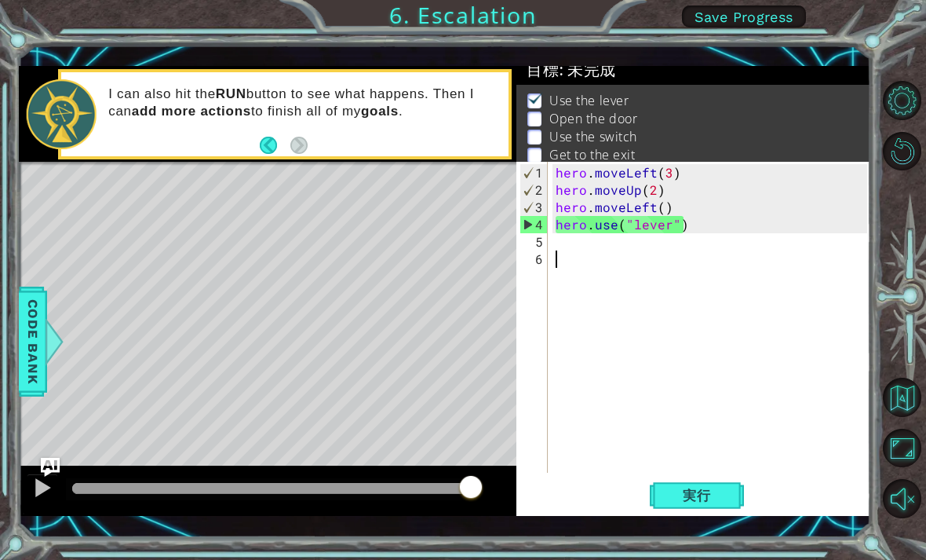
type textarea "hero.moveLeft()"
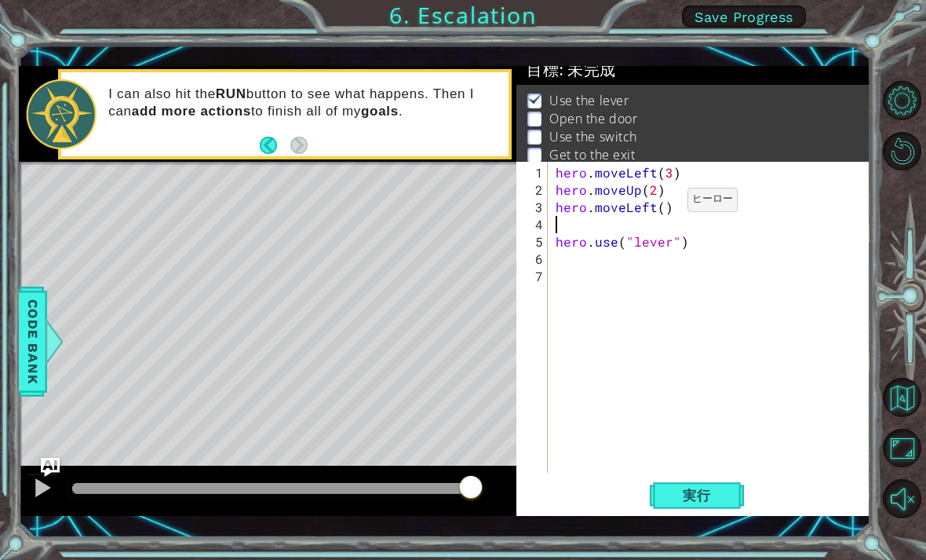
type textarea "hero.moveLeft()"
click at [702, 488] on span "実行" at bounding box center [697, 495] width 60 height 16
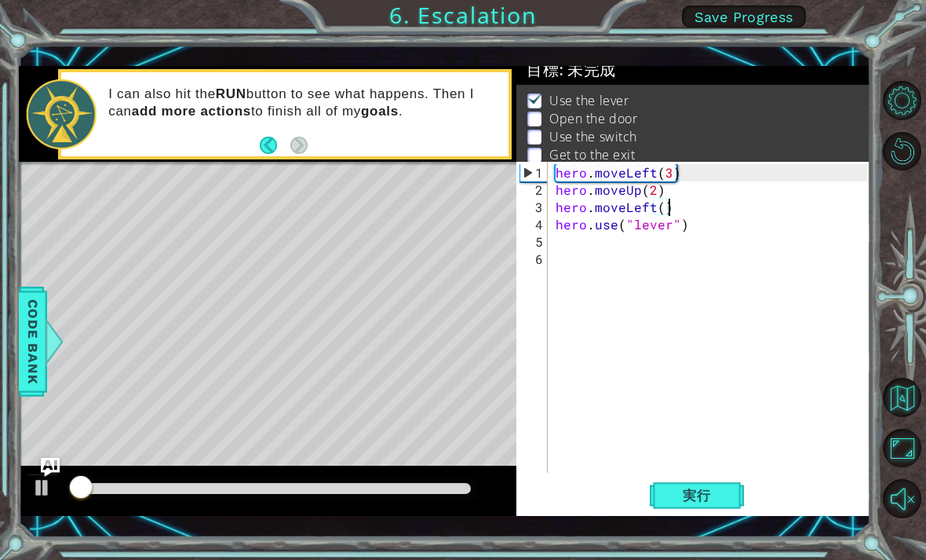
click at [686, 472] on div "hero . moveLeft ( 3 ) hero . moveUp ( 2 ) hero . moveLeft ( ) hero . use ( "lev…" at bounding box center [714, 336] width 323 height 345
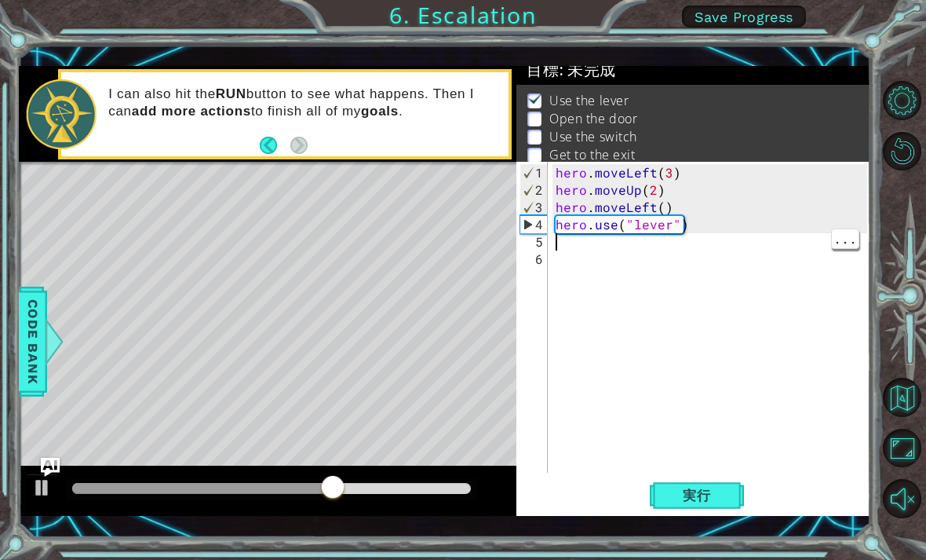
type textarea "hero.moveLeft()"
click at [655, 241] on div "hero . moveLeft ( 3 ) hero . moveUp ( 2 ) hero . moveLeft ( ) hero . use ( "lev…" at bounding box center [714, 336] width 323 height 345
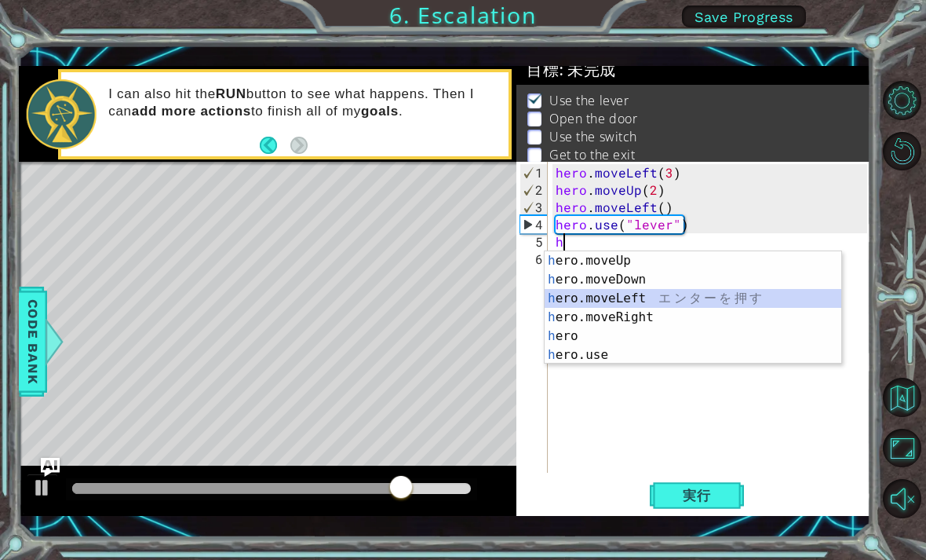
type textarea "hero.moveLeft(1)"
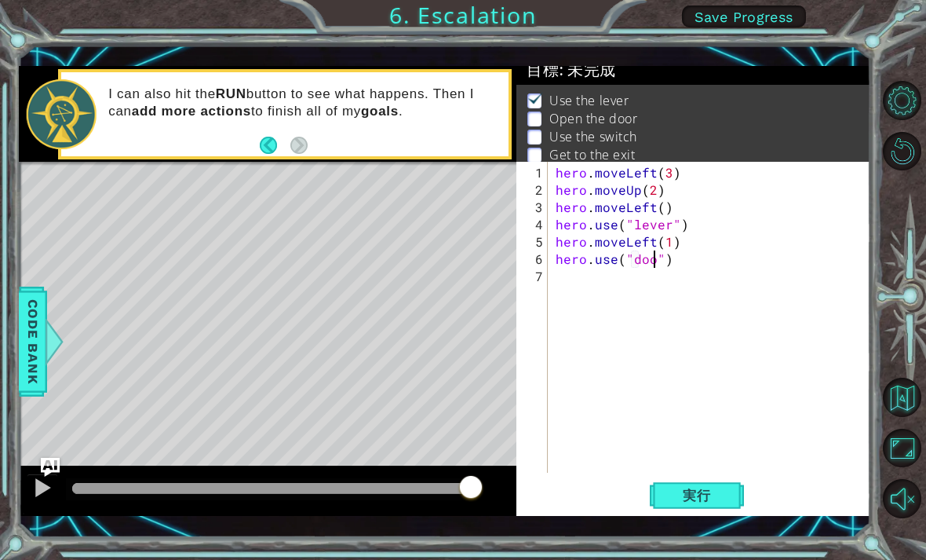
type textarea "hero.use("door")"
type textarea "hero.moveUp(2)"
type textarea "hero.moveRight(2)"
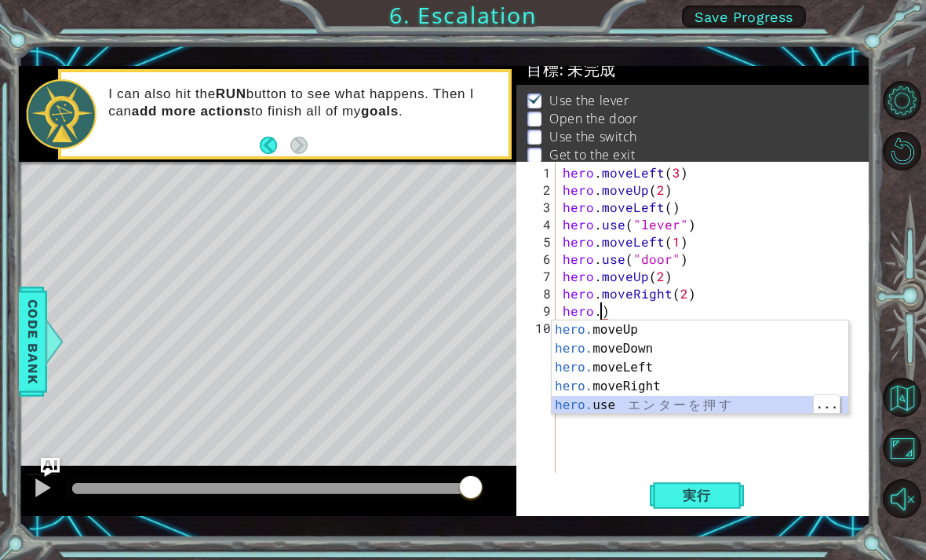
click at [632, 399] on div "hero. moveUp エ ン タ ー を 押 す hero. moveDown エ ン タ ー を 押 す hero. moveLeft エ ン タ ー …" at bounding box center [700, 386] width 297 height 132
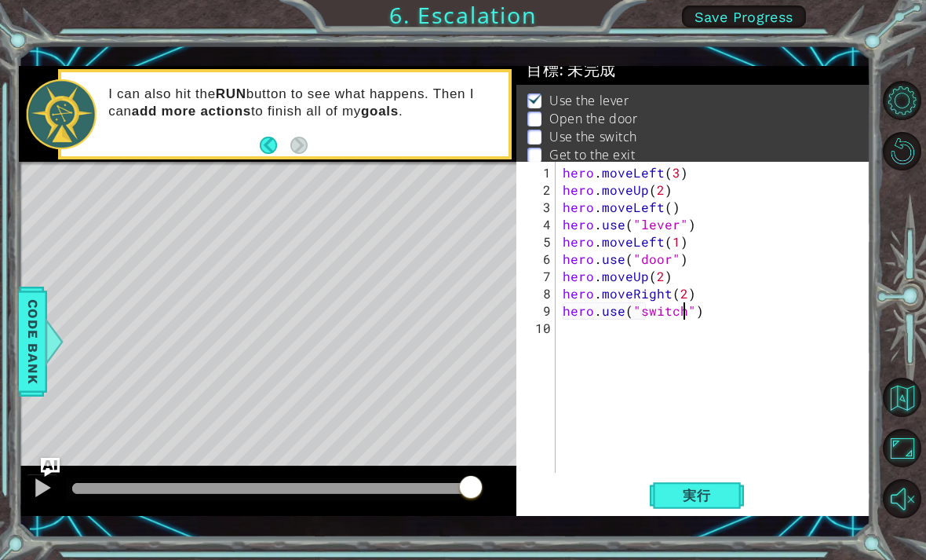
scroll to position [0, 7]
type textarea "hero.use("switch")"
click at [731, 314] on div "hero . moveLeft ( 3 ) hero . moveUp ( 2 ) hero . moveLeft ( ) hero . use ( "lev…" at bounding box center [718, 336] width 316 height 345
type textarea "hero.moveRight(1)"
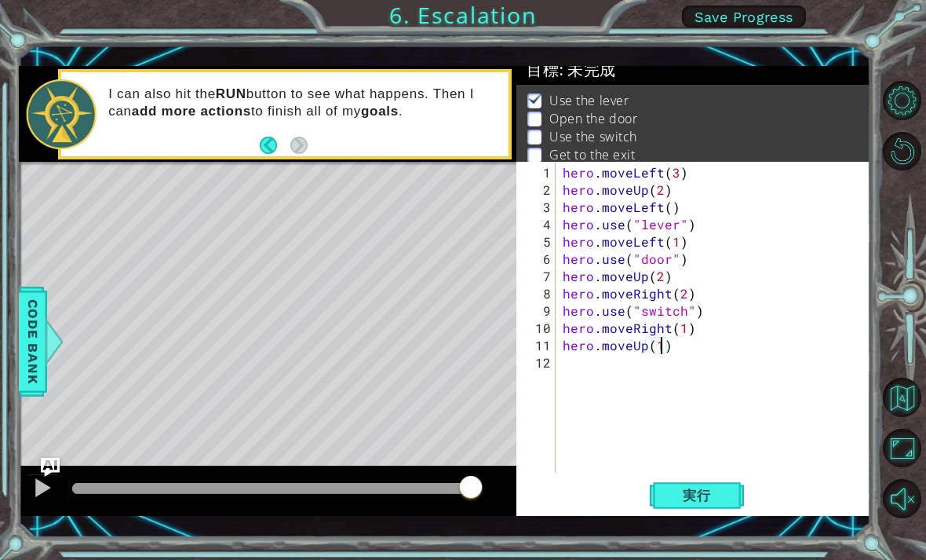
scroll to position [0, 5]
type textarea "hero.moveUp(1)"
click at [706, 491] on span "実行" at bounding box center [697, 495] width 60 height 16
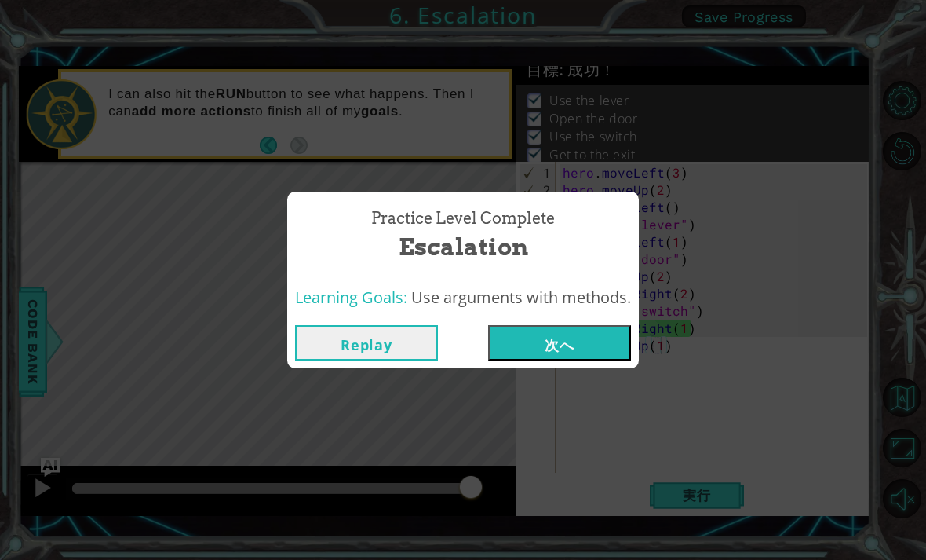
click at [586, 337] on button "次へ" at bounding box center [559, 342] width 143 height 35
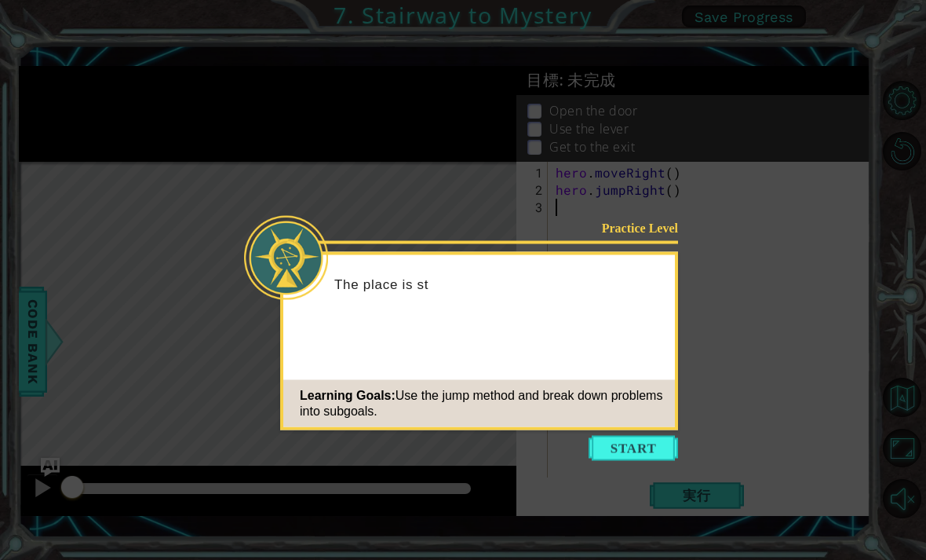
click at [647, 457] on button "Start" at bounding box center [633, 448] width 89 height 25
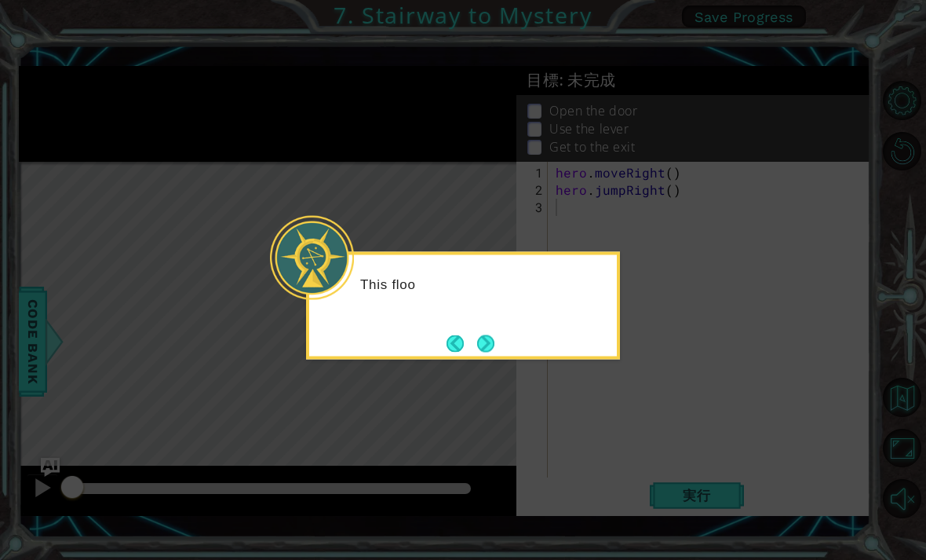
click at [489, 334] on button "Next" at bounding box center [485, 342] width 17 height 17
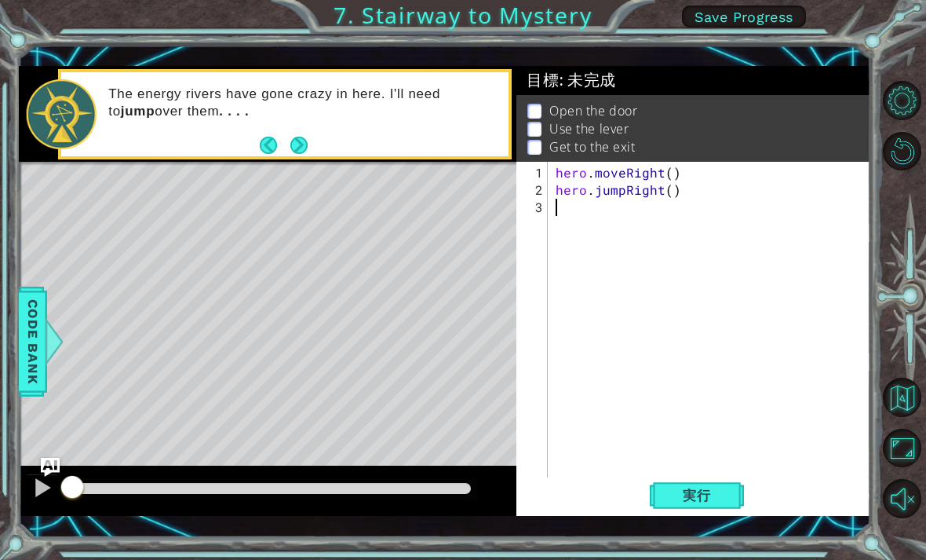
click at [296, 140] on button "Next" at bounding box center [298, 145] width 17 height 17
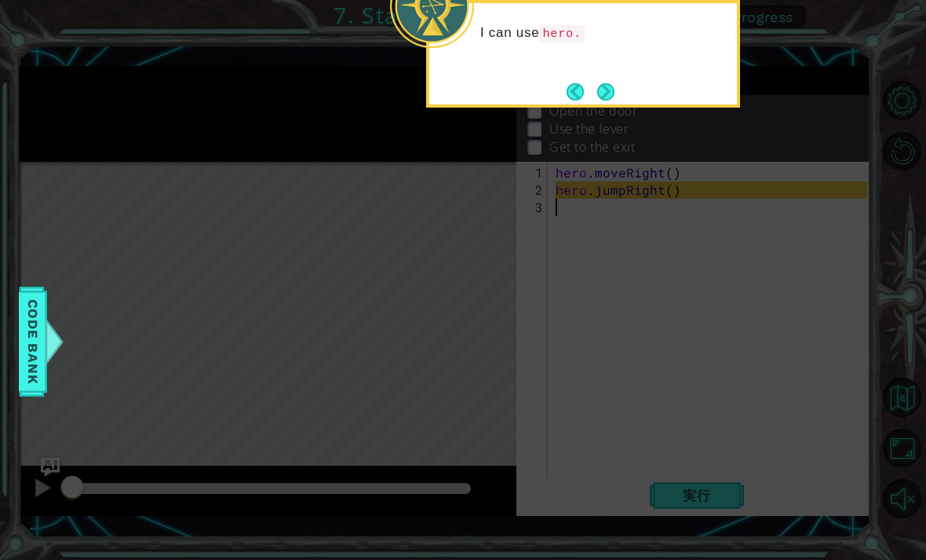
click at [610, 87] on button "Next" at bounding box center [605, 91] width 17 height 17
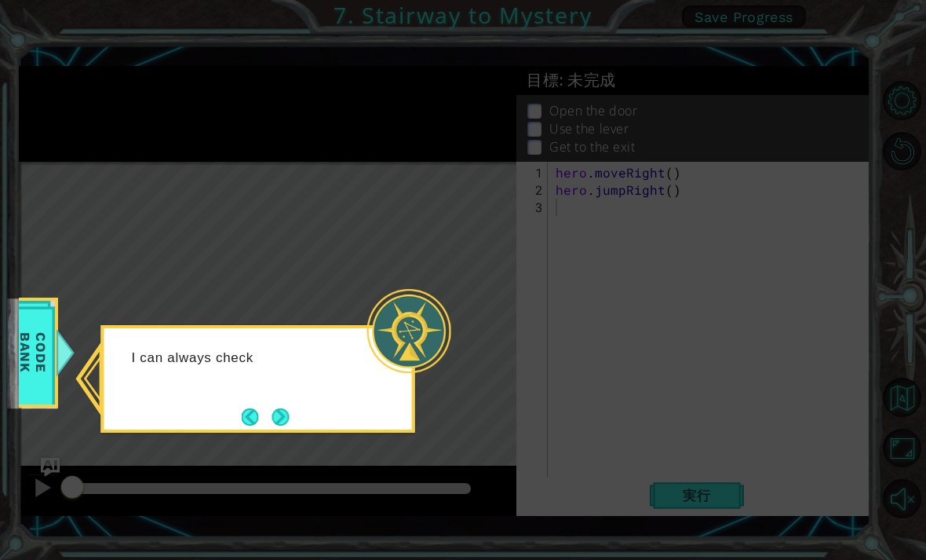
click at [286, 418] on button "Next" at bounding box center [280, 416] width 17 height 17
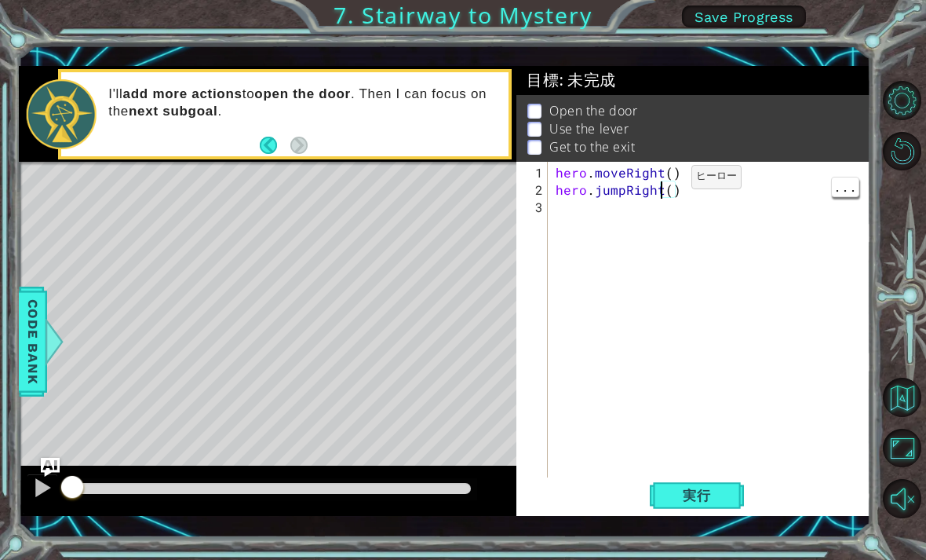
click at [670, 186] on div "hero . moveRight ( ) hero . jumpRight ( )" at bounding box center [714, 345] width 323 height 363
type textarea "hero.jumpRight(1)"
click at [696, 487] on span "実行" at bounding box center [697, 495] width 60 height 16
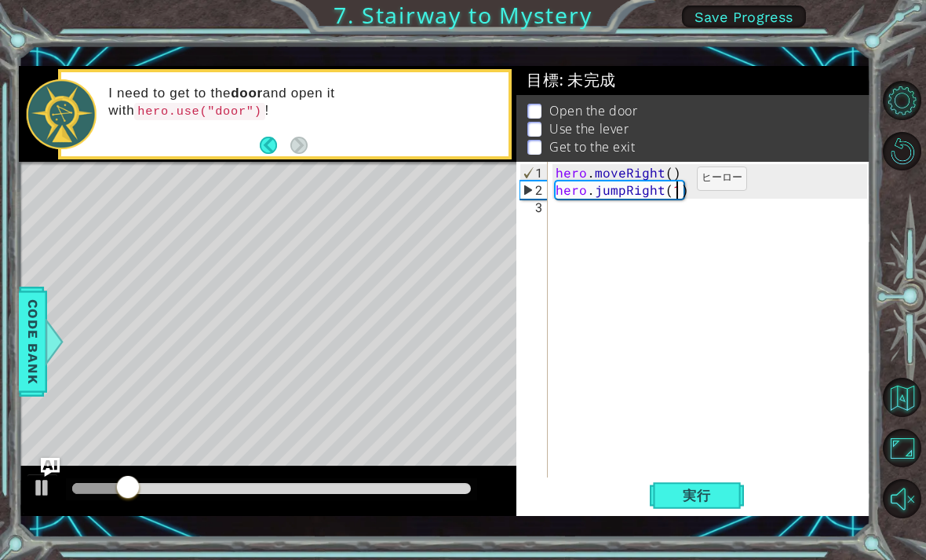
scroll to position [0, 0]
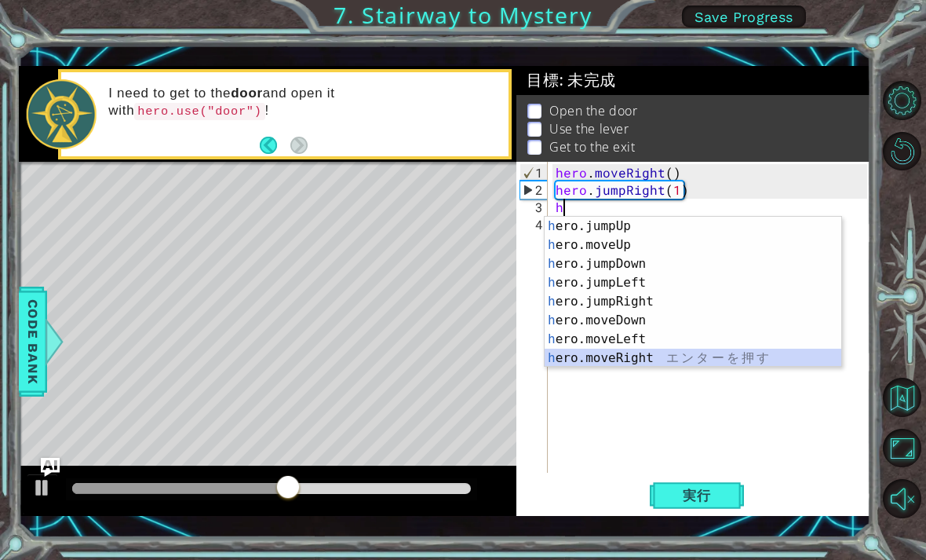
type textarea "hero.moveRight(1)"
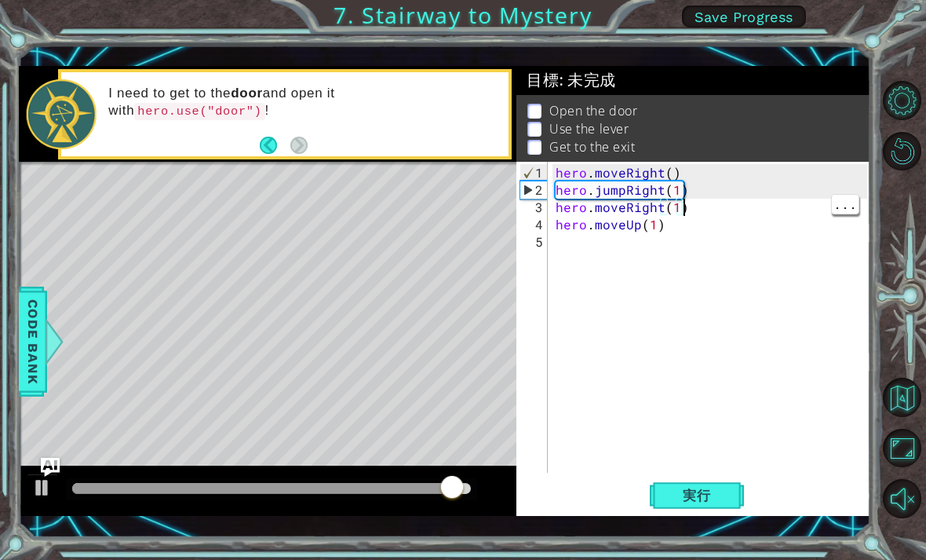
type textarea "hero.moveUp(1)"
click at [695, 231] on div "hero . moveRight ( ) hero . jumpRight ( 1 ) hero . moveRight ( 1 ) hero . moveU…" at bounding box center [714, 336] width 323 height 345
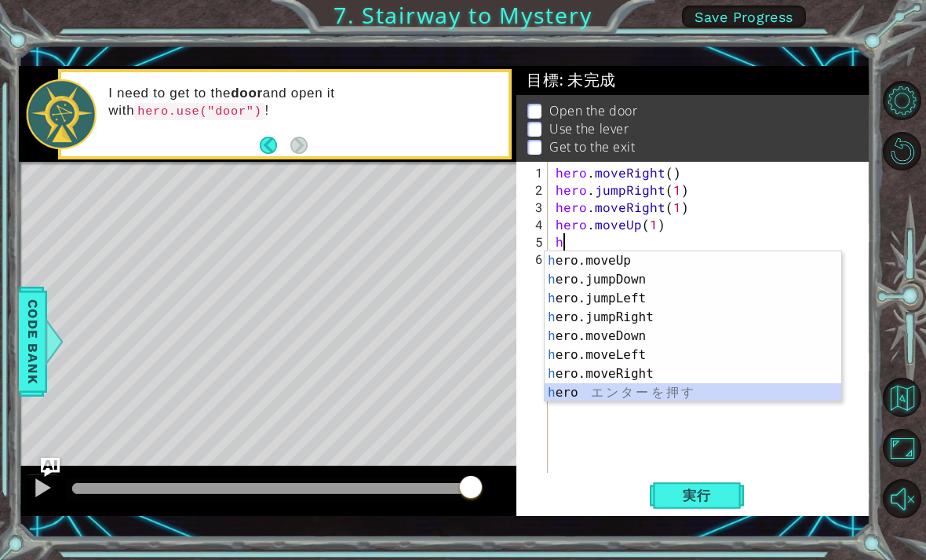
scroll to position [38, 0]
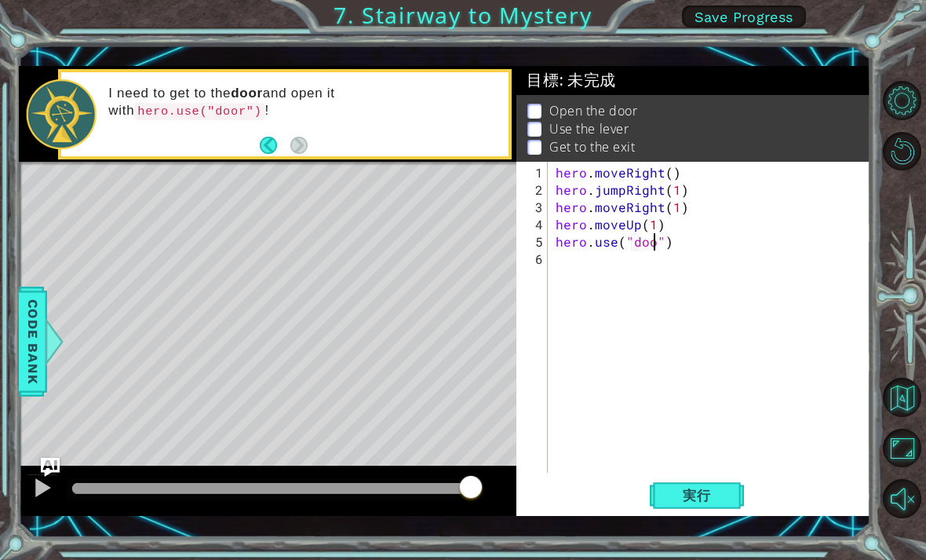
type textarea "hero.use("door")"
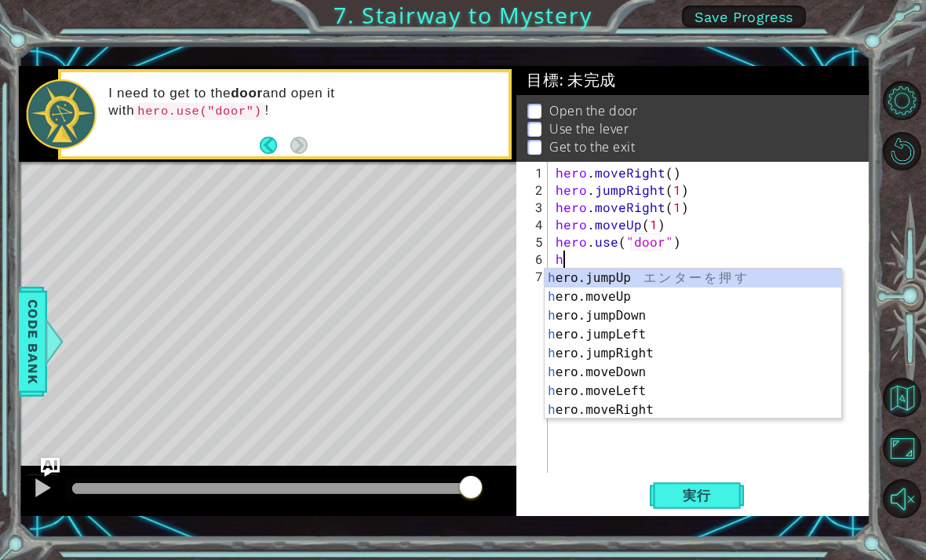
scroll to position [0, 0]
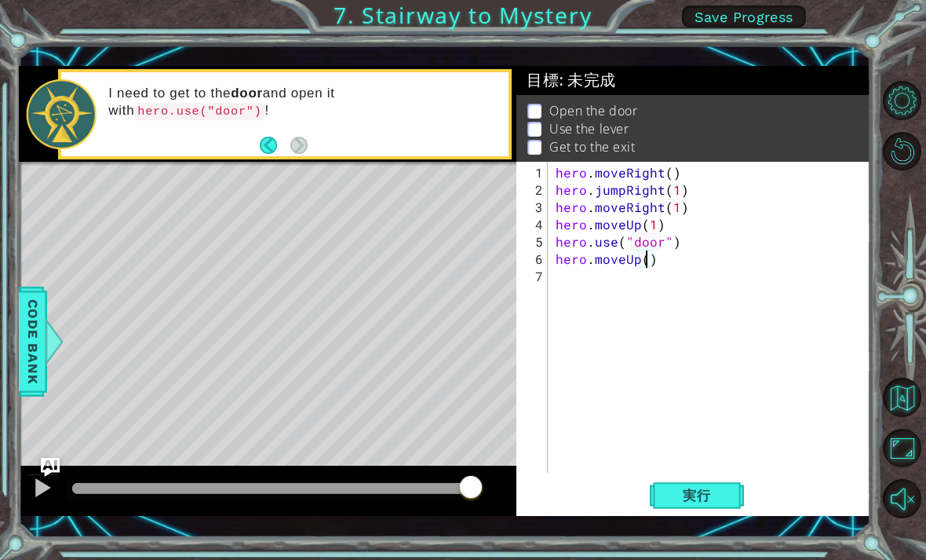
type textarea "hero.moveUp(2)"
type textarea "h"
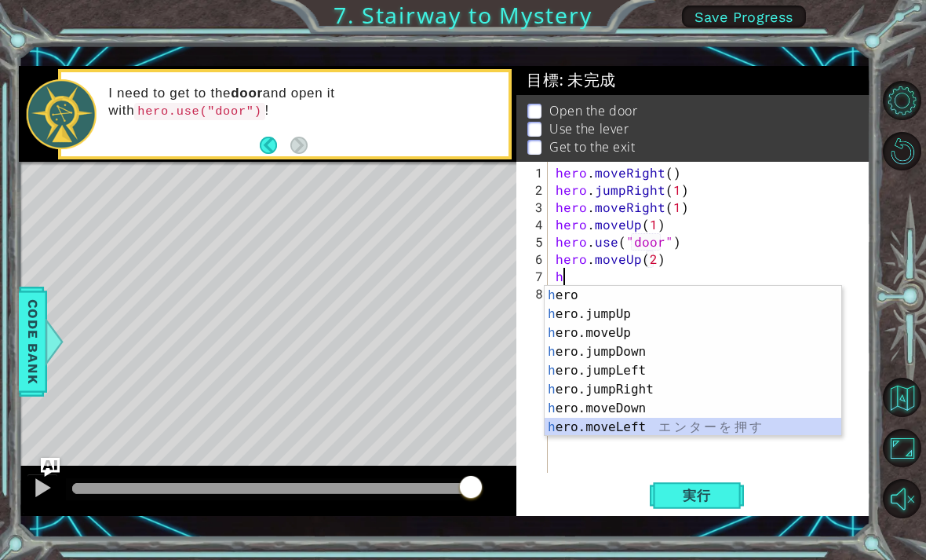
type textarea "hero.moveLeft(1)"
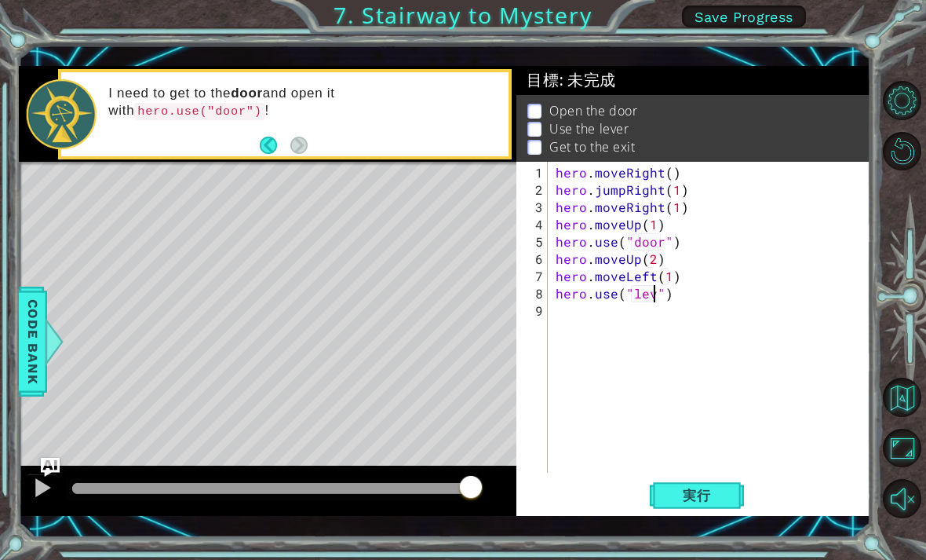
scroll to position [0, 7]
type textarea "hero.use("lever")"
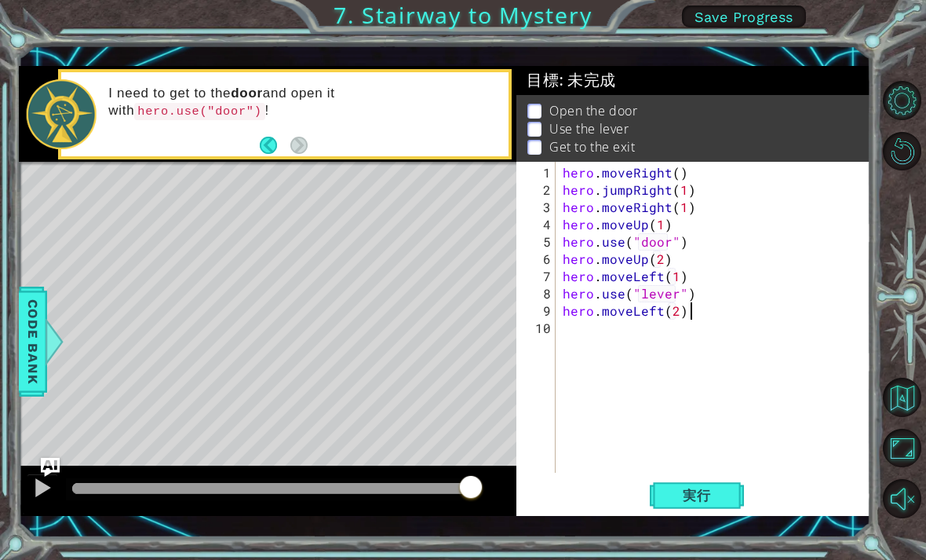
type textarea "hero.moveLeft(2)"
type textarea "h"
type textarea "hero.jumpUp()"
click at [752, 340] on div "hero . moveRight ( ) hero . jumpRight ( 1 ) hero . moveRight ( 1 ) hero . moveU…" at bounding box center [718, 336] width 316 height 345
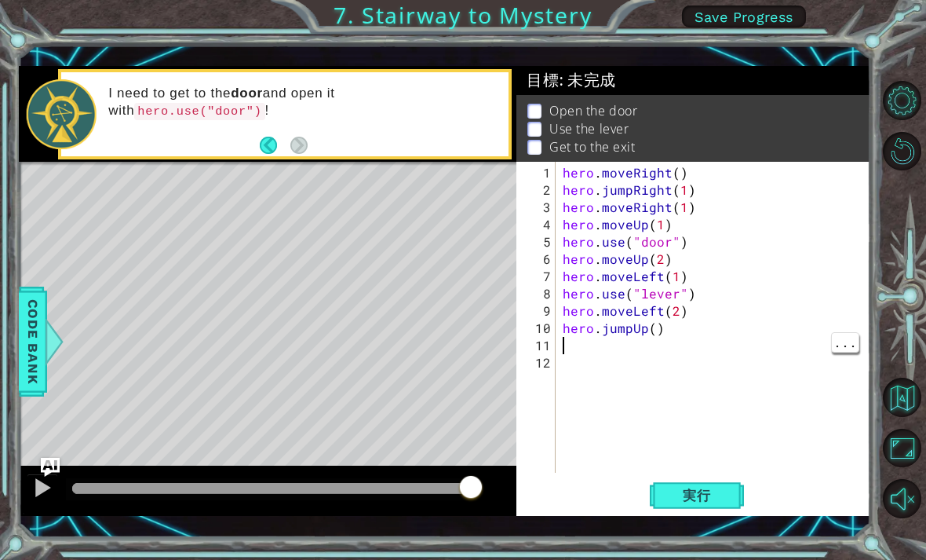
type textarea "hero.jumpUp()"
click at [753, 335] on div "hero . moveRight ( ) hero . jumpRight ( 1 ) hero . moveRight ( 1 ) hero . moveU…" at bounding box center [718, 336] width 316 height 345
click at [649, 329] on div "hero . moveRight ( ) hero . jumpRight ( 1 ) hero . moveRight ( 1 ) hero . moveU…" at bounding box center [718, 336] width 316 height 345
click at [653, 331] on div "hero . moveRight ( ) hero . jumpRight ( 1 ) hero . moveRight ( 1 ) hero . moveU…" at bounding box center [718, 336] width 316 height 345
click at [703, 345] on div "hero . moveRight ( ) hero . jumpRight ( 1 ) hero . moveRight ( 1 ) hero . moveU…" at bounding box center [718, 336] width 316 height 345
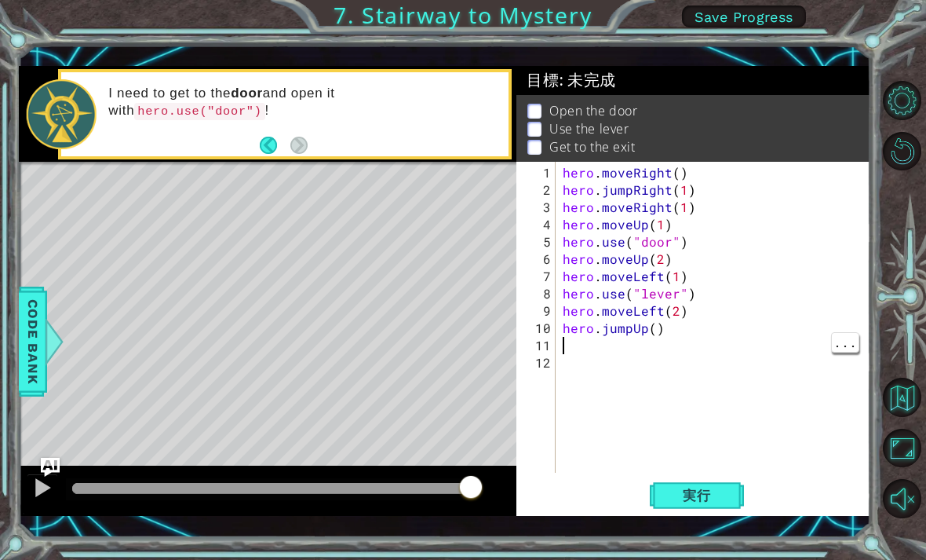
click at [724, 337] on div "hero . moveRight ( ) hero . jumpRight ( 1 ) hero . moveRight ( 1 ) hero . moveU…" at bounding box center [718, 336] width 316 height 345
type textarea "hero.moveRight(2)"
click at [709, 503] on span "実行" at bounding box center [697, 495] width 60 height 16
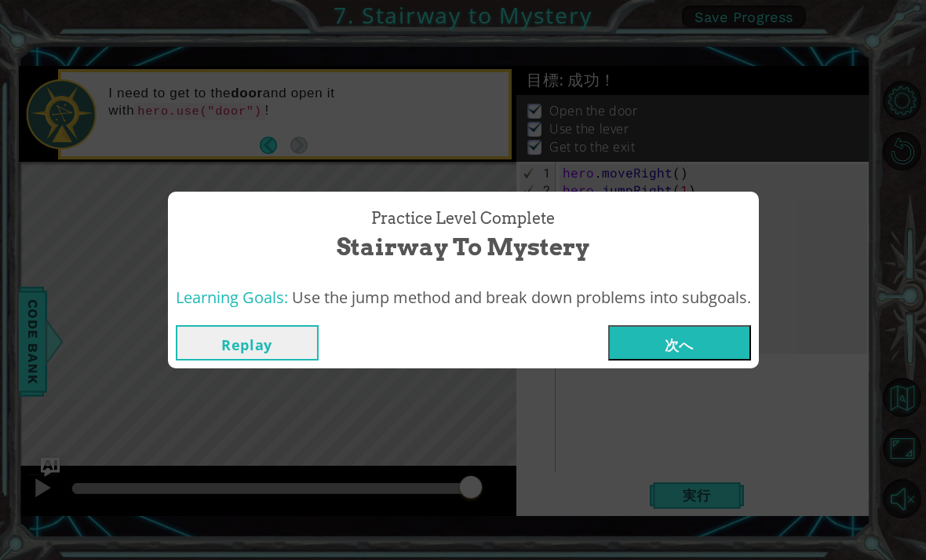
click at [719, 339] on button "次へ" at bounding box center [679, 342] width 143 height 35
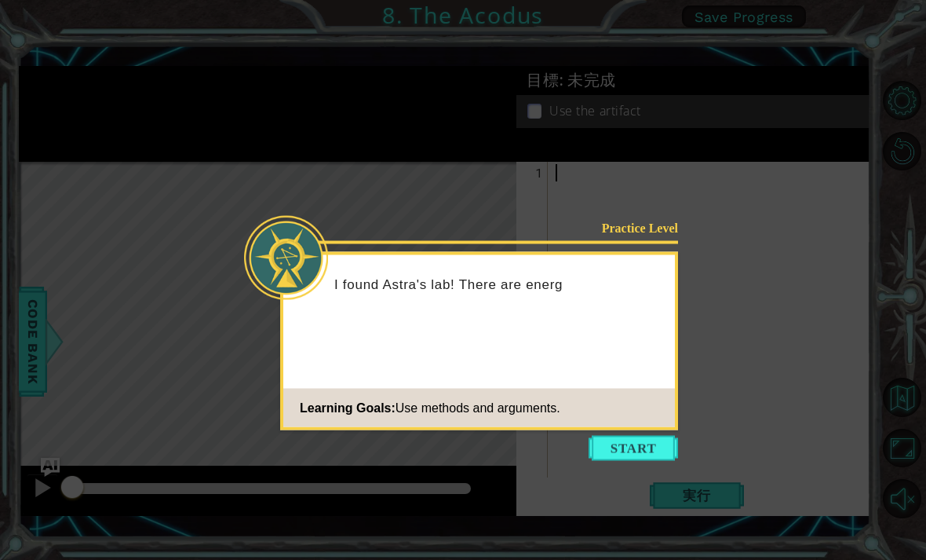
click at [635, 448] on button "Start" at bounding box center [633, 448] width 89 height 25
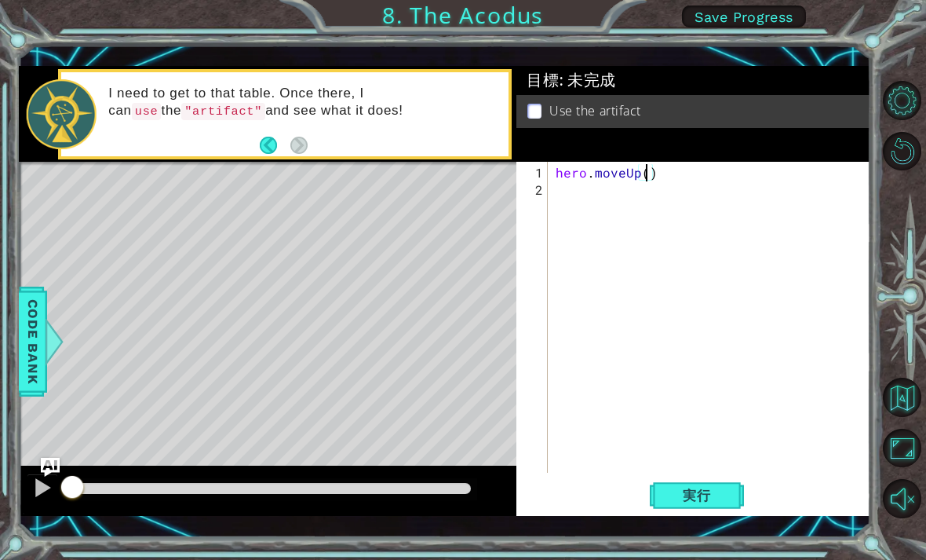
type textarea "hero.moveUp(2)"
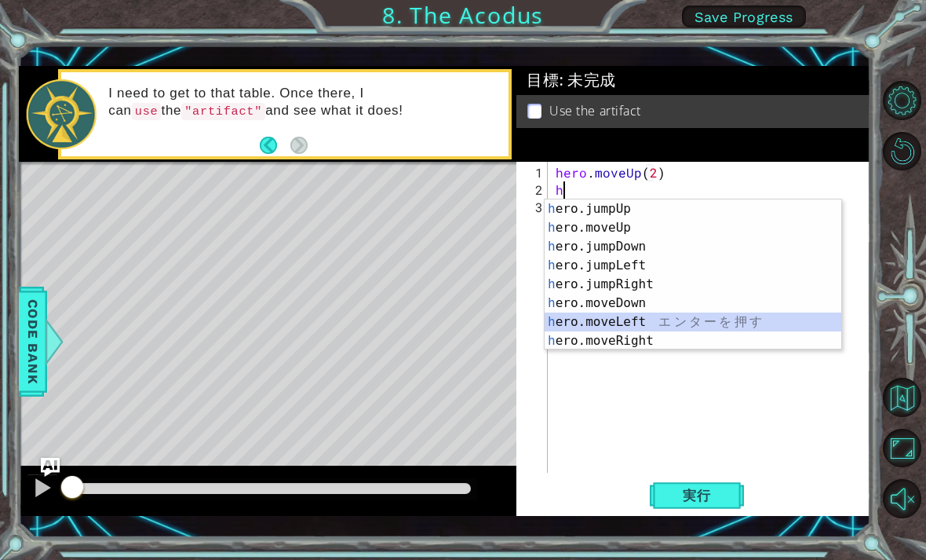
type textarea "hero.moveLeft(1)"
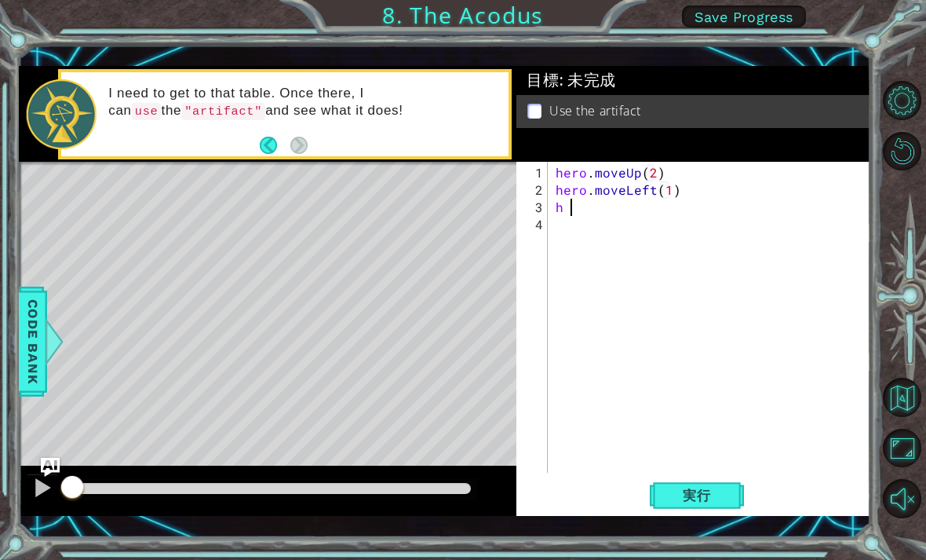
type textarea "h"
type textarea "hero.moveDown(2)"
type textarea "h"
type textarea "hero.moveUp(2)"
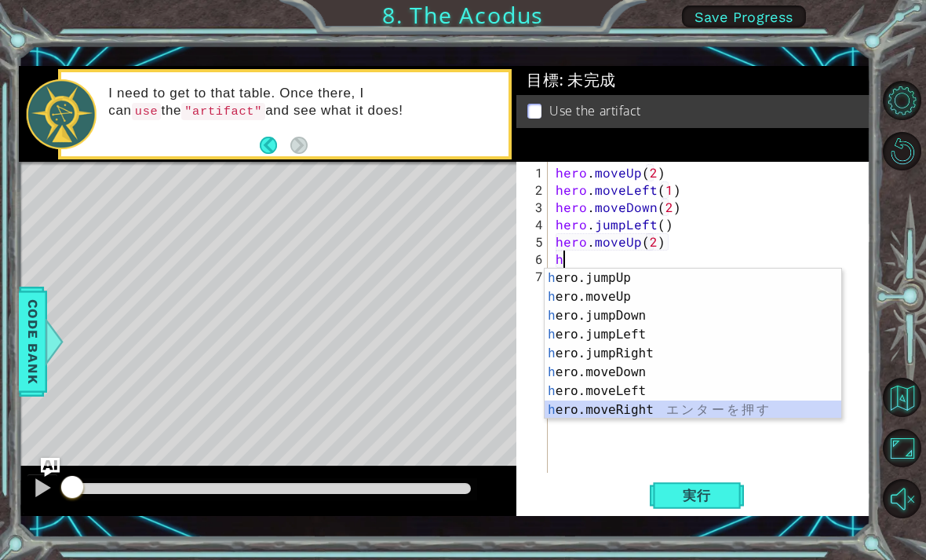
type textarea "hero.moveRight(1)"
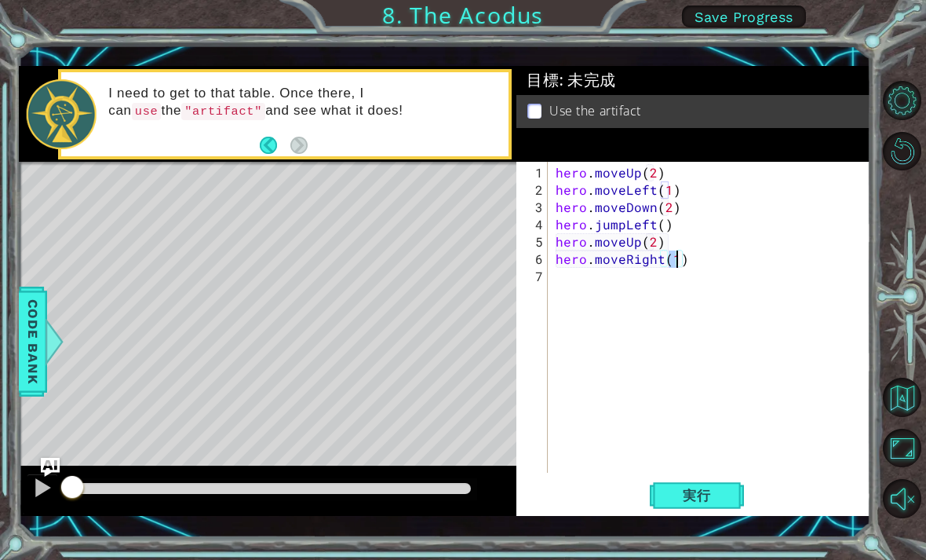
click at [729, 482] on button "実行" at bounding box center [697, 494] width 94 height 35
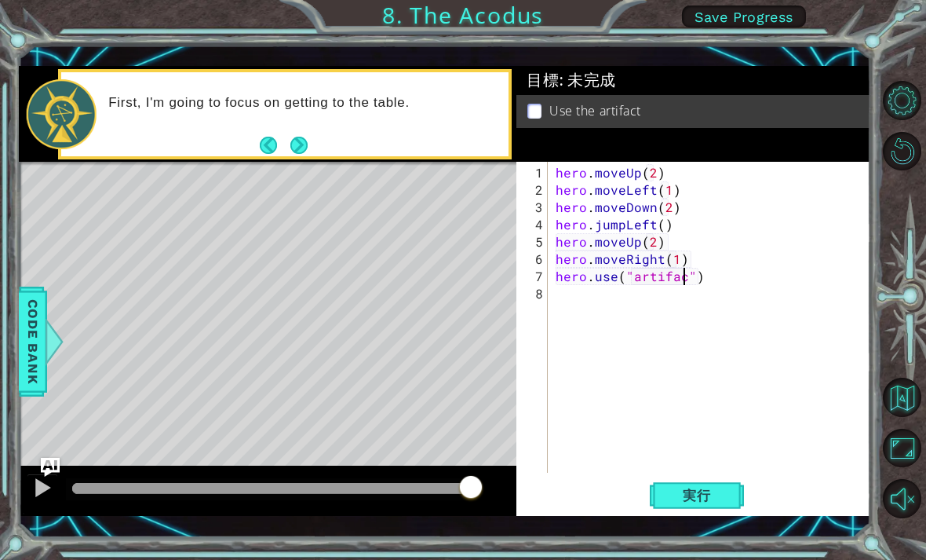
scroll to position [0, 9]
type textarea "hero.use("artifact")"
click at [721, 496] on span "実行" at bounding box center [697, 495] width 60 height 16
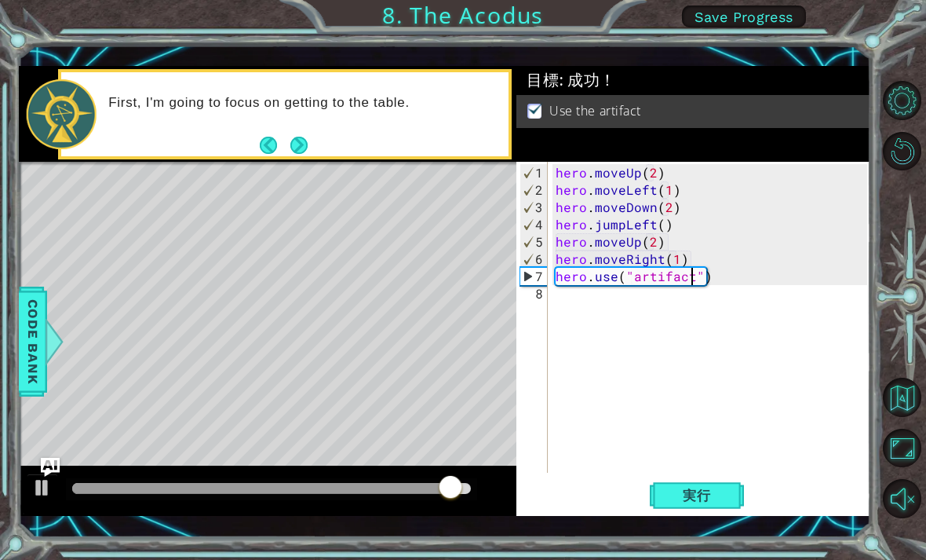
click at [898, 103] on button "Level Options" at bounding box center [902, 100] width 39 height 39
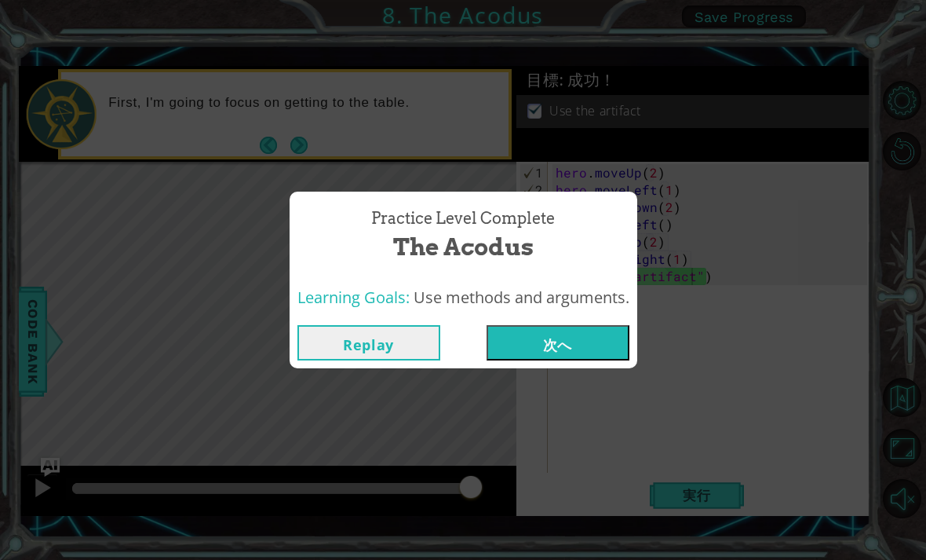
click at [534, 345] on button "次へ" at bounding box center [558, 342] width 143 height 35
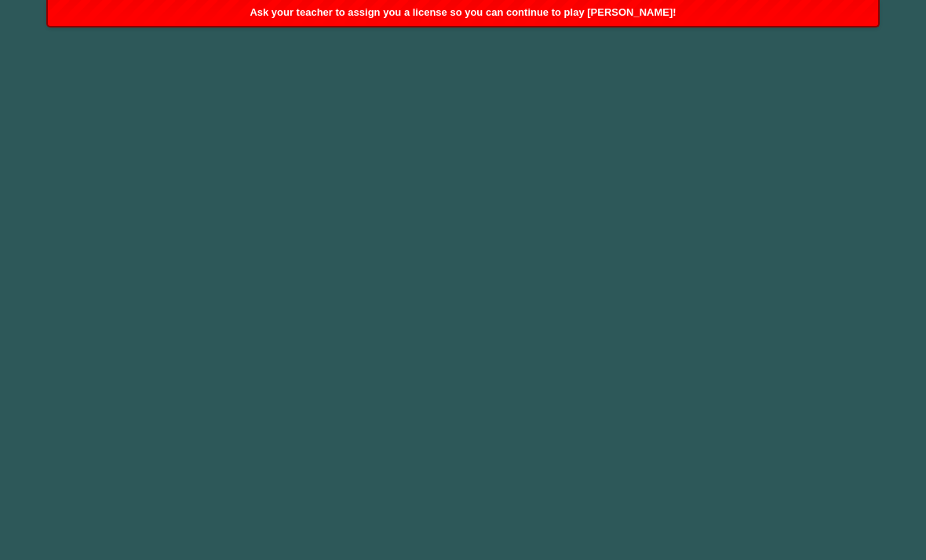
click at [844, 134] on body "1 2 3 4 5 h ero.moveUp エ ン タ ー を 押 す h ero.moveRight エ ン タ ー を 押 す h ero.moveDo…" at bounding box center [463, 280] width 926 height 560
click at [880, 385] on body "1 2 3 4 5 h ero.moveUp エ ン タ ー を 押 す h ero.moveRight エ ン タ ー を 押 す h ero.moveDo…" at bounding box center [463, 280] width 926 height 560
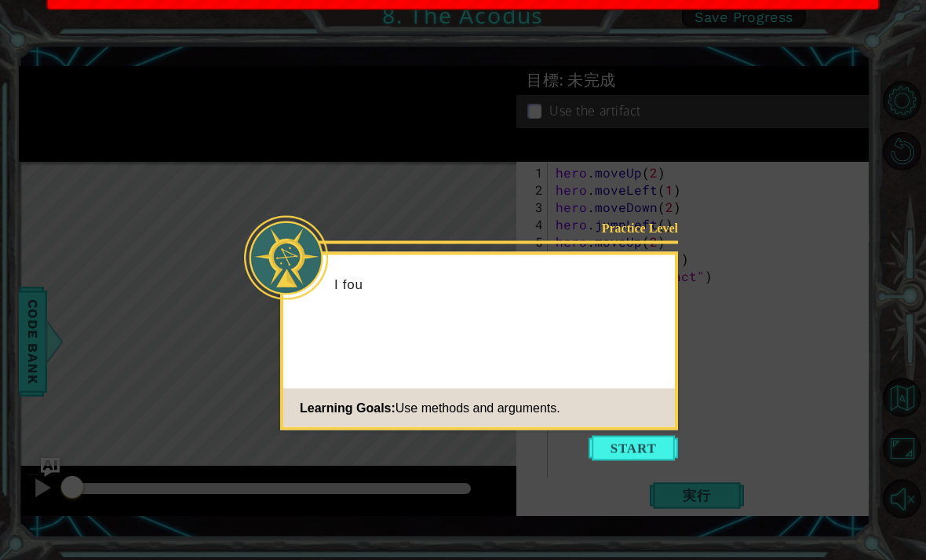
click at [586, 334] on div "Practice Level I fou Learning Goals: Use methods and arguments." at bounding box center [479, 341] width 398 height 178
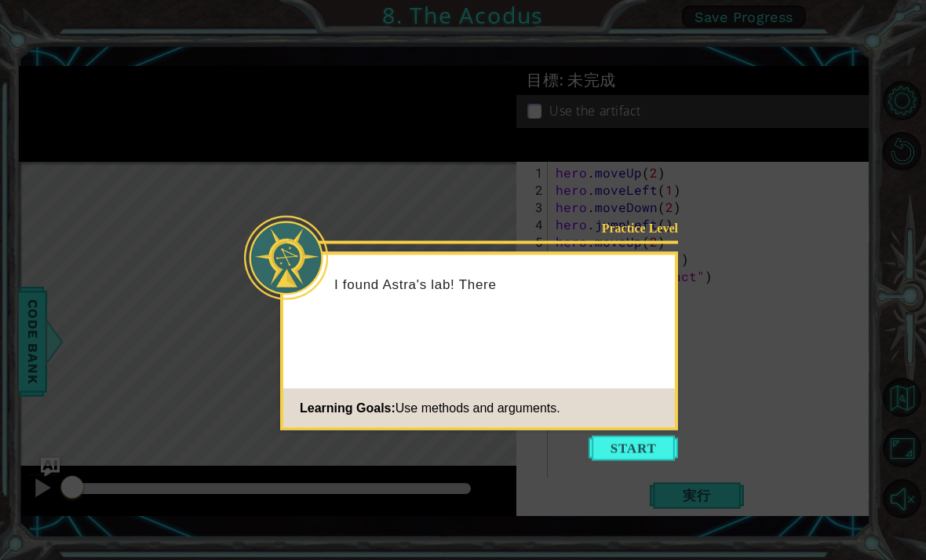
click at [651, 445] on button "Start" at bounding box center [633, 448] width 89 height 25
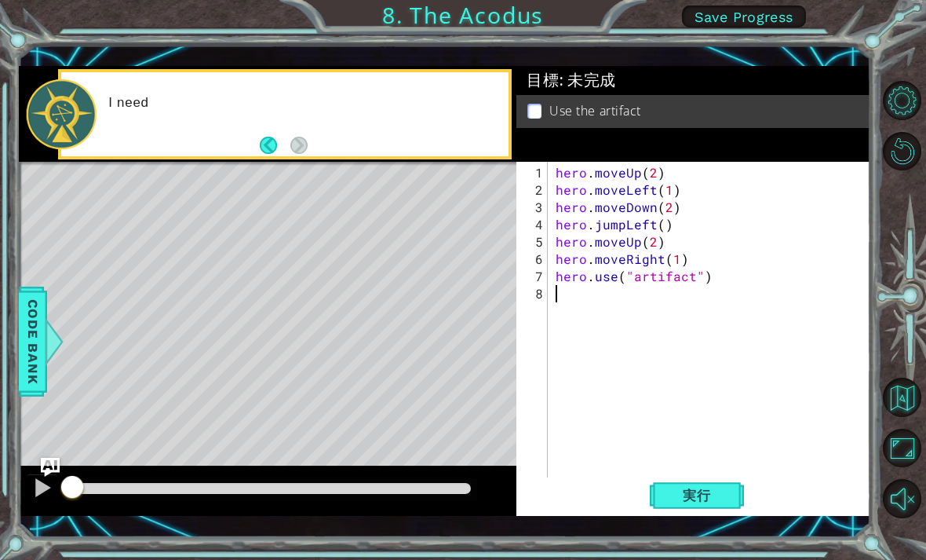
click at [906, 103] on button "Level Options" at bounding box center [902, 100] width 39 height 39
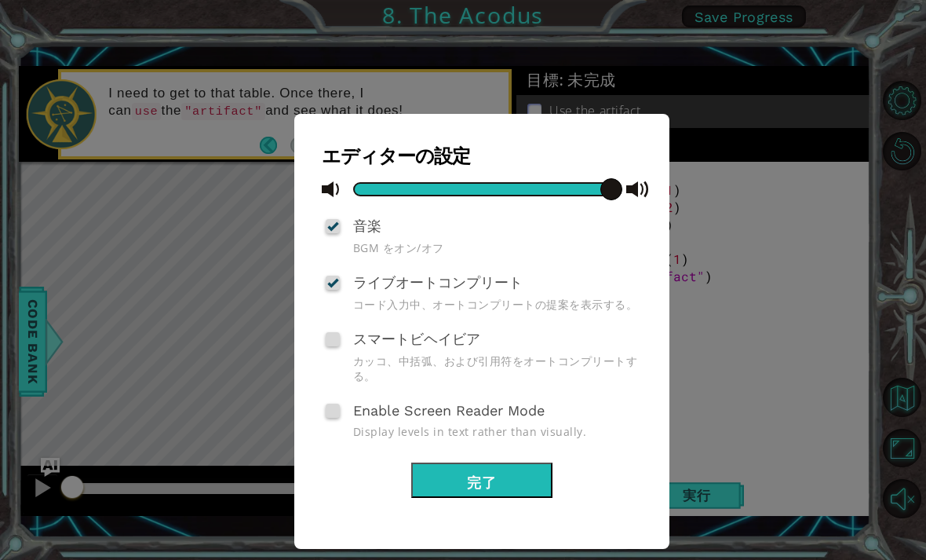
click at [520, 469] on button "完了" at bounding box center [481, 479] width 141 height 35
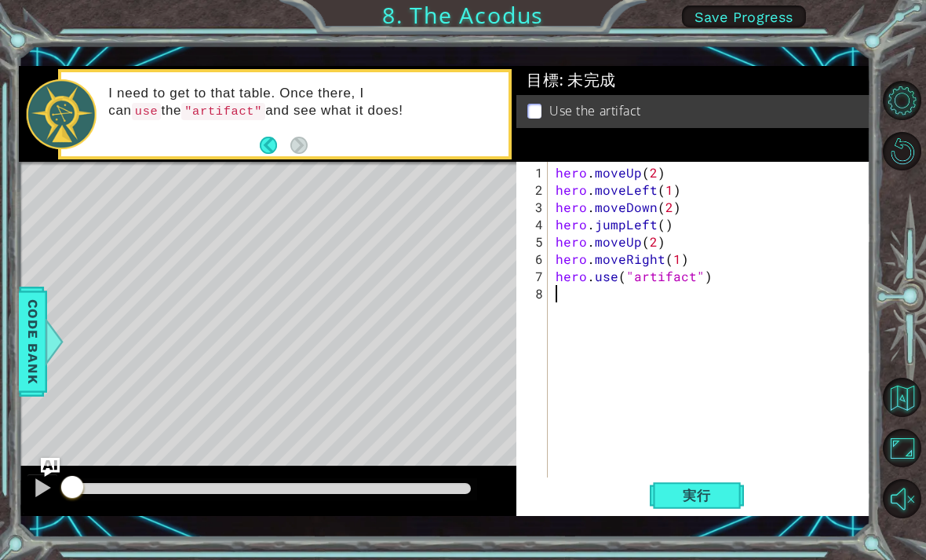
click at [724, 498] on span "実行" at bounding box center [697, 495] width 60 height 16
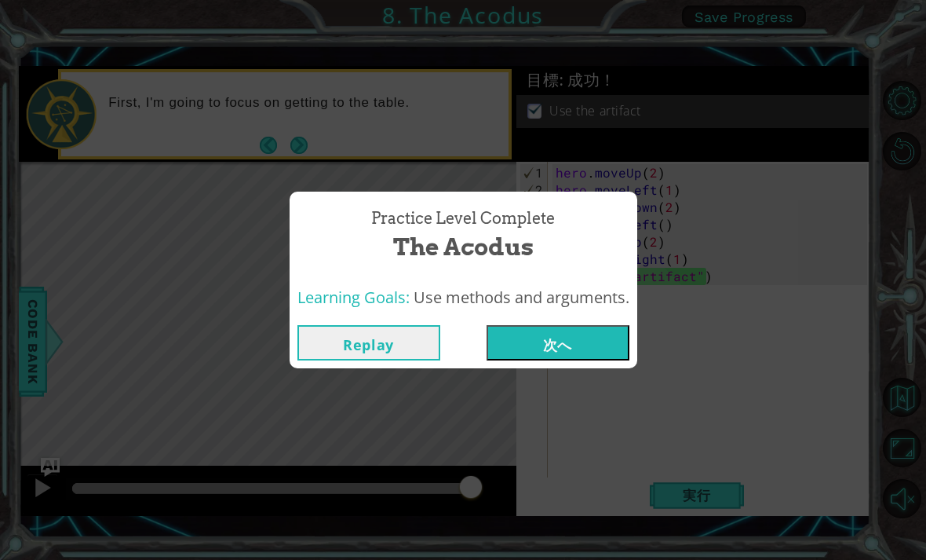
click at [569, 334] on button "次へ" at bounding box center [558, 342] width 143 height 35
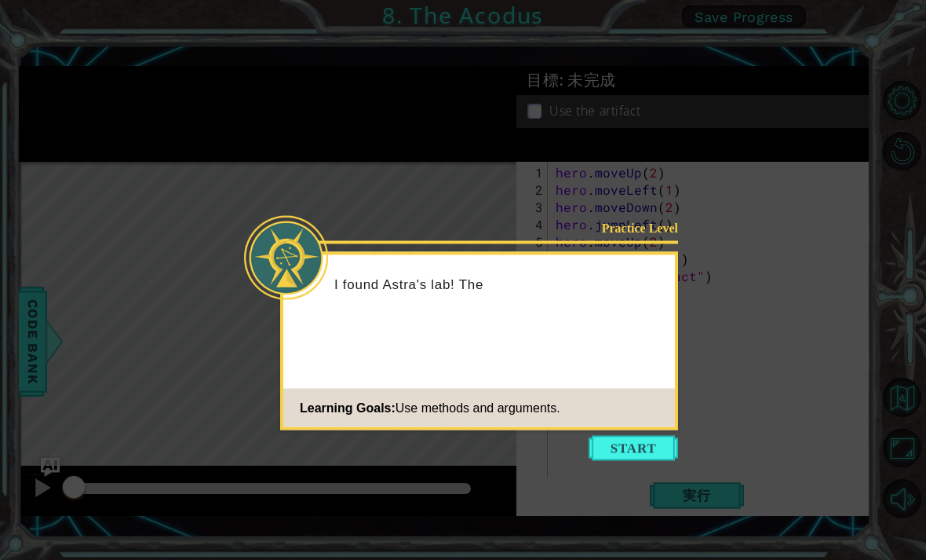
click at [630, 429] on div "Practice Level I found Astra's lab! The Learning Goals: Use methods and argumen…" at bounding box center [479, 341] width 398 height 178
click at [647, 440] on button "Start" at bounding box center [633, 448] width 89 height 25
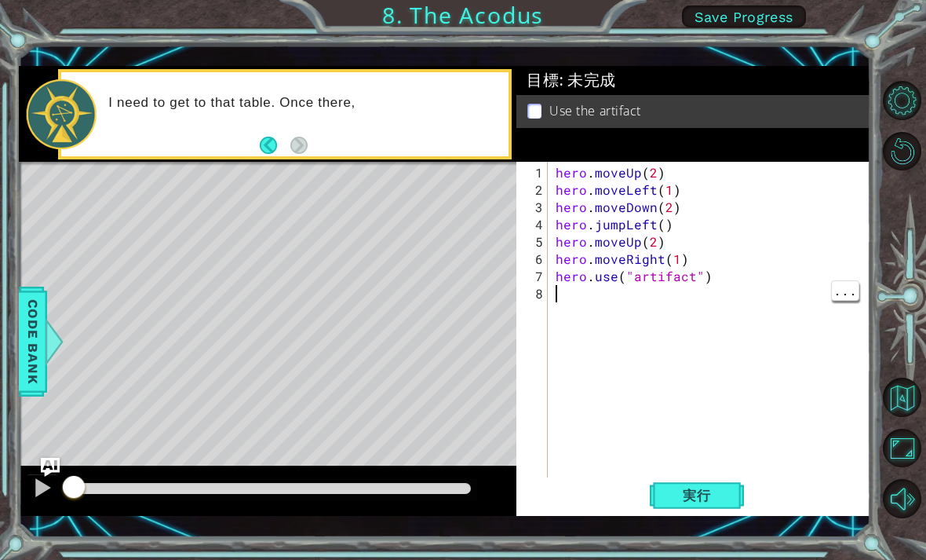
click at [731, 491] on button "実行" at bounding box center [697, 494] width 94 height 35
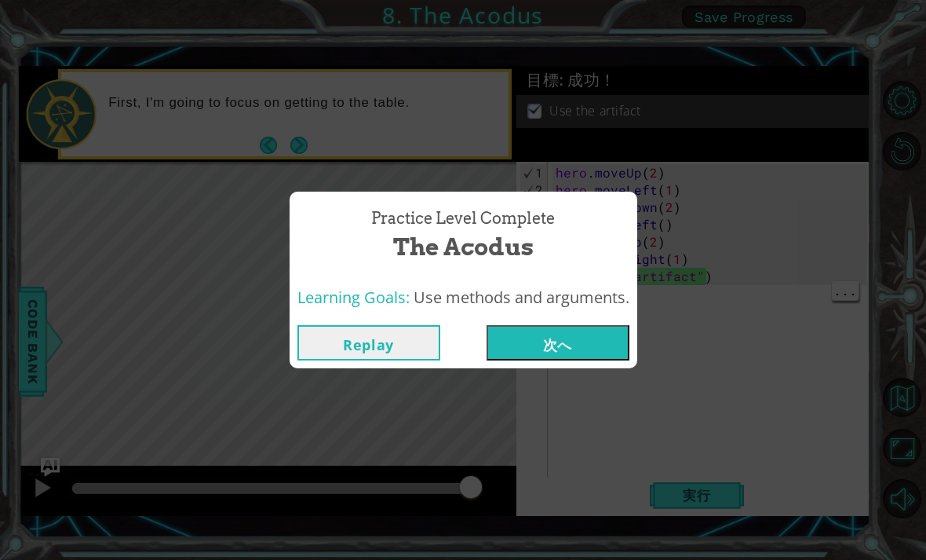
click at [591, 340] on button "次へ" at bounding box center [558, 342] width 143 height 35
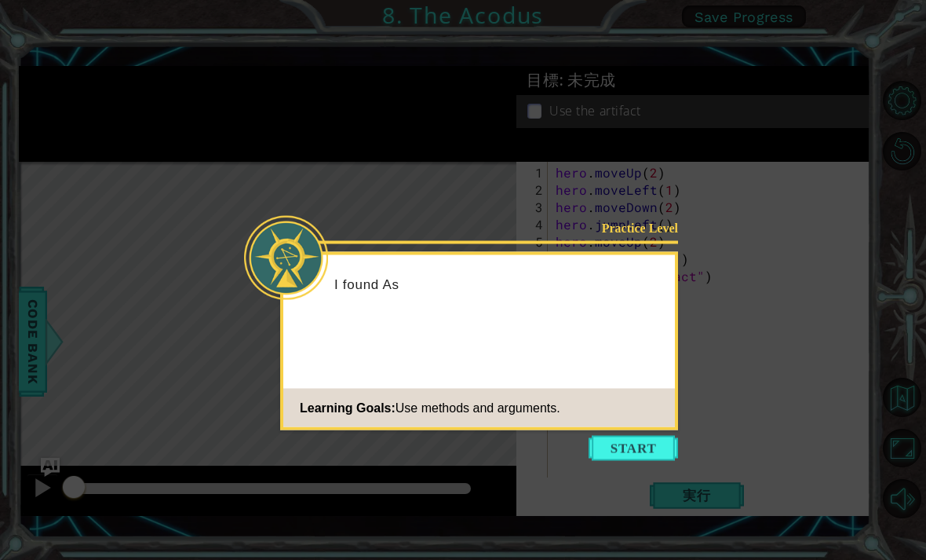
click at [631, 443] on button "Start" at bounding box center [633, 448] width 89 height 25
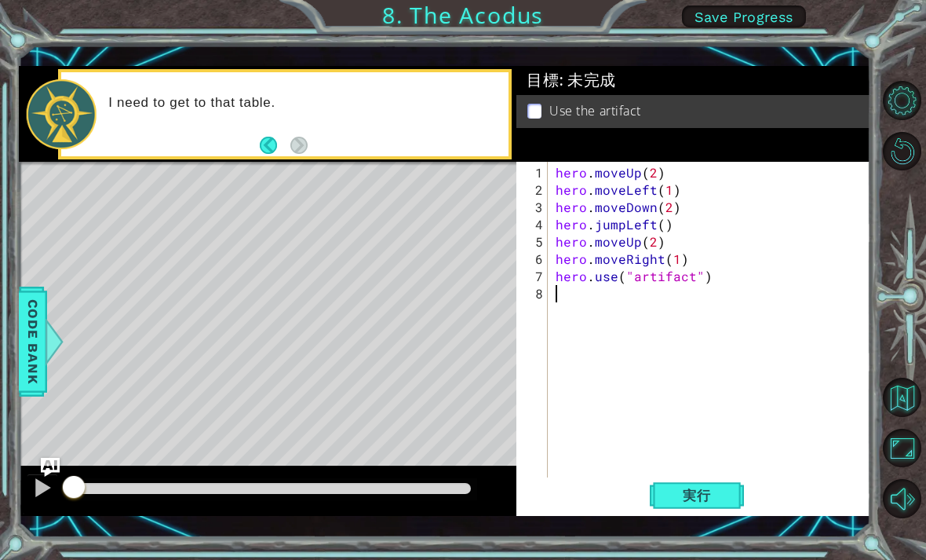
click at [908, 518] on button "Mute" at bounding box center [902, 498] width 39 height 39
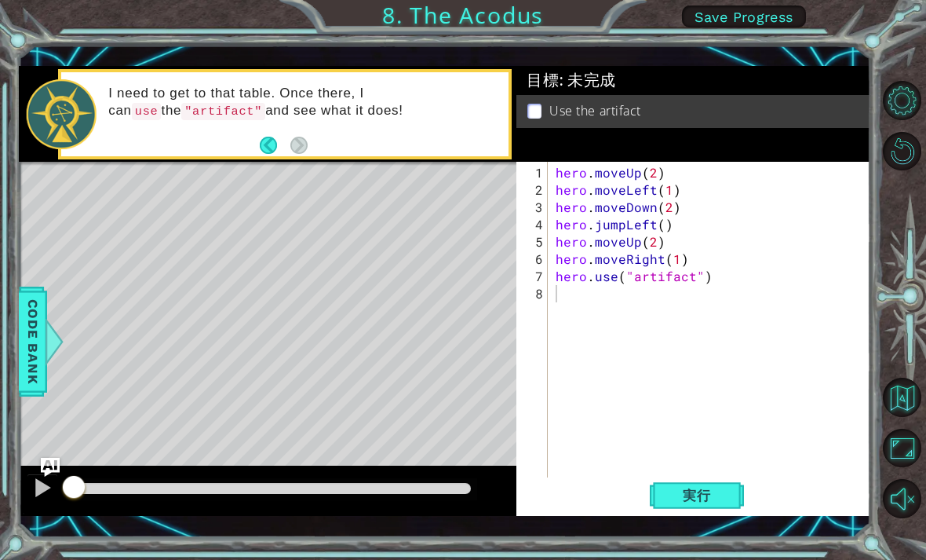
click at [35, 329] on span "Code Bank" at bounding box center [32, 342] width 25 height 96
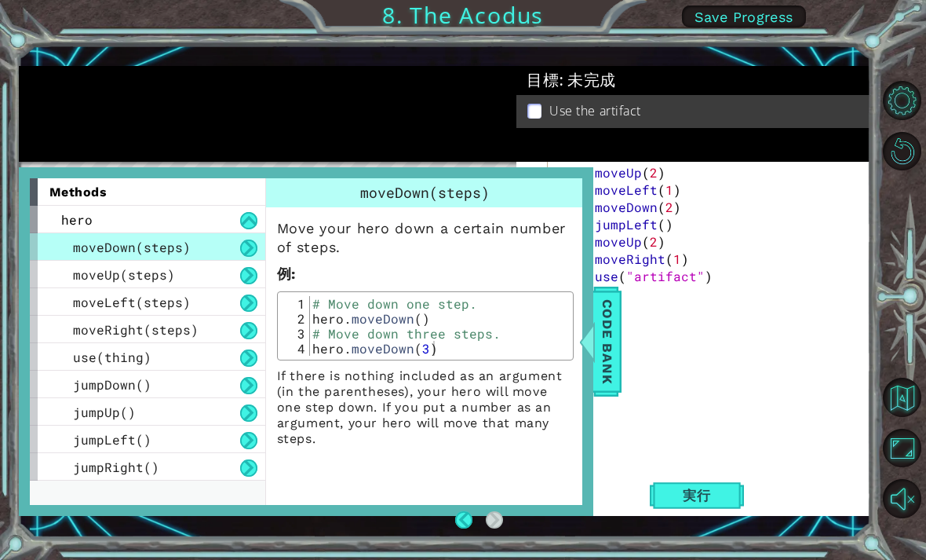
scroll to position [50, 0]
click at [607, 326] on span "Code Bank" at bounding box center [607, 342] width 25 height 96
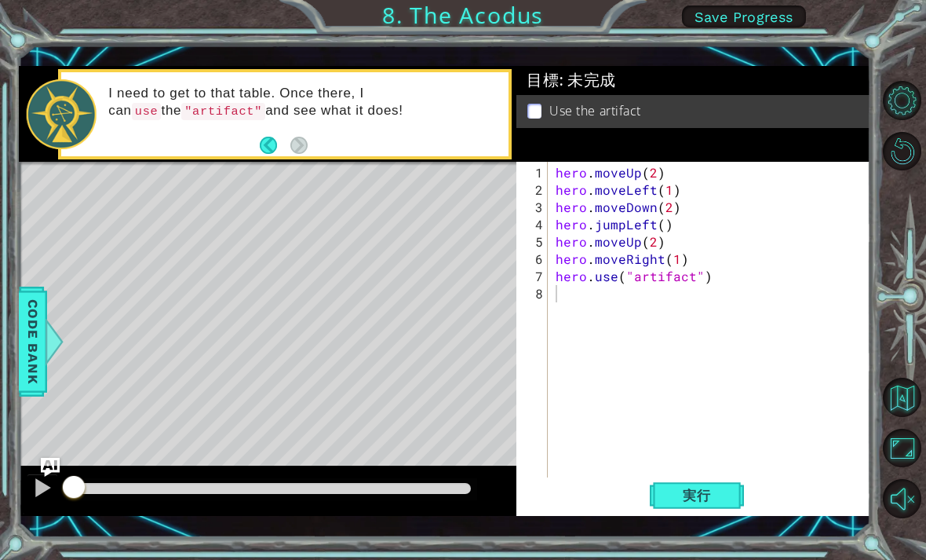
click at [708, 497] on span "実行" at bounding box center [697, 495] width 60 height 16
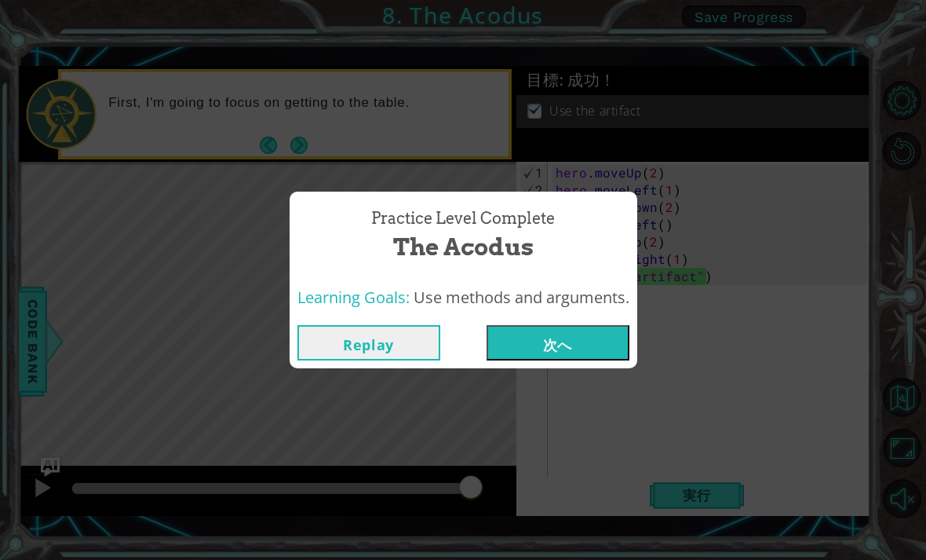
click at [578, 329] on button "次へ" at bounding box center [558, 342] width 143 height 35
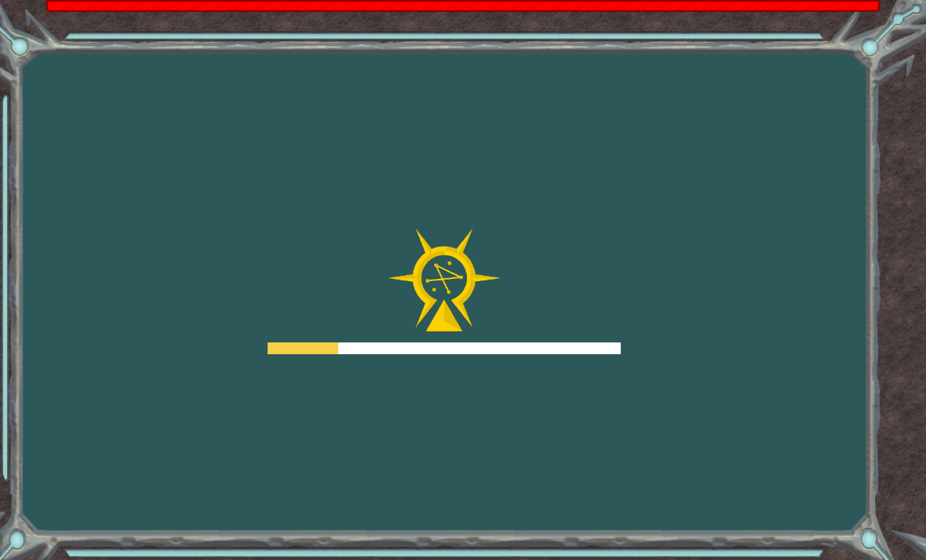
scroll to position [50, 0]
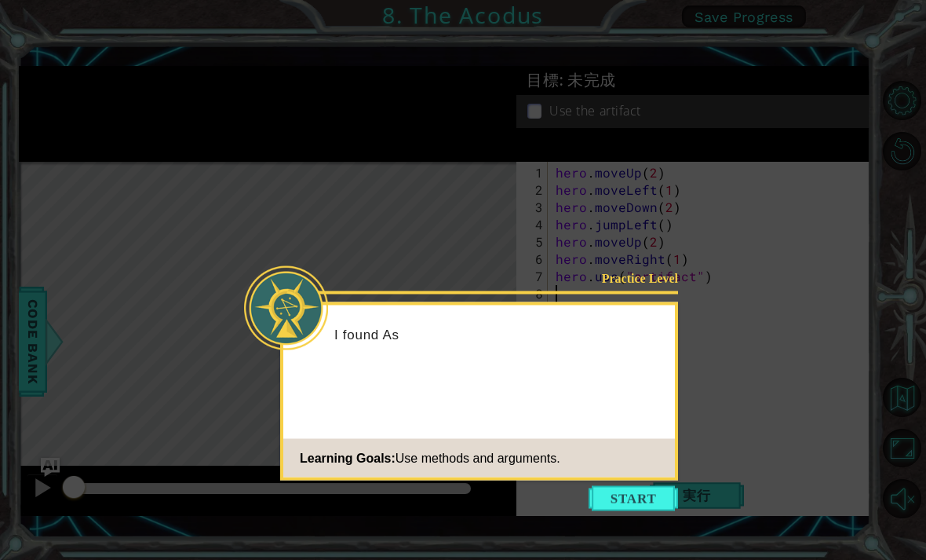
click at [630, 486] on button "Start" at bounding box center [633, 498] width 89 height 25
